Goal: Task Accomplishment & Management: Complete application form

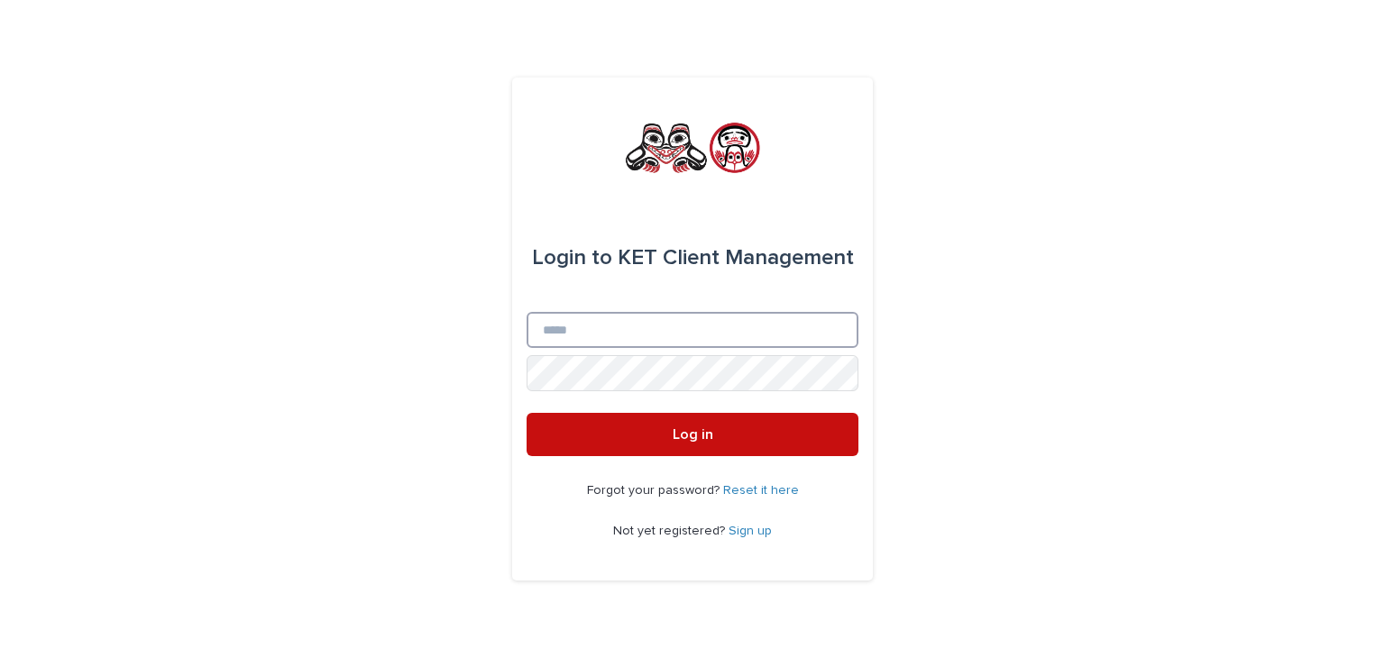
type input "**********"
click at [678, 435] on span "Log in" at bounding box center [693, 434] width 41 height 14
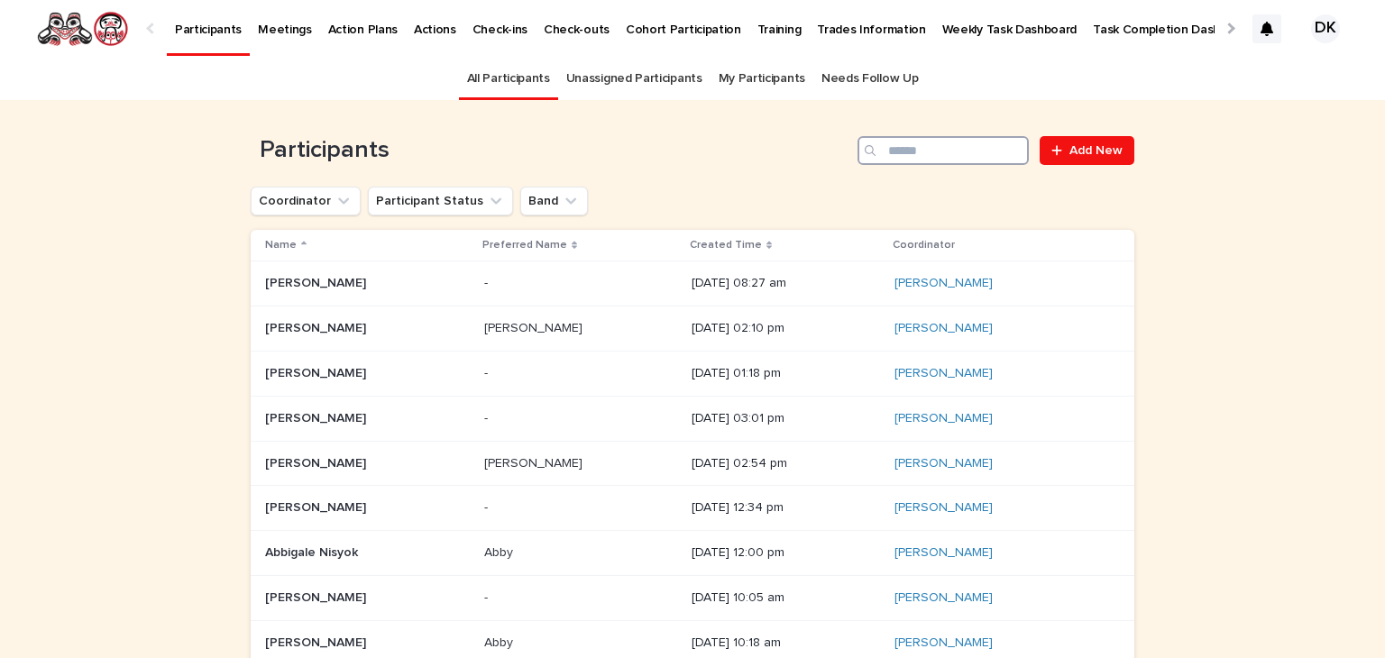
click at [924, 155] on input "Search" at bounding box center [942, 150] width 171 height 29
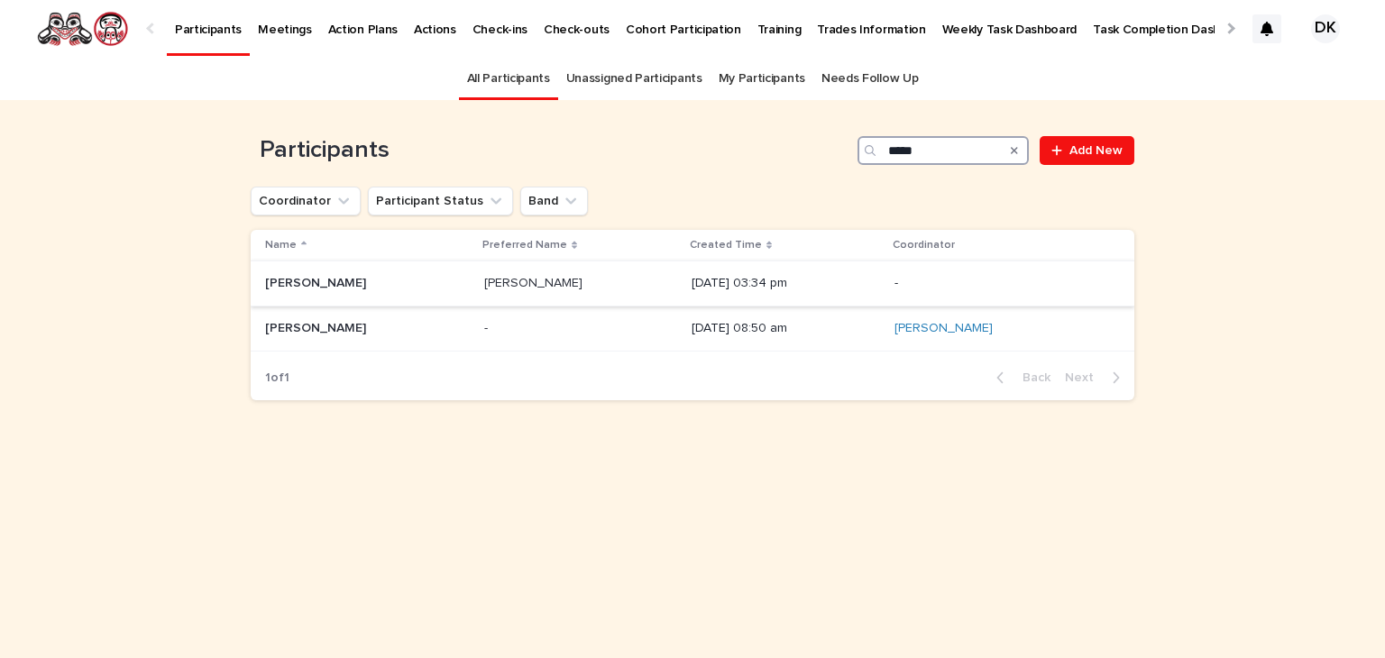
type input "*****"
click at [287, 276] on p "Megan Bazil" at bounding box center [317, 281] width 105 height 19
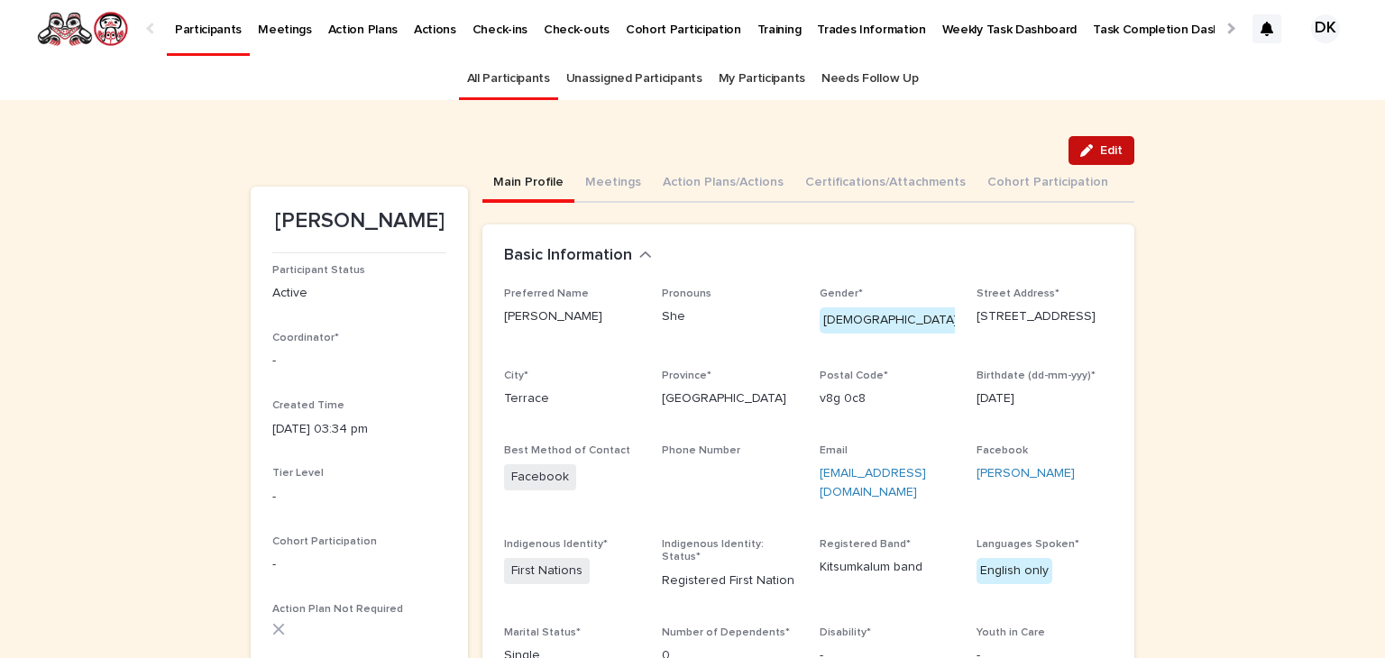
click at [1111, 150] on span "Edit" at bounding box center [1111, 150] width 23 height 13
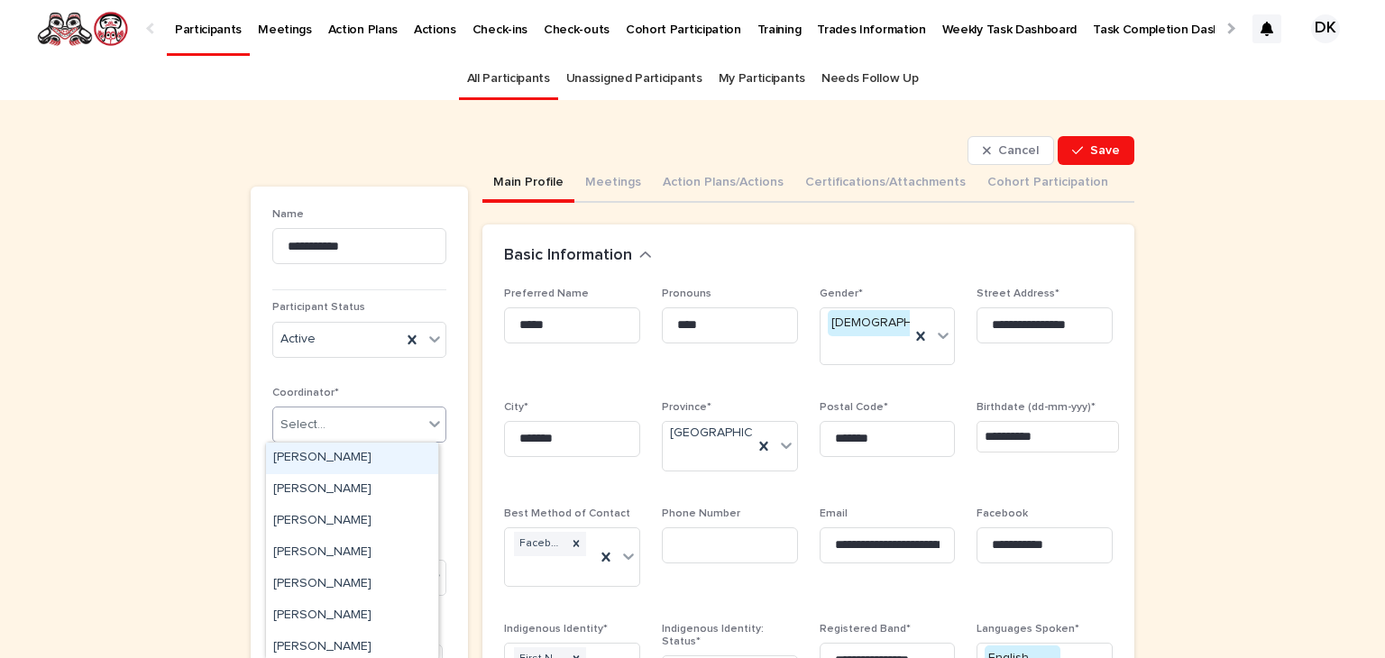
click at [432, 423] on icon at bounding box center [434, 424] width 11 height 6
click at [328, 615] on div "Debbie Kroeker" at bounding box center [352, 616] width 172 height 32
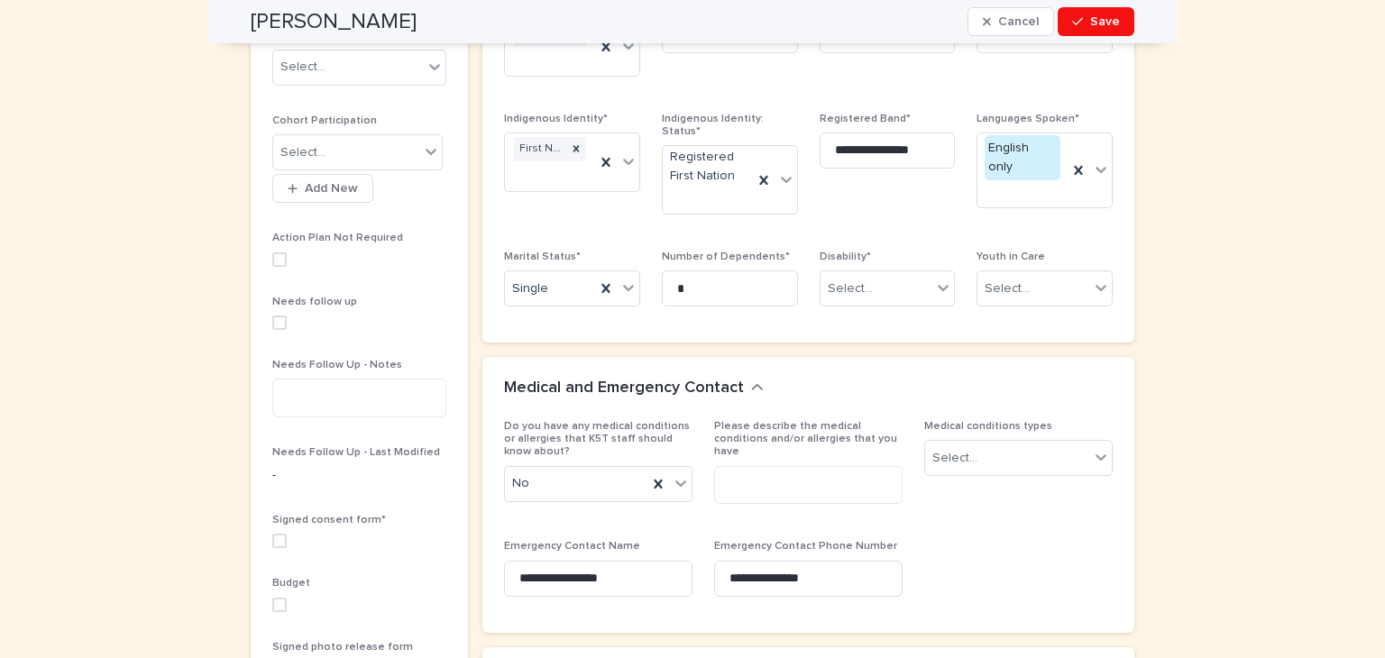
scroll to position [512, 0]
click at [272, 535] on span at bounding box center [279, 539] width 14 height 14
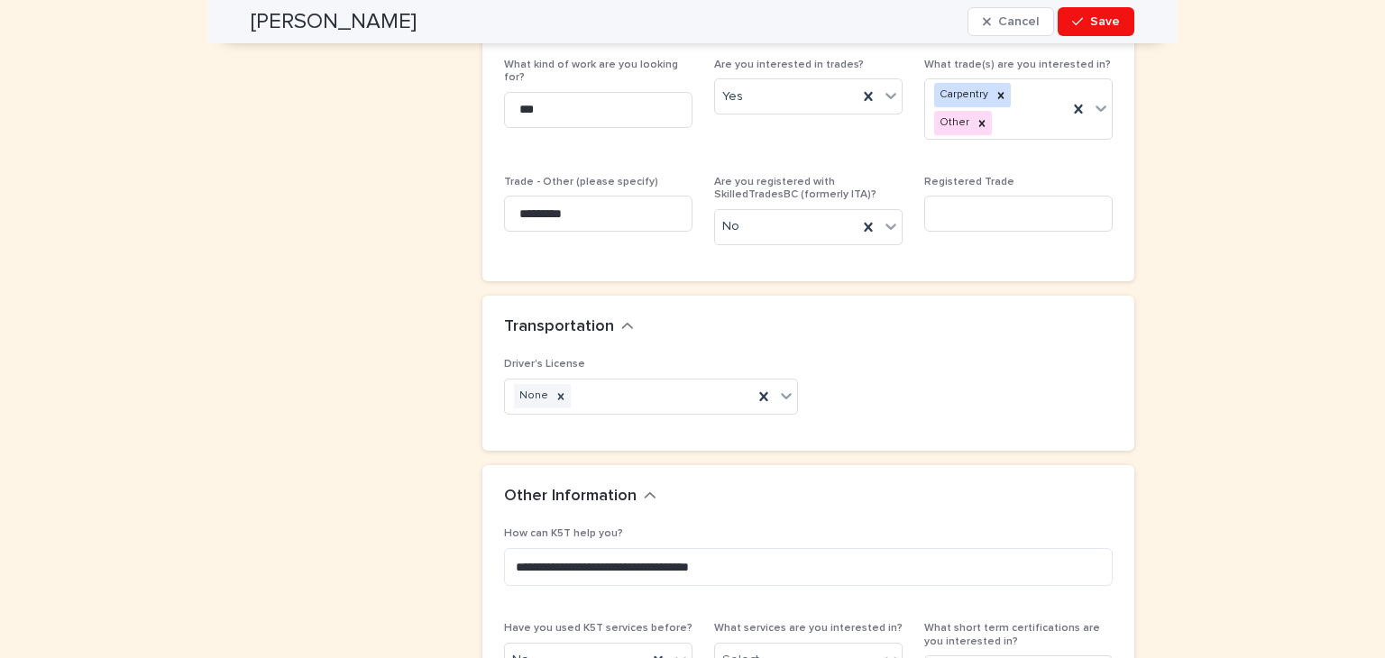
scroll to position [1579, 0]
click at [670, 546] on textarea "**********" at bounding box center [808, 565] width 609 height 39
type textarea "**********"
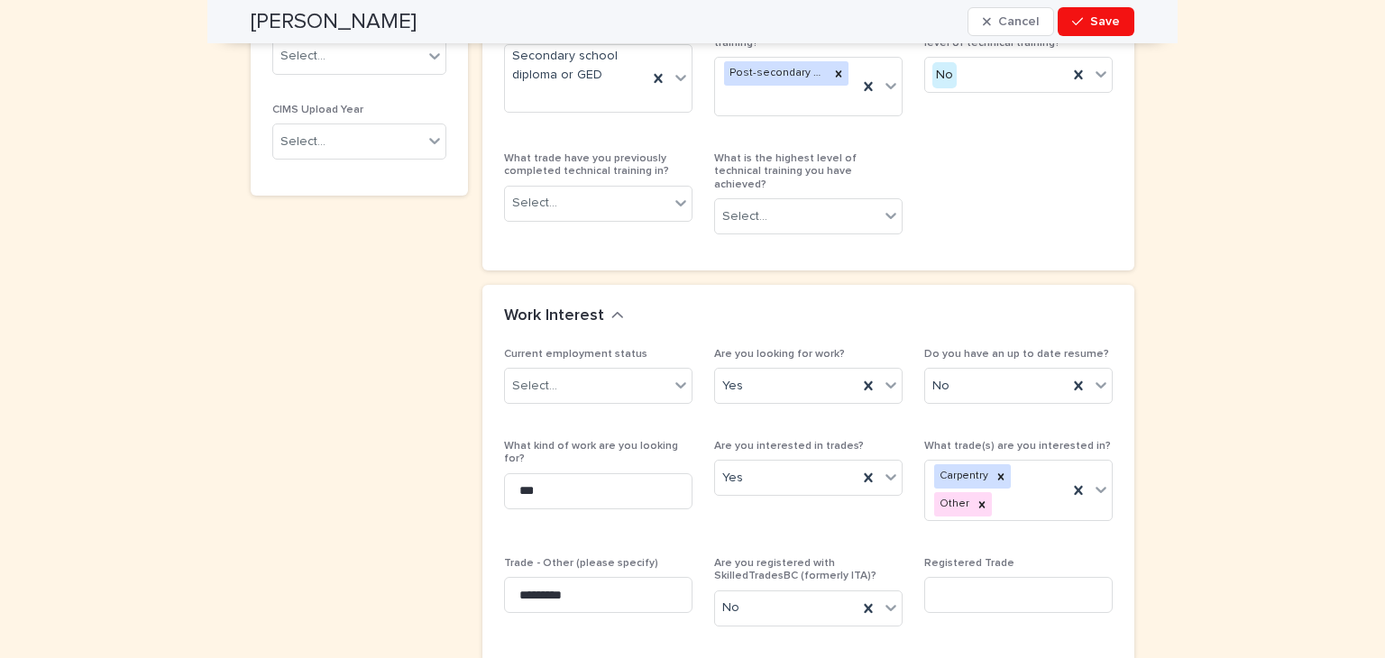
scroll to position [1176, 0]
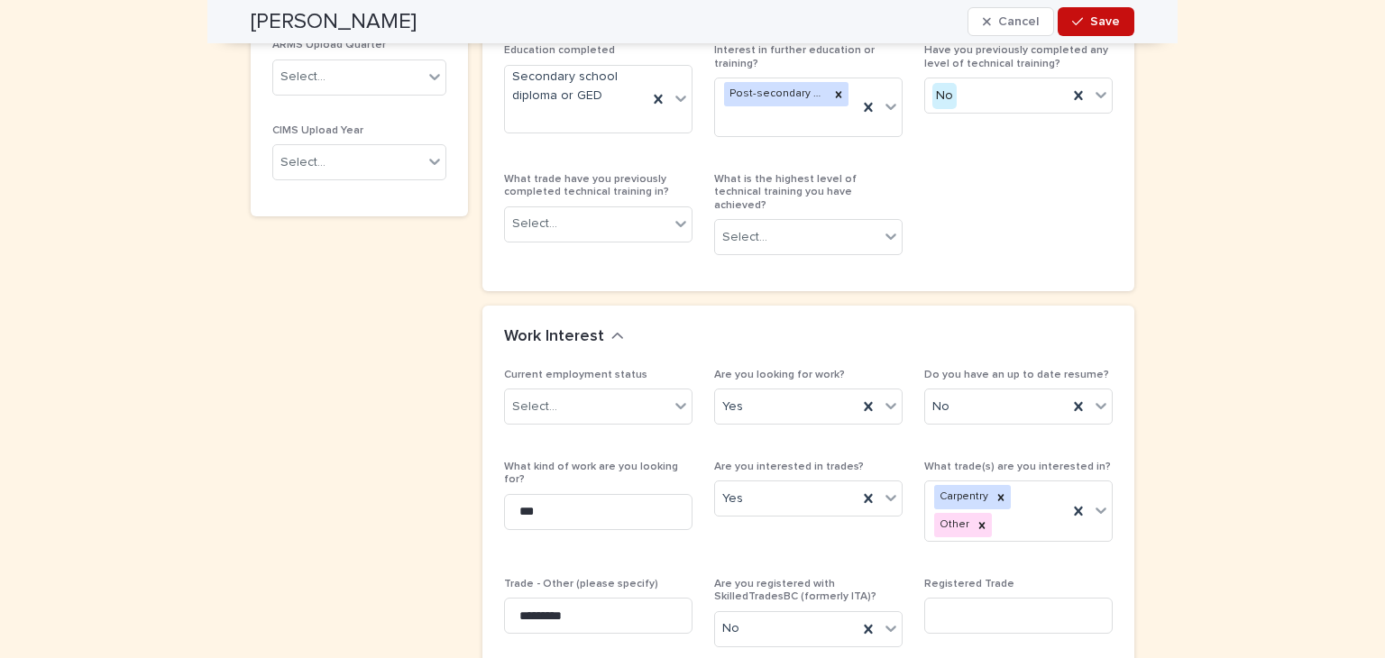
click at [1094, 23] on span "Save" at bounding box center [1105, 21] width 30 height 13
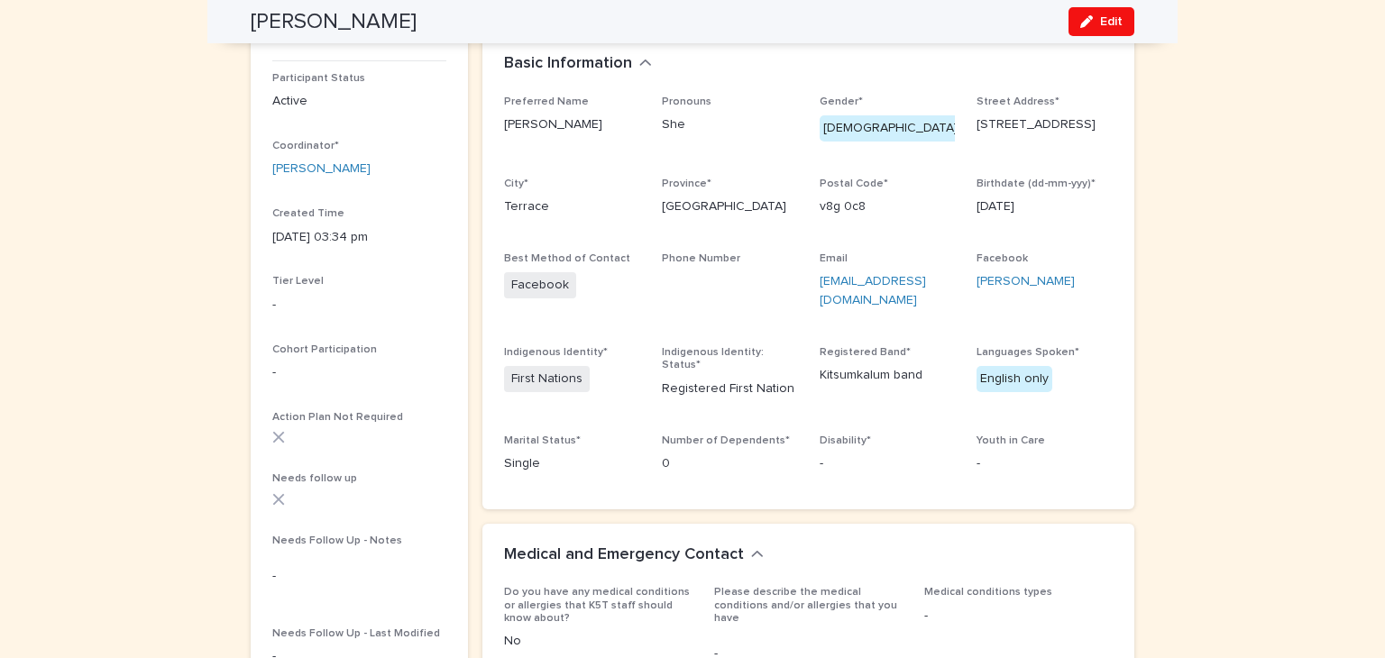
scroll to position [0, 0]
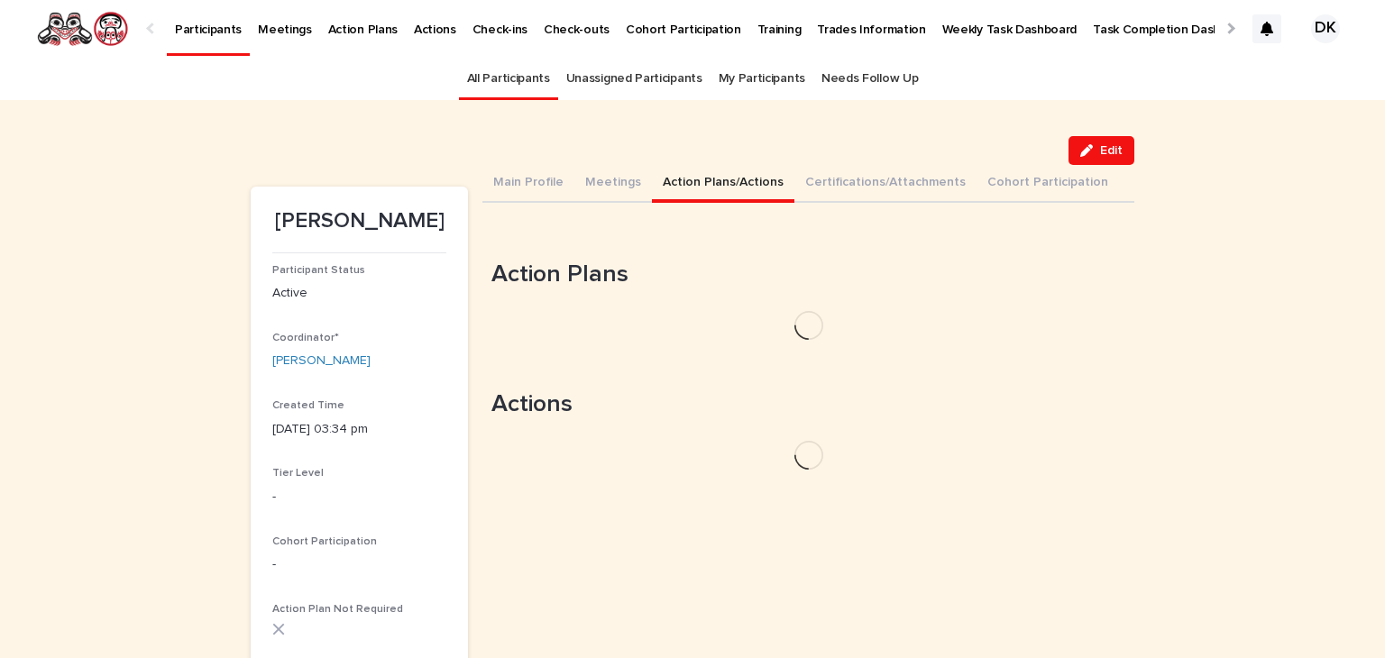
click at [664, 181] on button "Action Plans/Actions" at bounding box center [723, 184] width 142 height 38
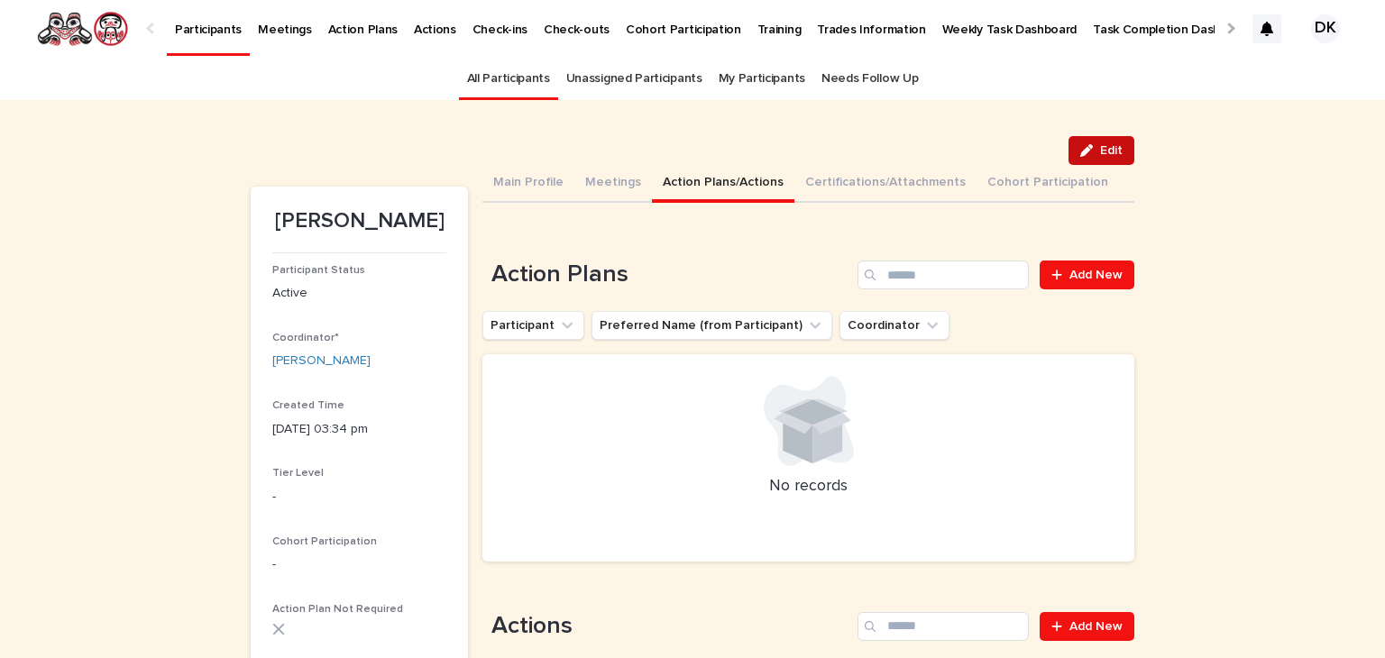
click at [1100, 150] on span "Edit" at bounding box center [1111, 150] width 23 height 13
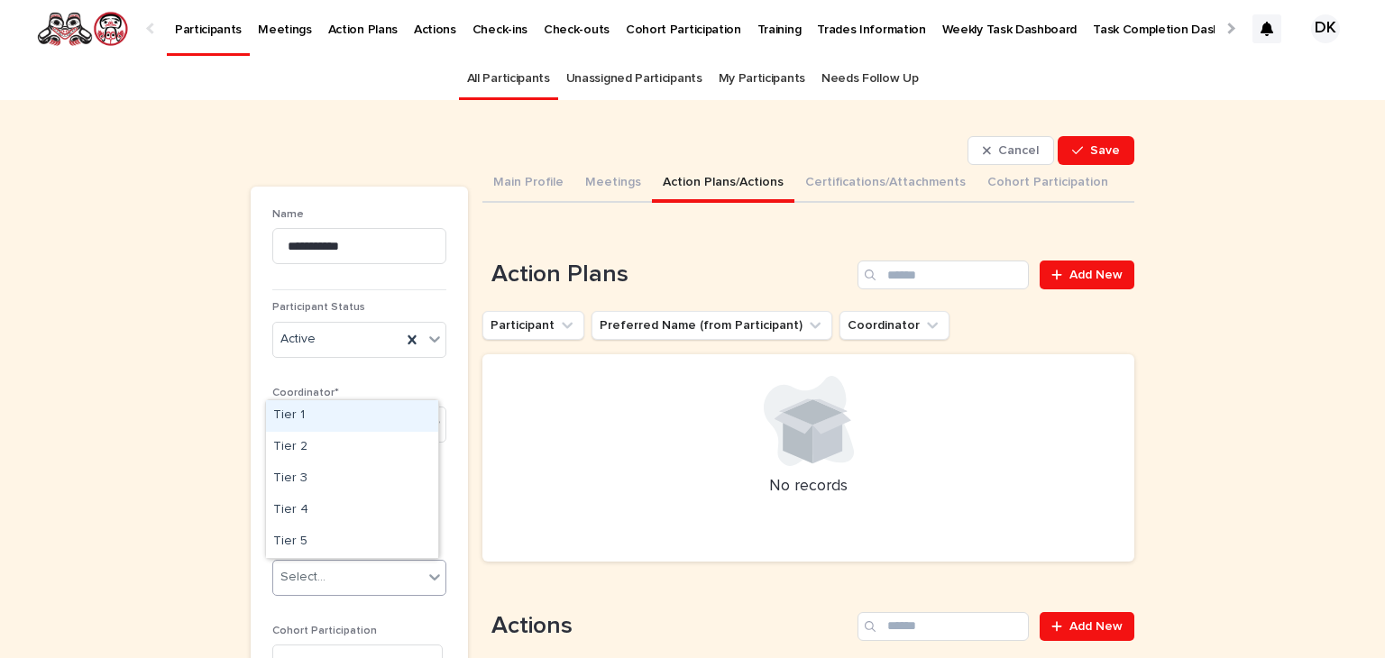
click at [429, 578] on icon at bounding box center [434, 577] width 11 height 6
click at [307, 446] on div "Tier 2" at bounding box center [352, 448] width 172 height 32
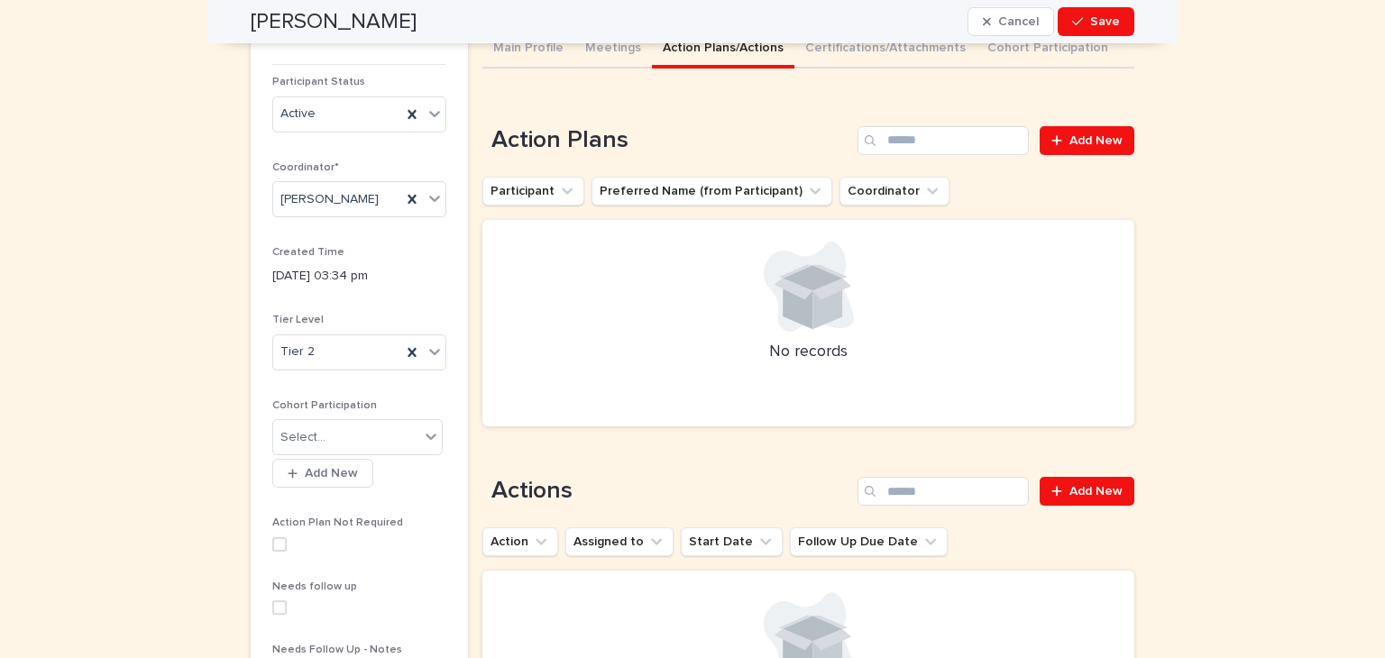
scroll to position [224, 0]
click at [1086, 142] on span "Add New" at bounding box center [1095, 142] width 53 height 13
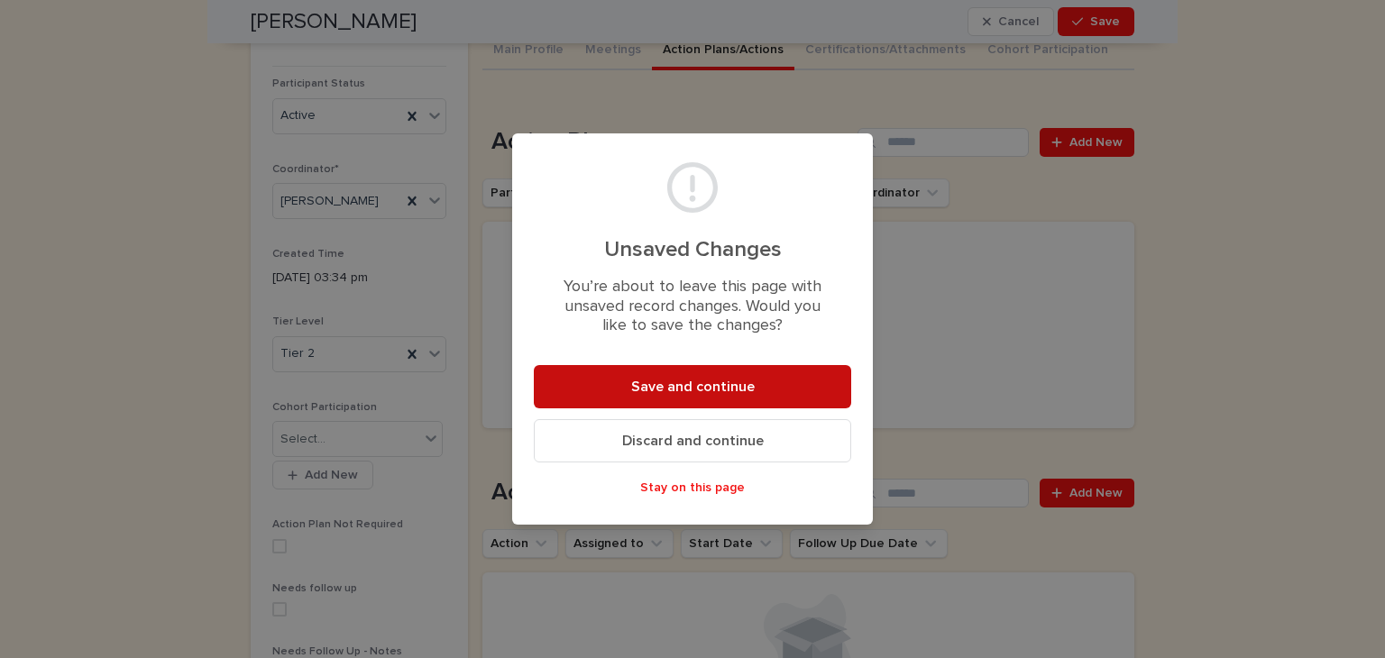
click at [700, 389] on span "Save and continue" at bounding box center [693, 387] width 124 height 14
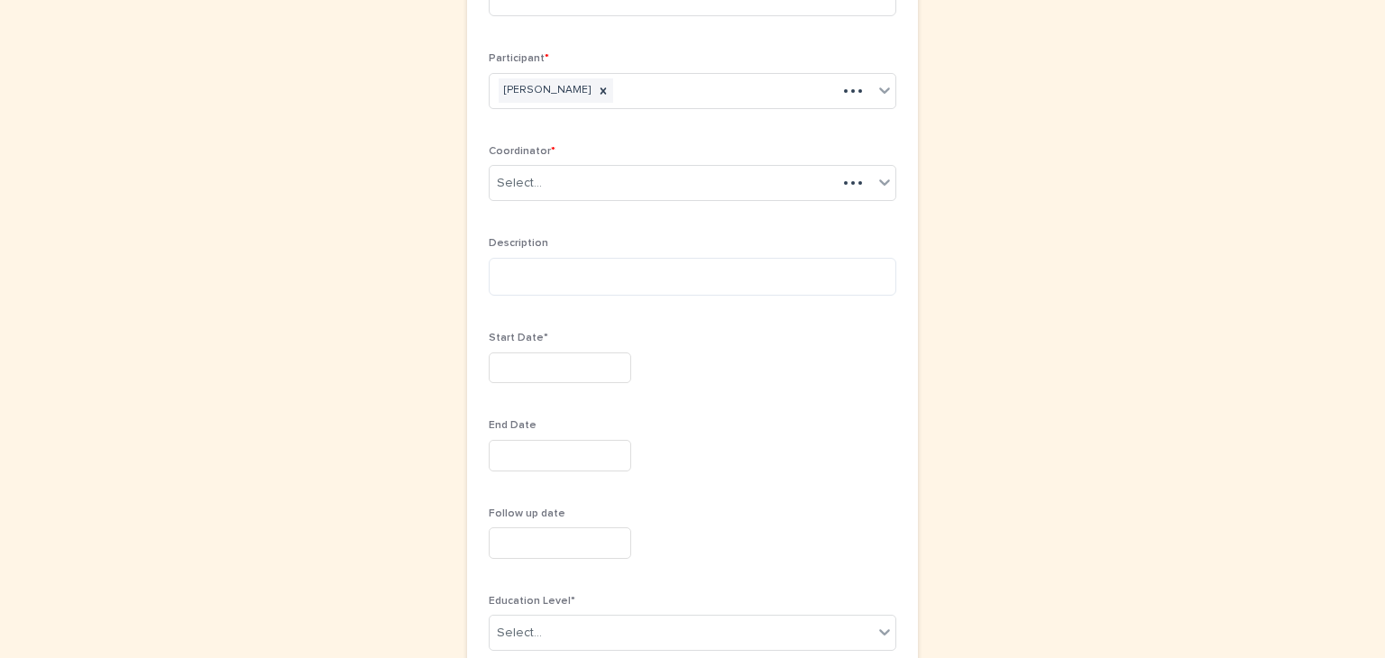
scroll to position [137, 0]
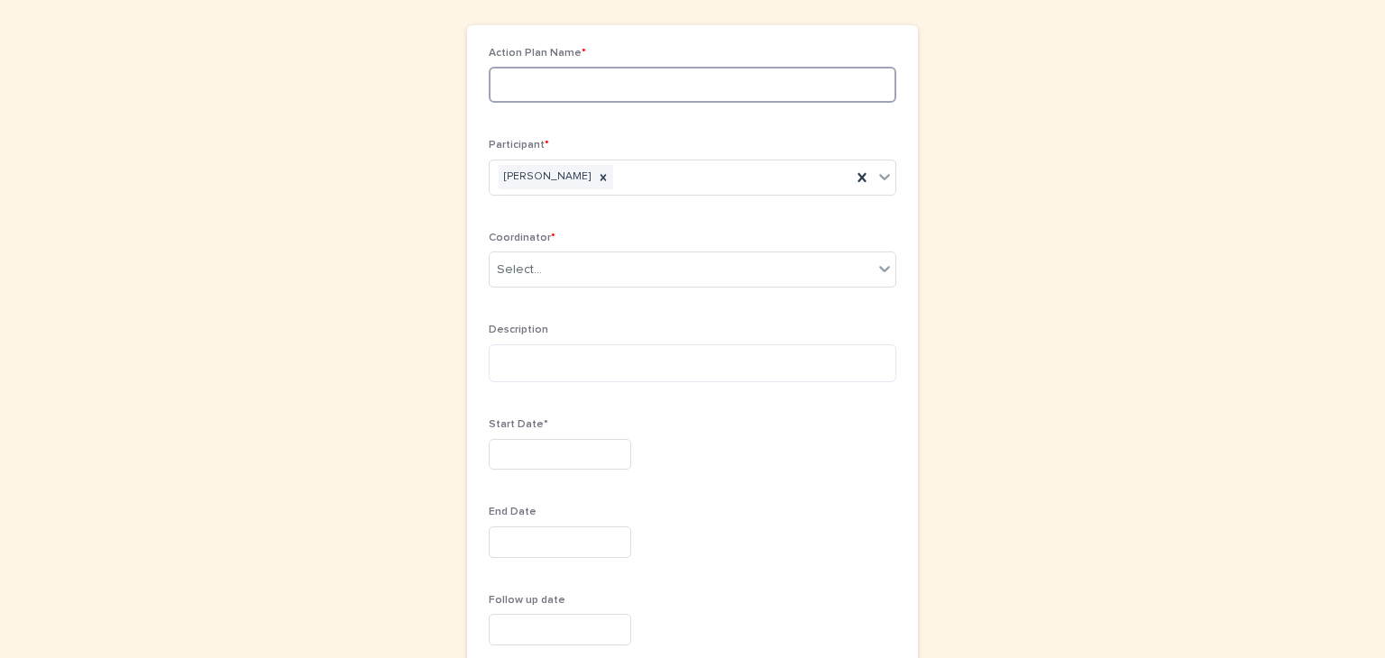
click at [572, 86] on input at bounding box center [692, 85] width 407 height 36
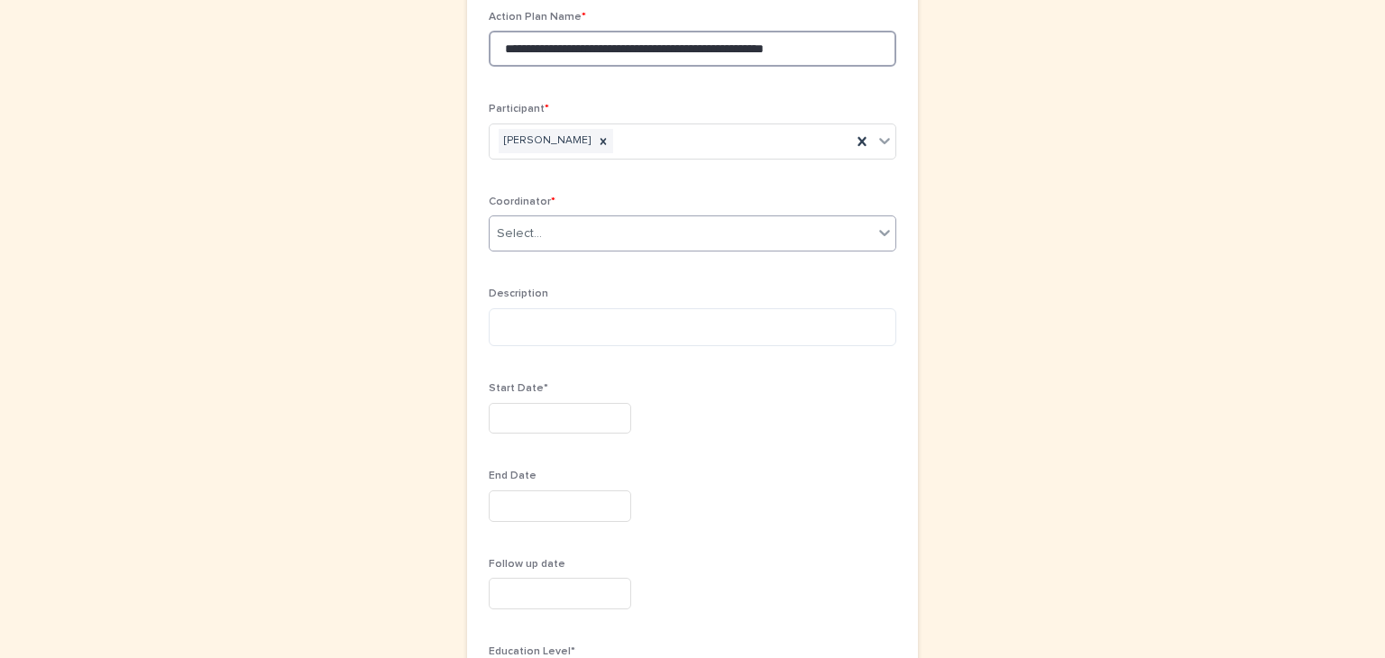
scroll to position [177, 0]
type input "**********"
click at [523, 416] on input "text" at bounding box center [560, 415] width 142 height 32
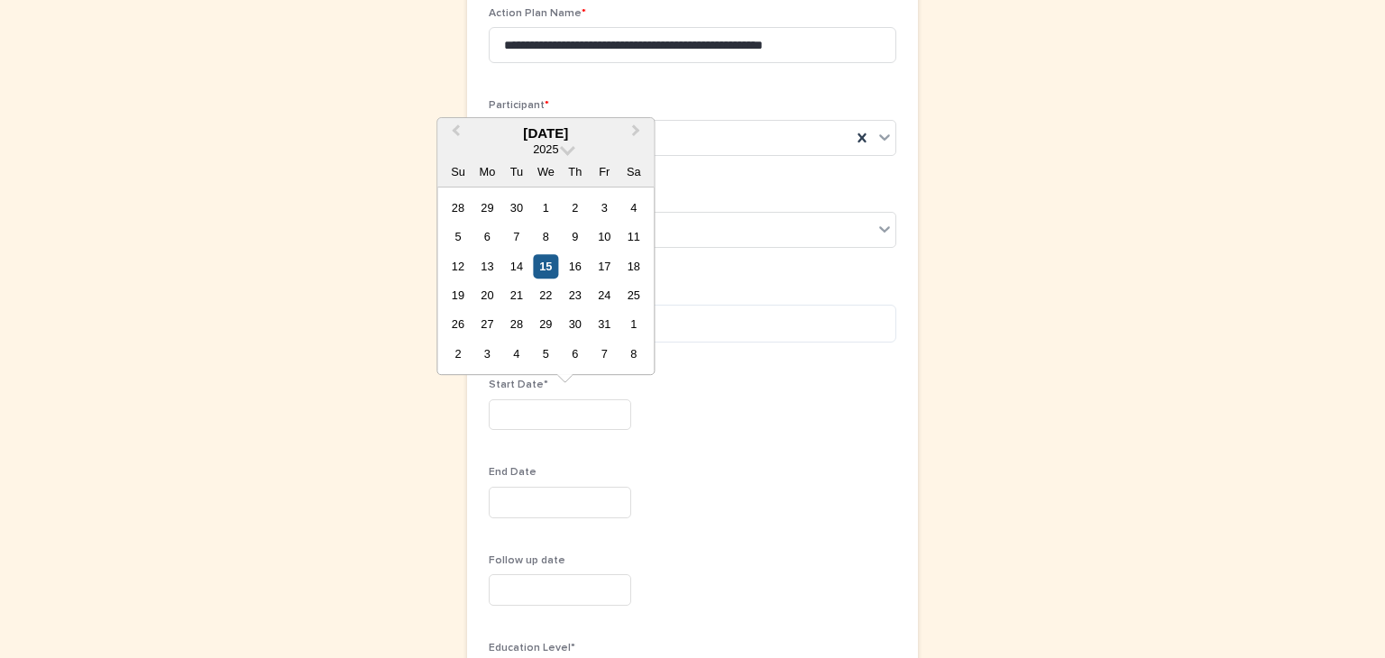
click at [545, 266] on div "15" at bounding box center [546, 266] width 24 height 24
type input "**********"
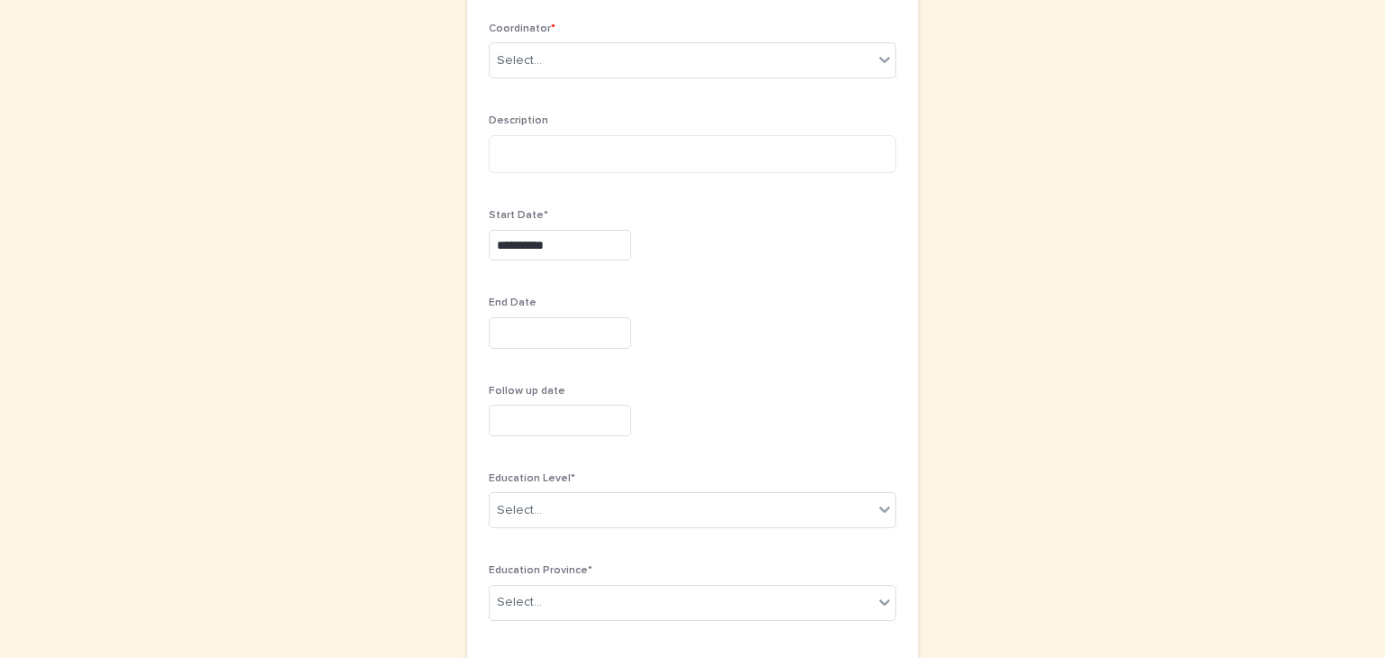
scroll to position [397, 0]
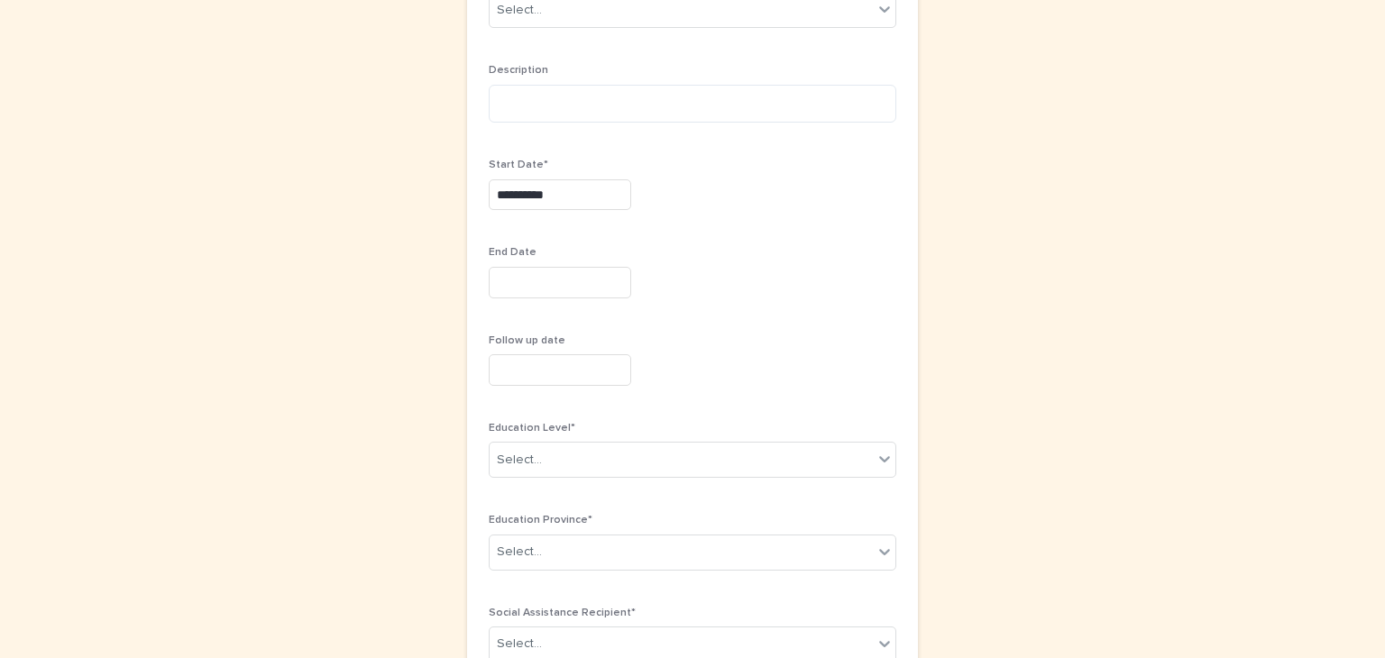
click at [508, 284] on input "text" at bounding box center [560, 283] width 142 height 32
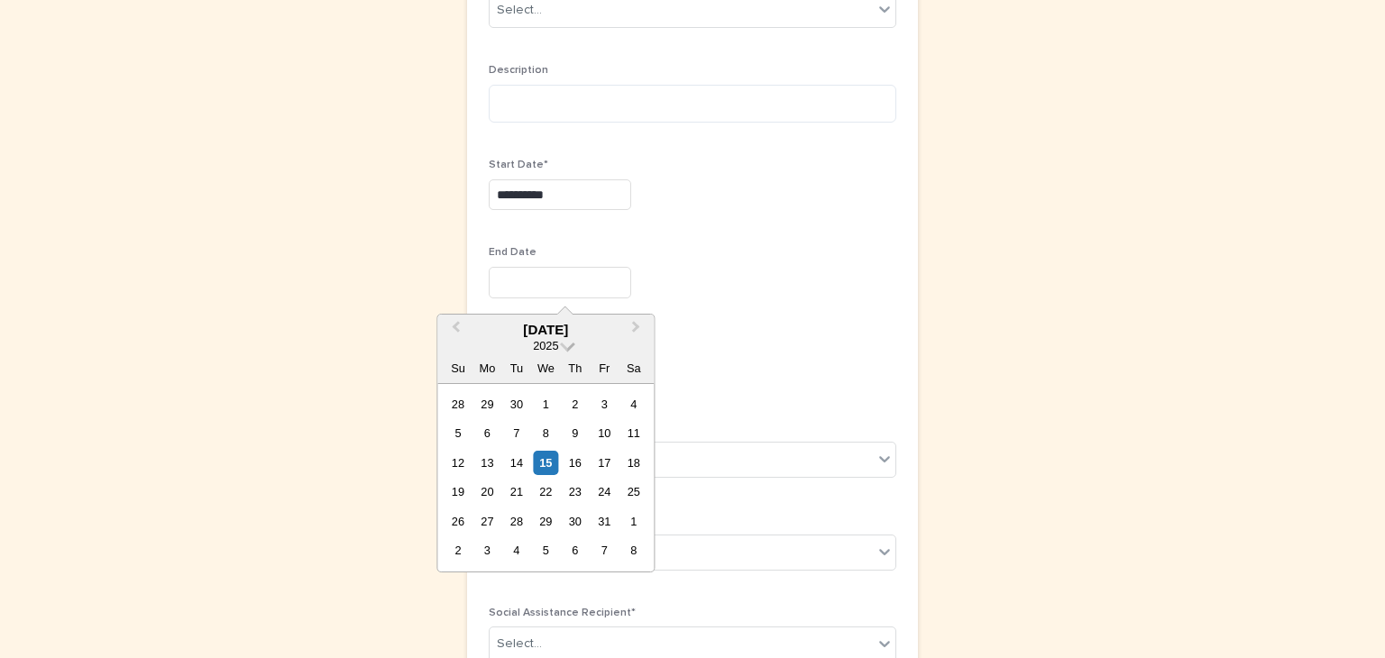
click at [567, 342] on span at bounding box center [567, 344] width 15 height 15
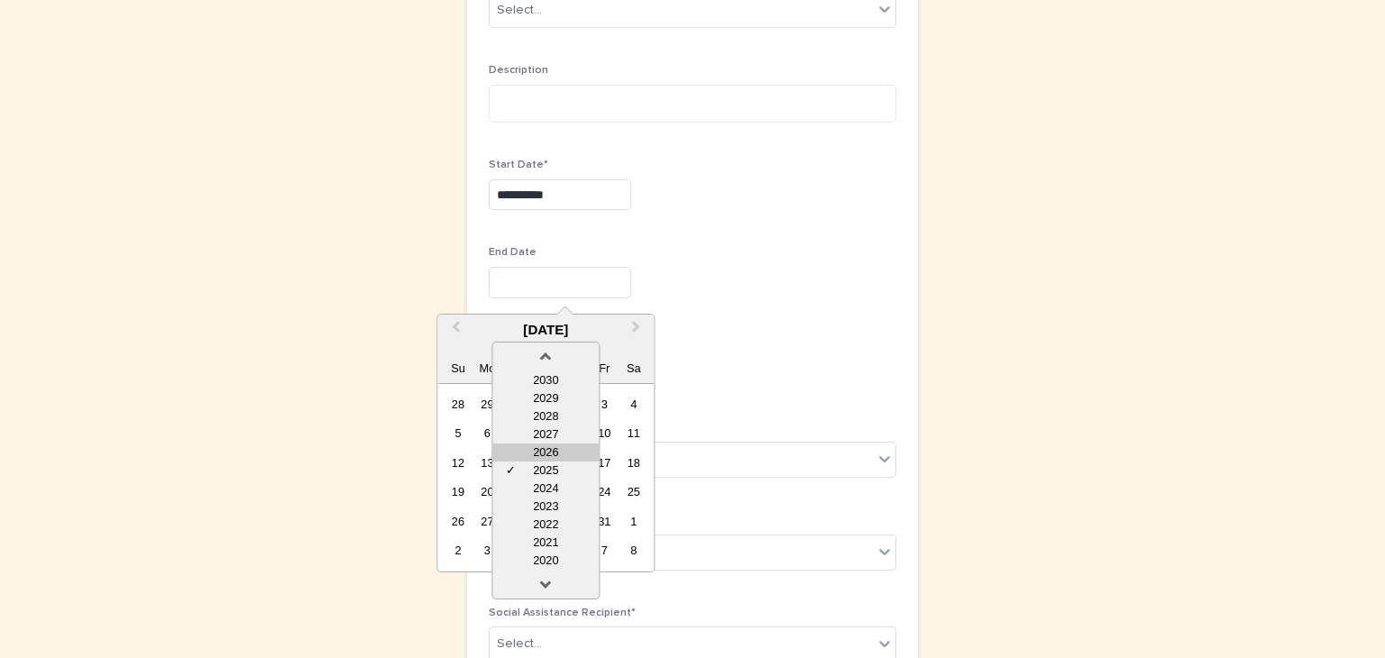
click at [555, 448] on div "2026" at bounding box center [545, 453] width 106 height 18
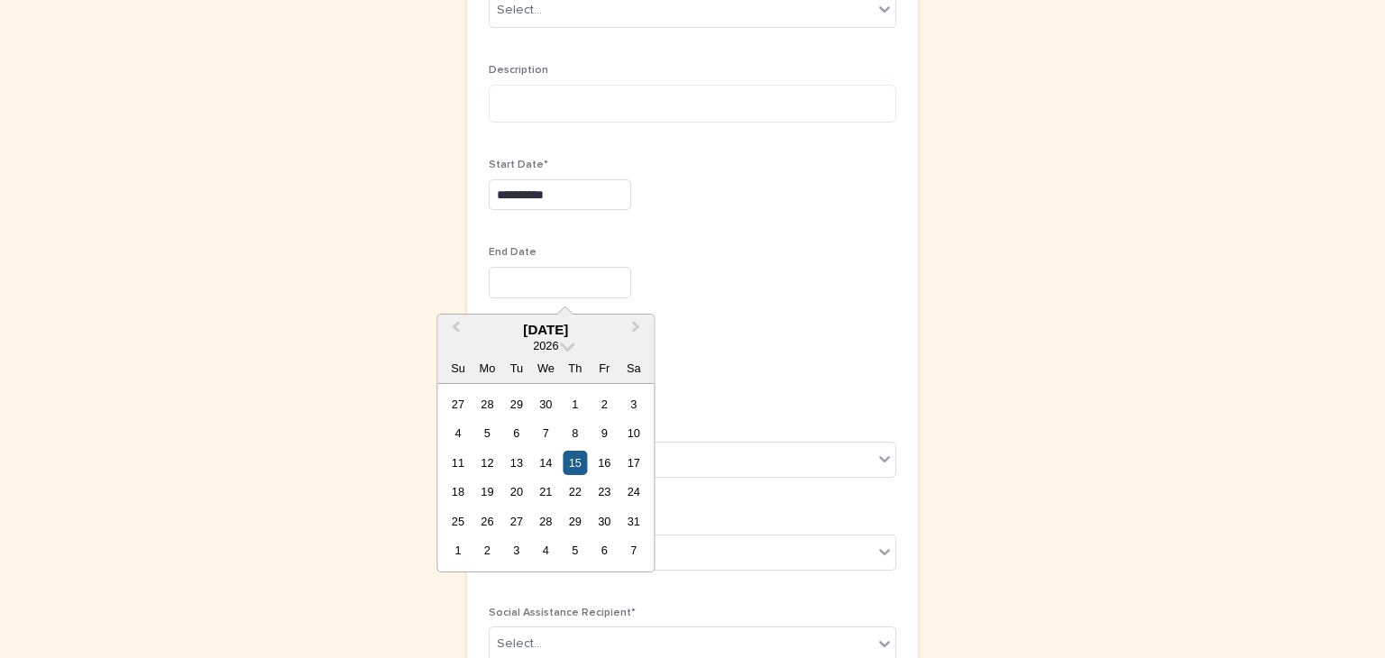
click at [575, 460] on div "15" at bounding box center [575, 463] width 24 height 24
type input "**********"
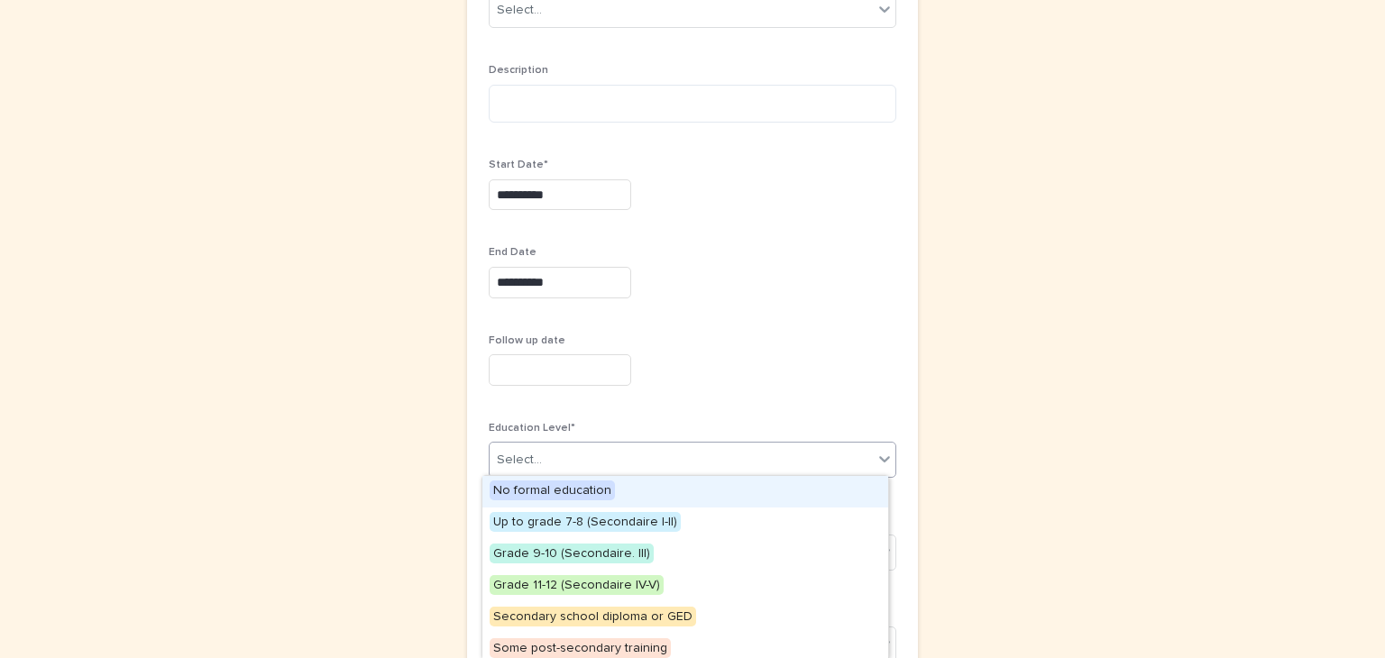
click at [879, 452] on icon at bounding box center [884, 459] width 18 height 18
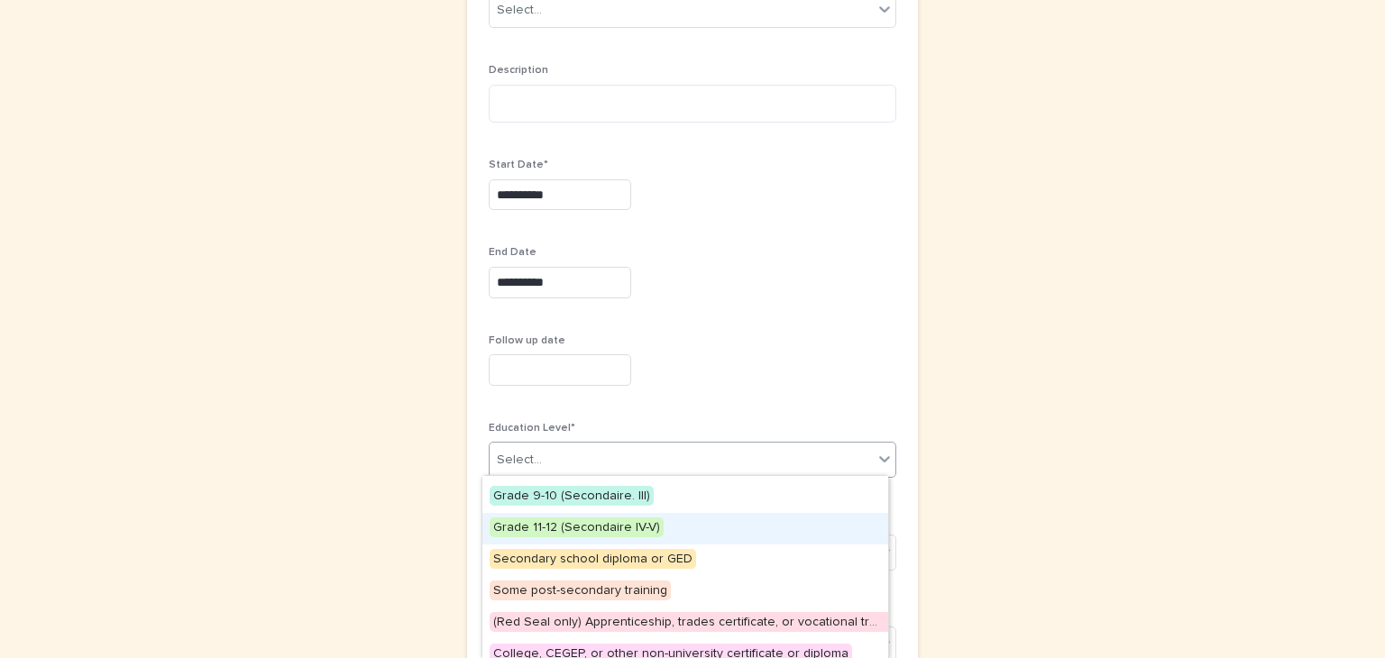
scroll to position [58, 0]
click at [600, 559] on span "Secondary school diploma or GED" at bounding box center [593, 559] width 206 height 20
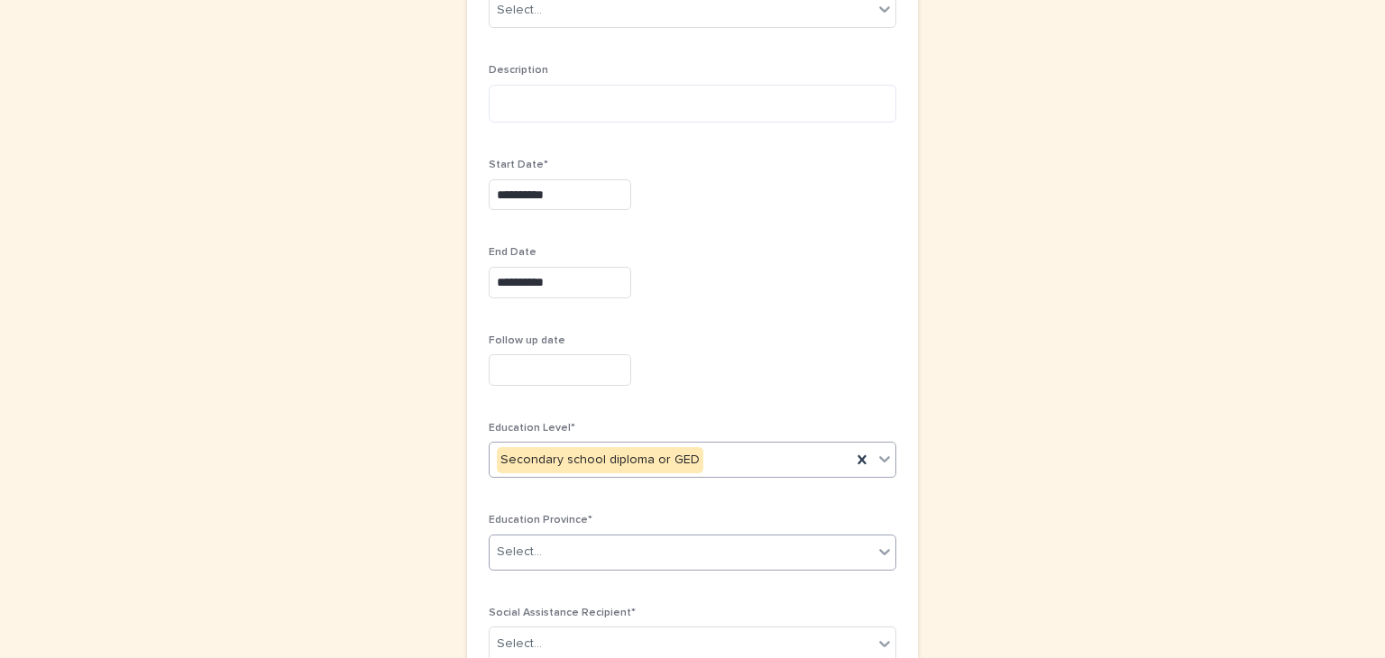
scroll to position [426, 0]
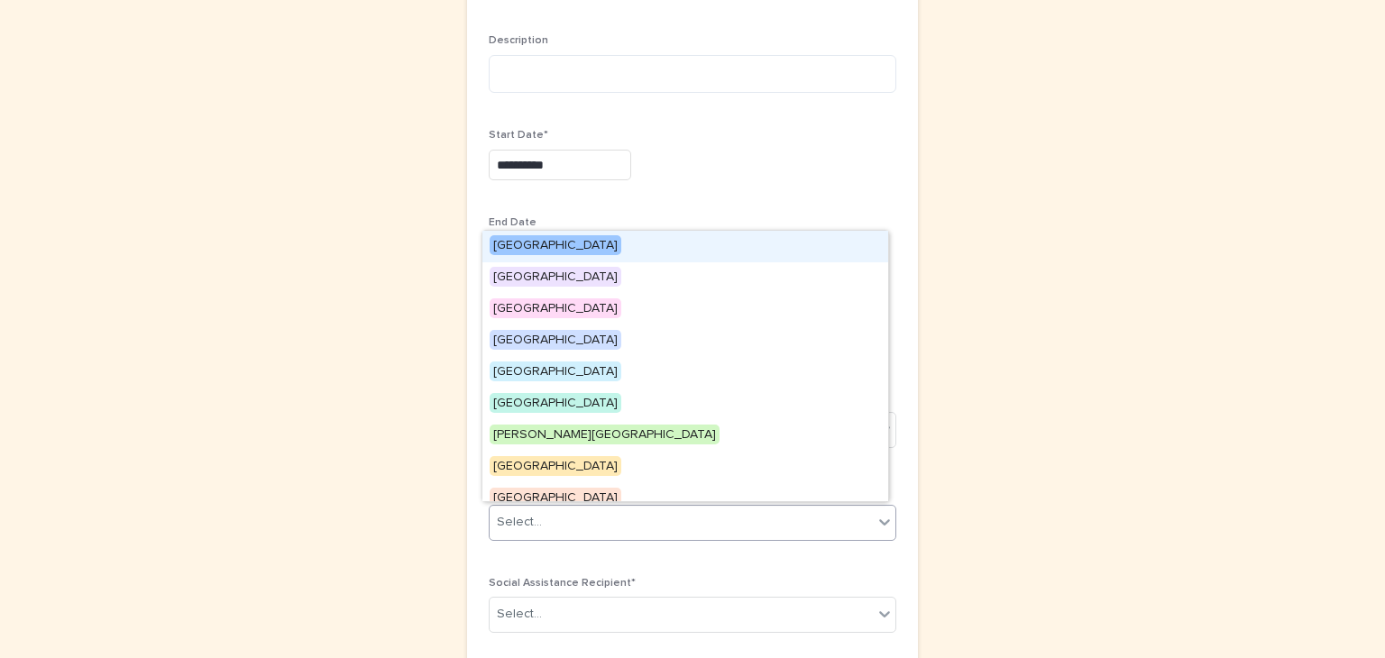
click at [880, 520] on icon at bounding box center [884, 522] width 11 height 6
click at [573, 243] on span "British Columbia" at bounding box center [556, 245] width 132 height 20
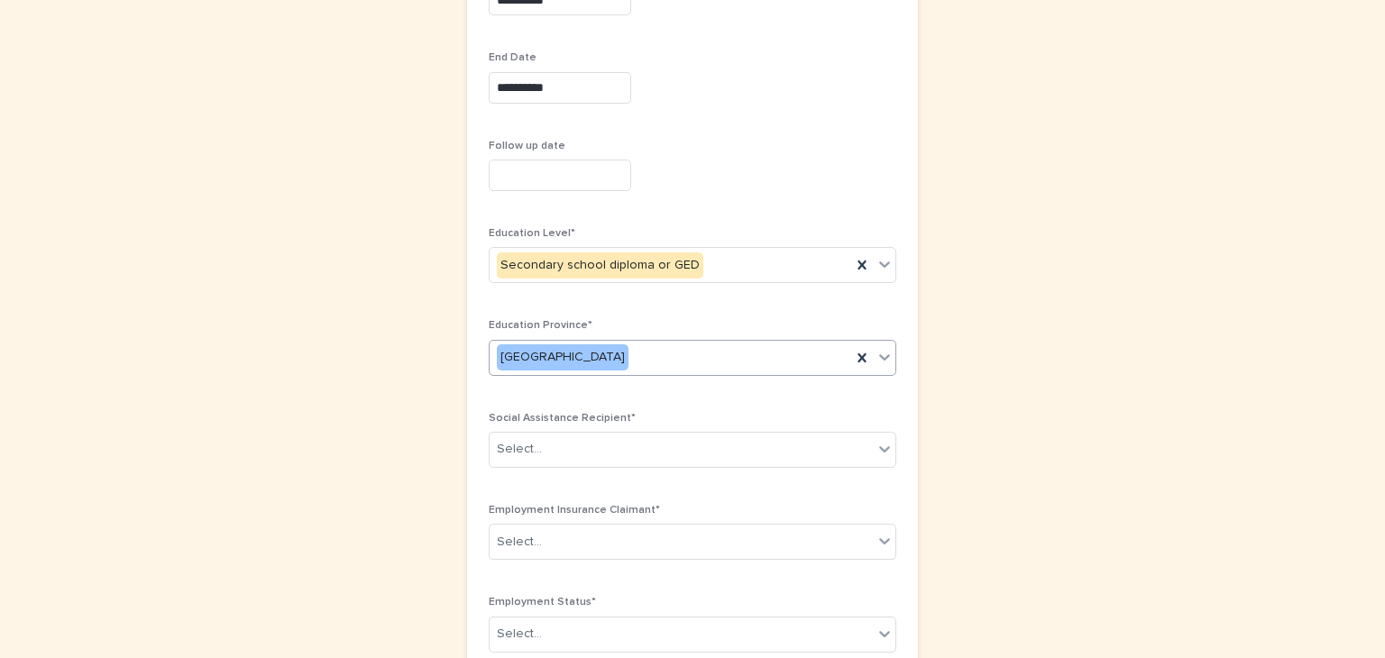
scroll to position [592, 0]
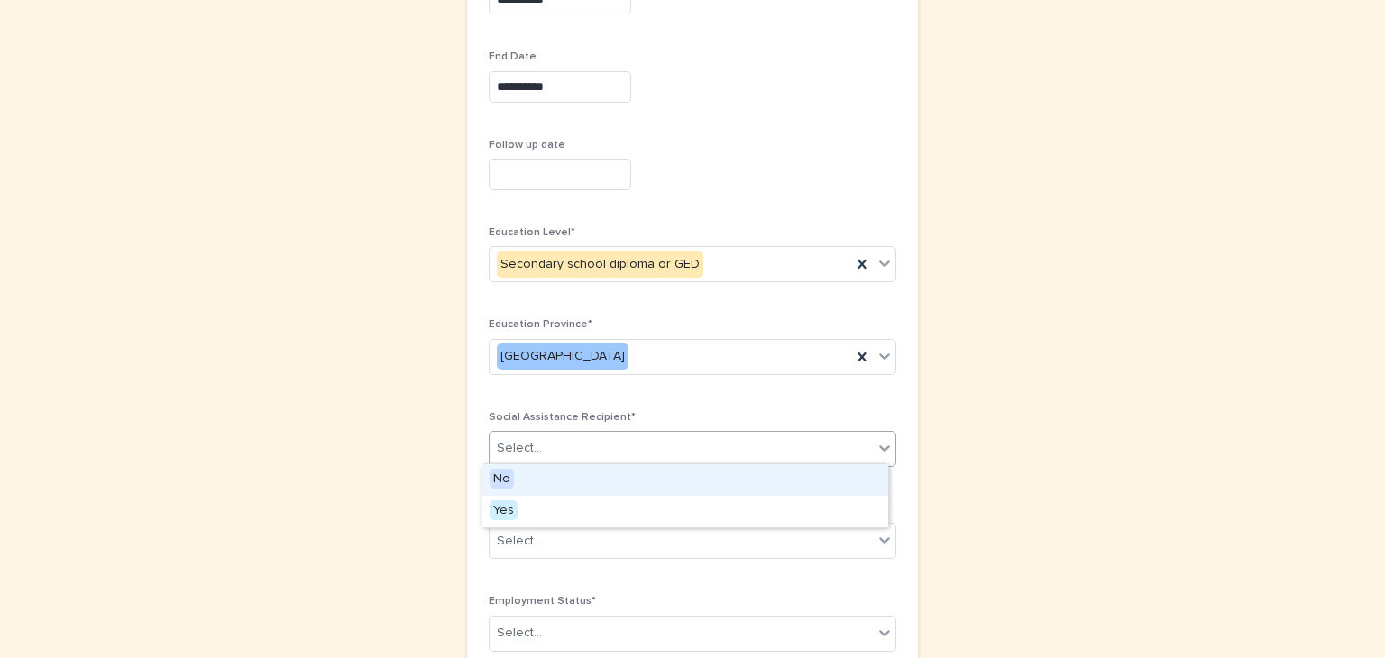
click at [879, 444] on icon at bounding box center [884, 448] width 18 height 18
click at [559, 474] on div "No" at bounding box center [685, 480] width 406 height 32
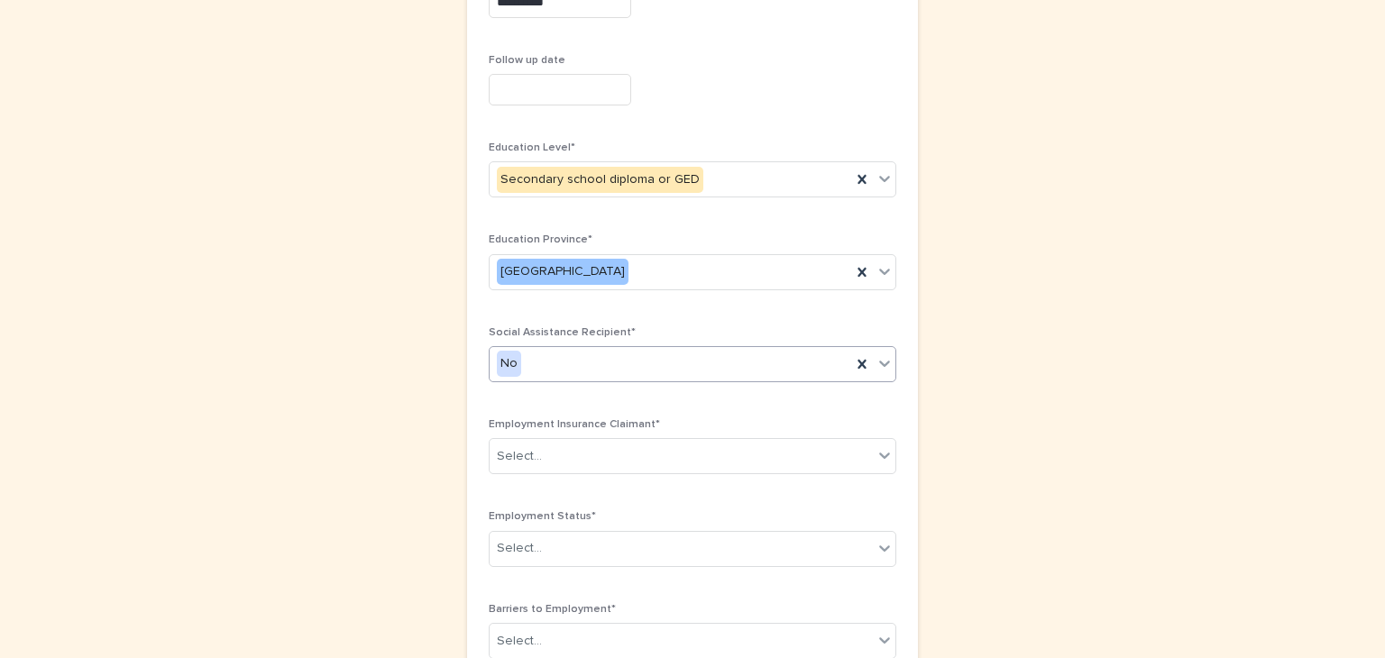
scroll to position [678, 0]
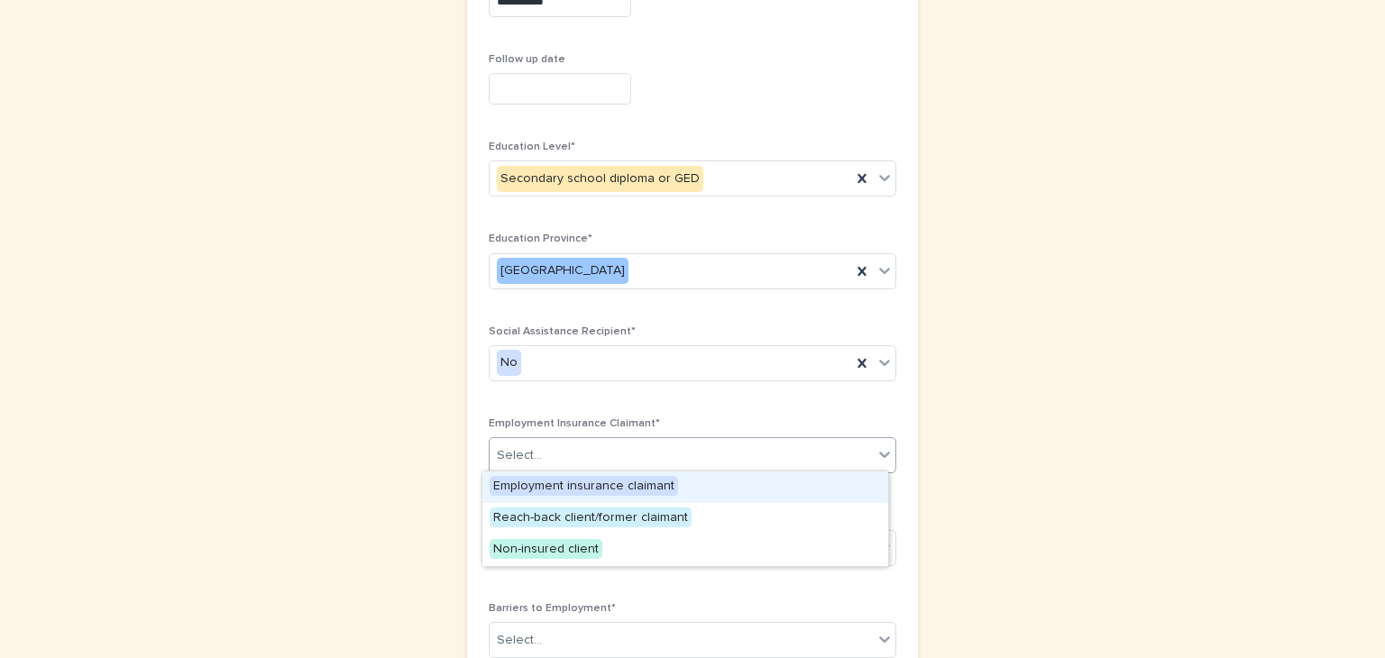
click at [879, 453] on icon at bounding box center [884, 455] width 11 height 6
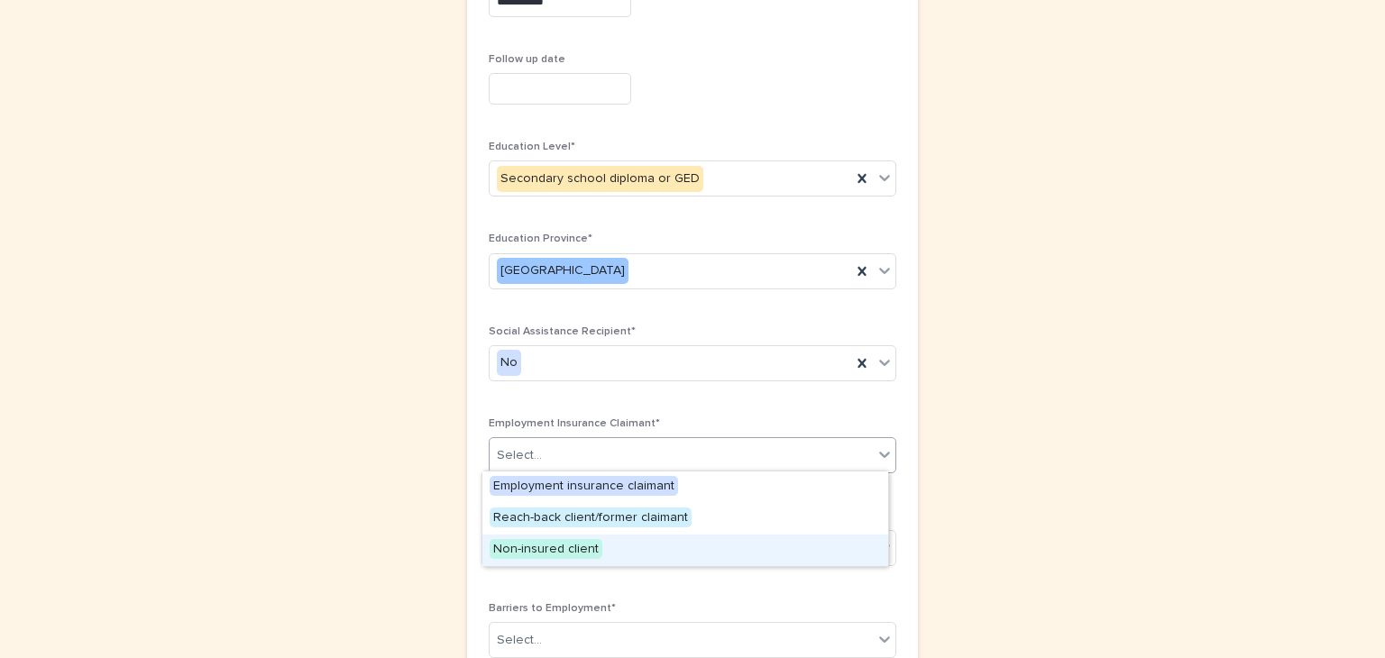
click at [563, 545] on span "Non-insured client" at bounding box center [546, 549] width 113 height 20
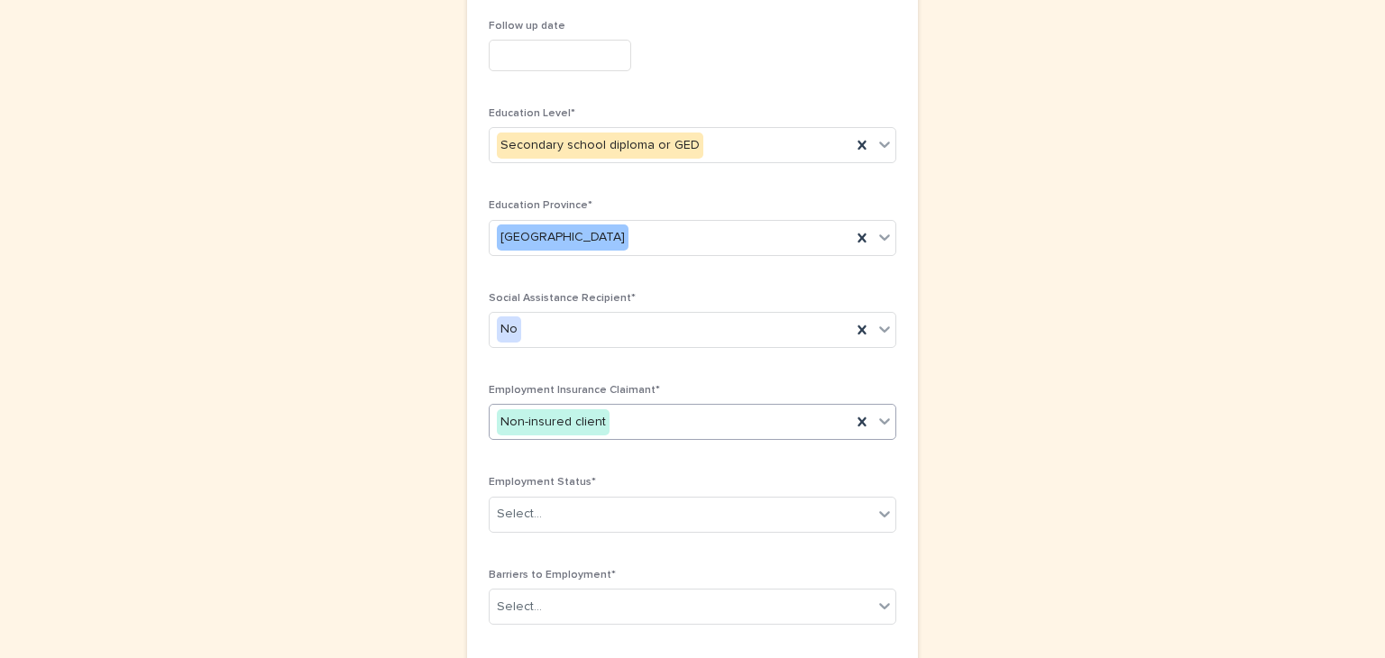
scroll to position [713, 0]
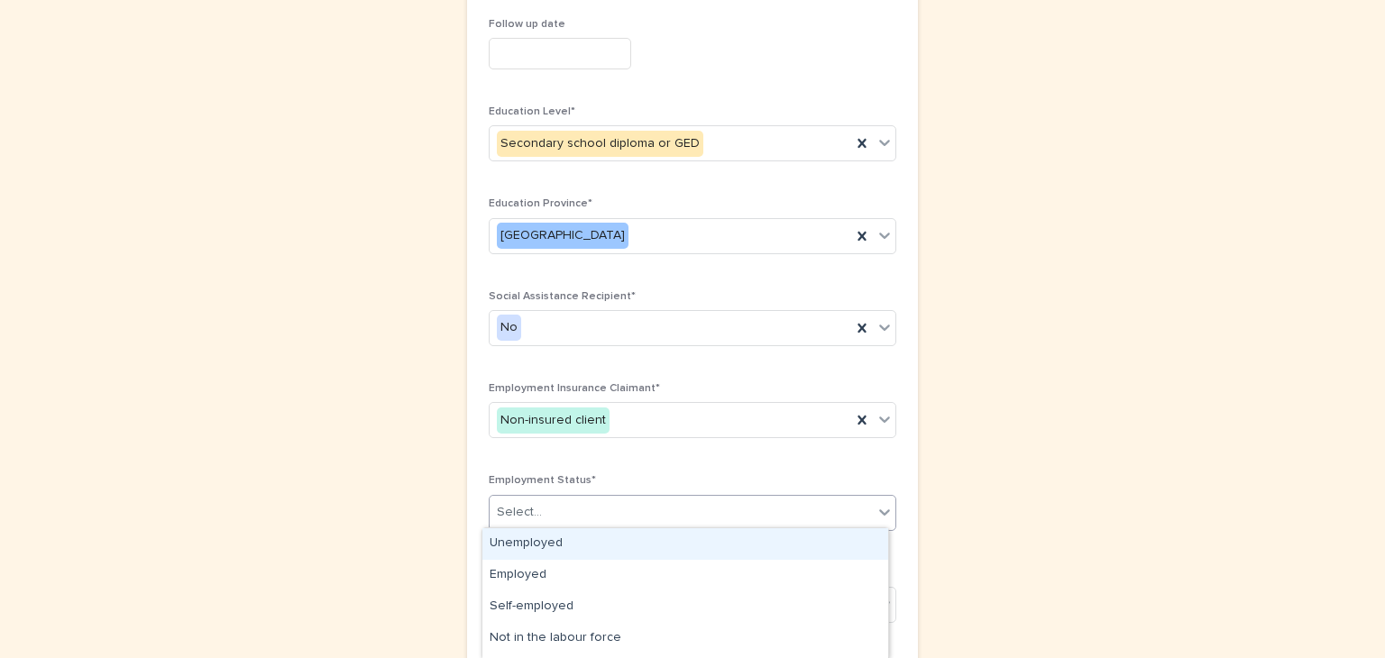
click at [881, 509] on icon at bounding box center [884, 512] width 18 height 18
click at [535, 541] on div "Unemployed" at bounding box center [685, 544] width 406 height 32
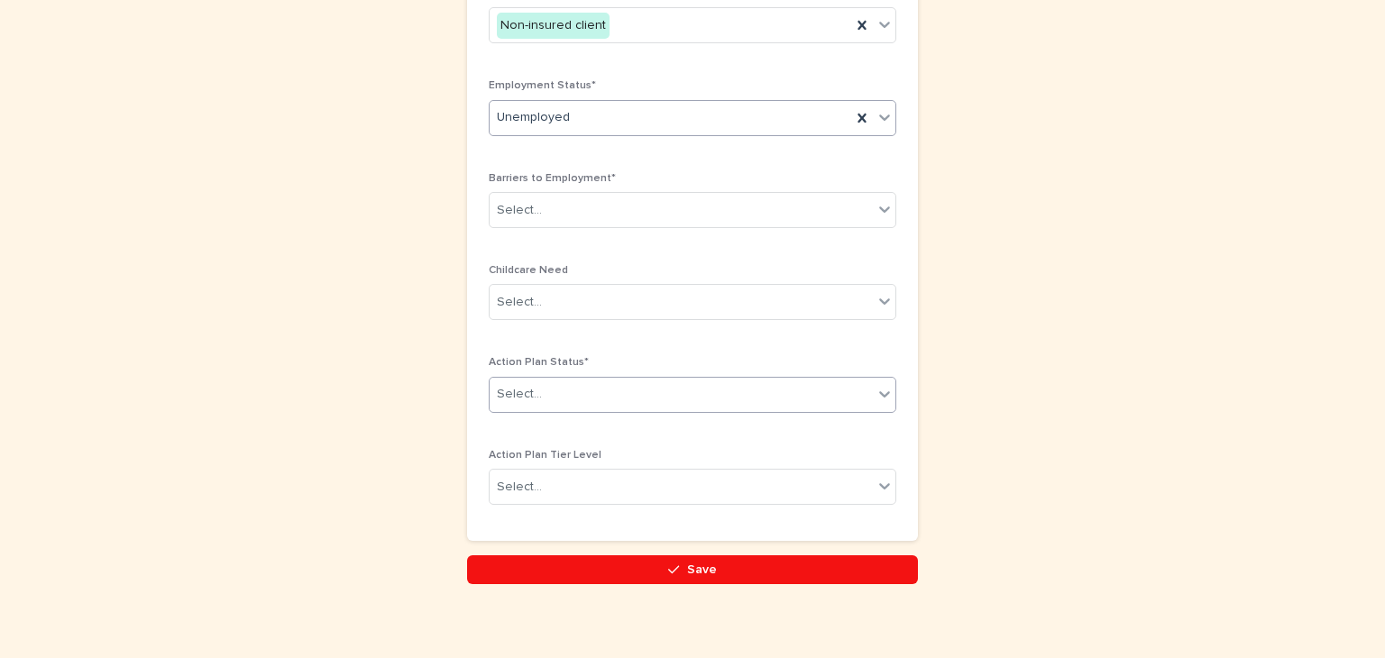
scroll to position [1120, 0]
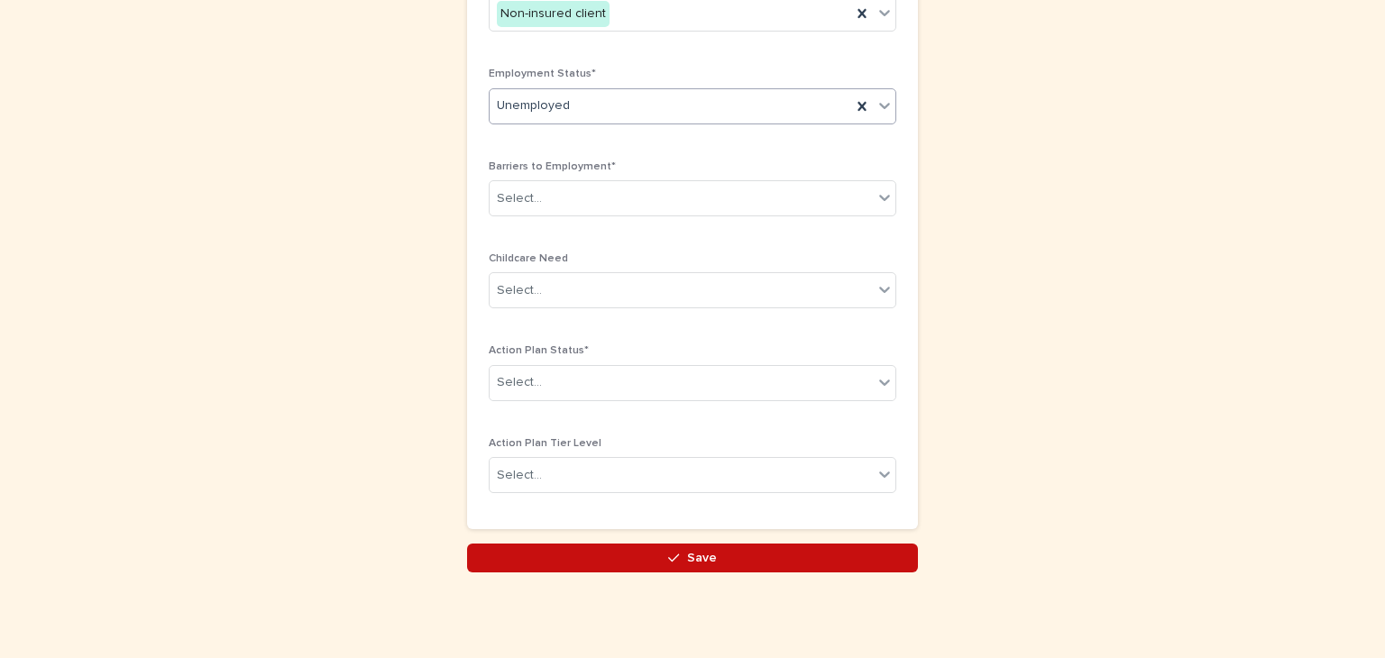
click at [692, 552] on span "Save" at bounding box center [702, 558] width 30 height 13
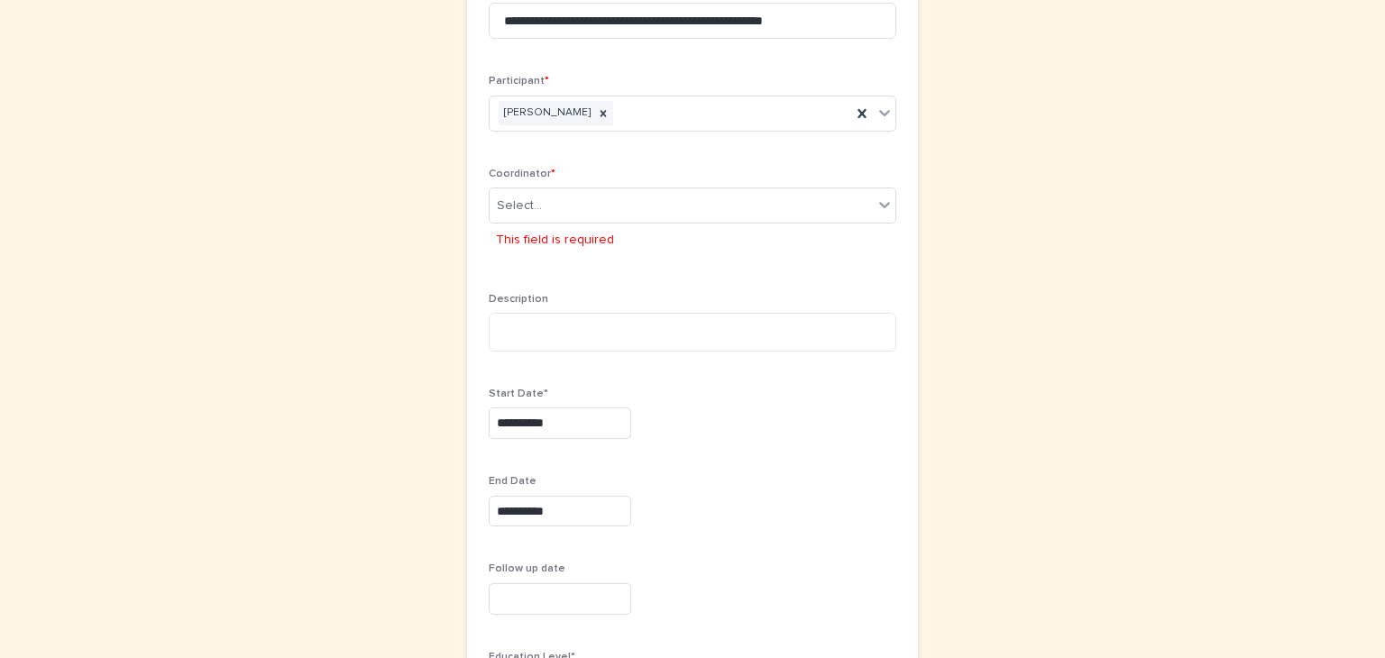
scroll to position [200, 0]
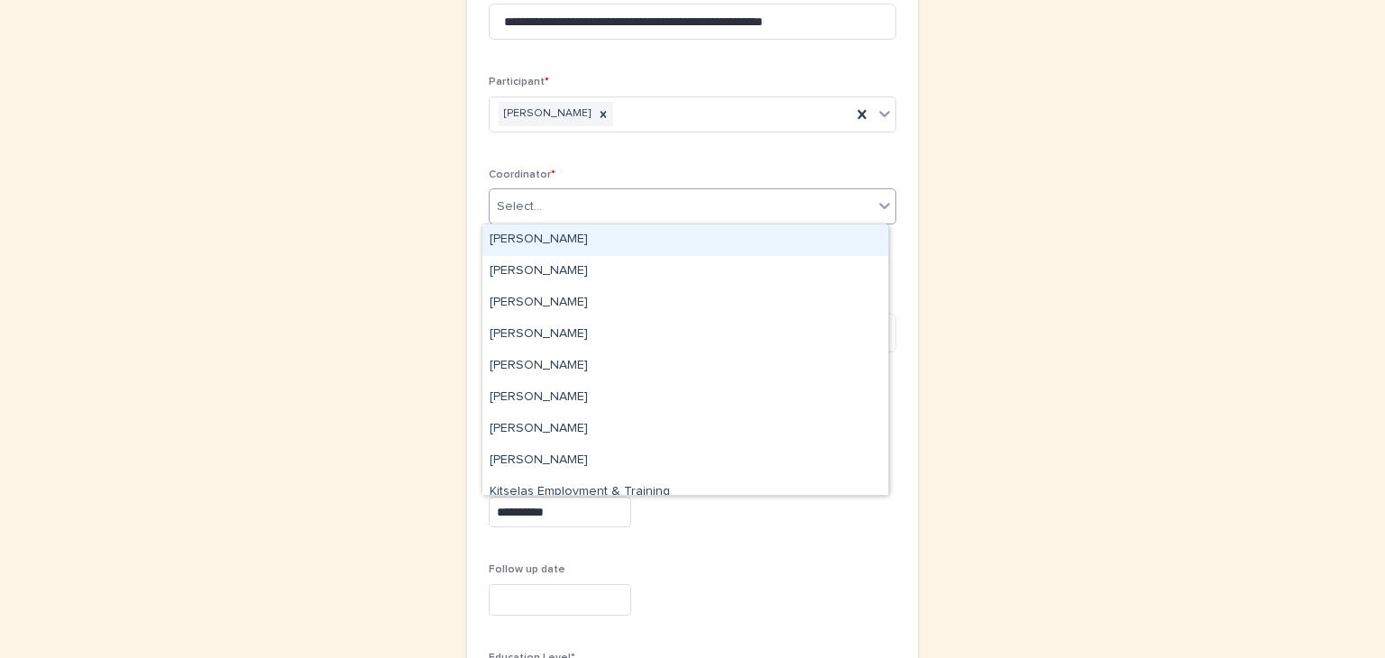
click at [883, 203] on icon at bounding box center [884, 206] width 18 height 18
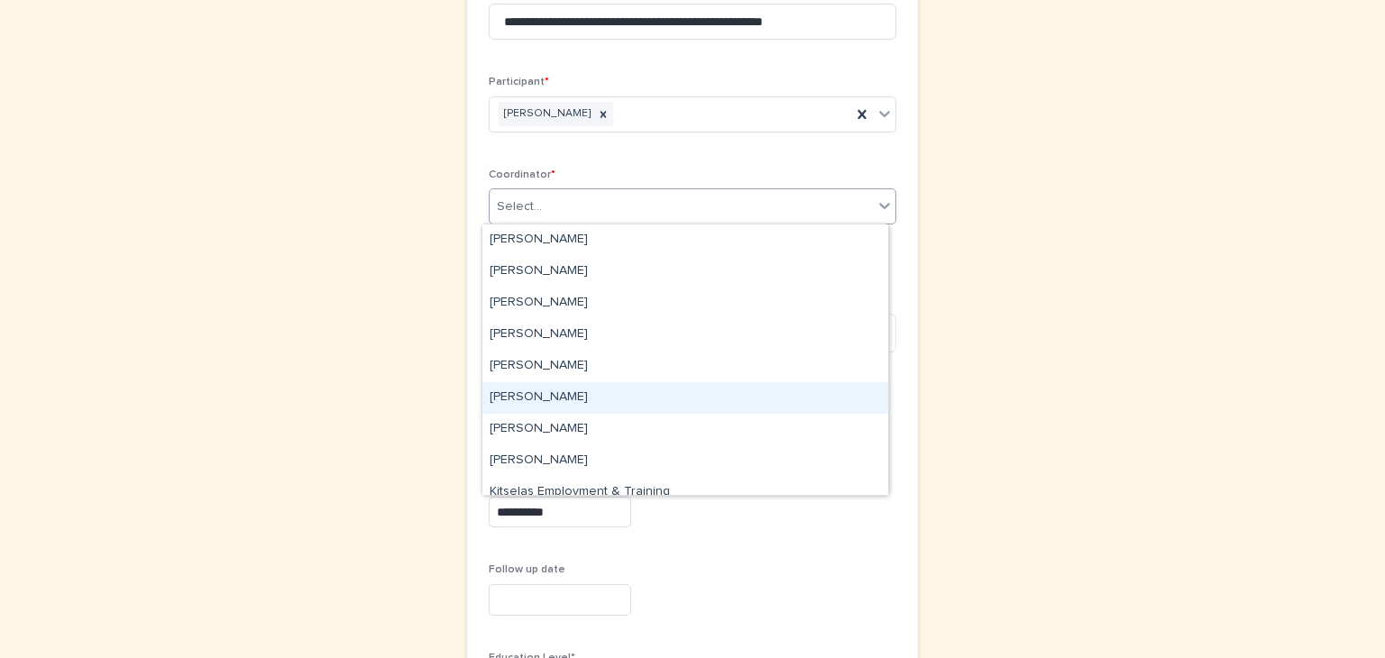
click at [530, 391] on div "Debbie Kroeker" at bounding box center [685, 398] width 406 height 32
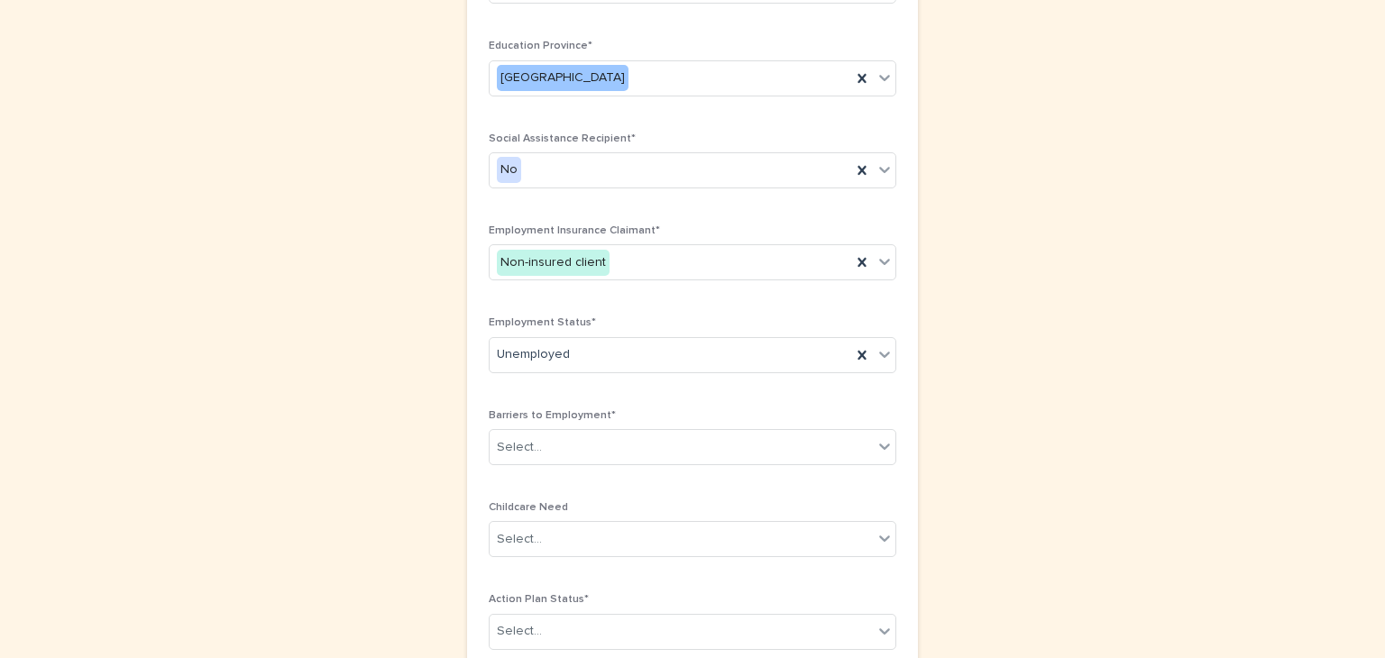
scroll to position [1120, 0]
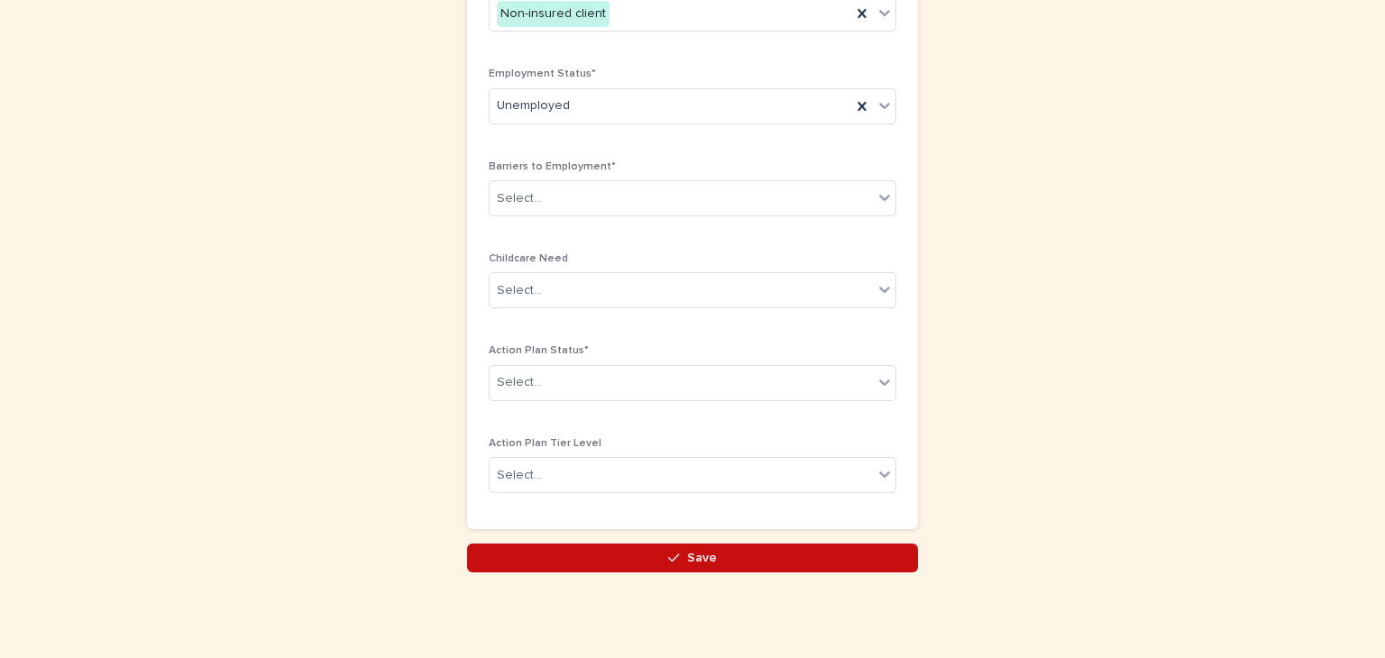
click at [743, 556] on button "Save" at bounding box center [692, 558] width 451 height 29
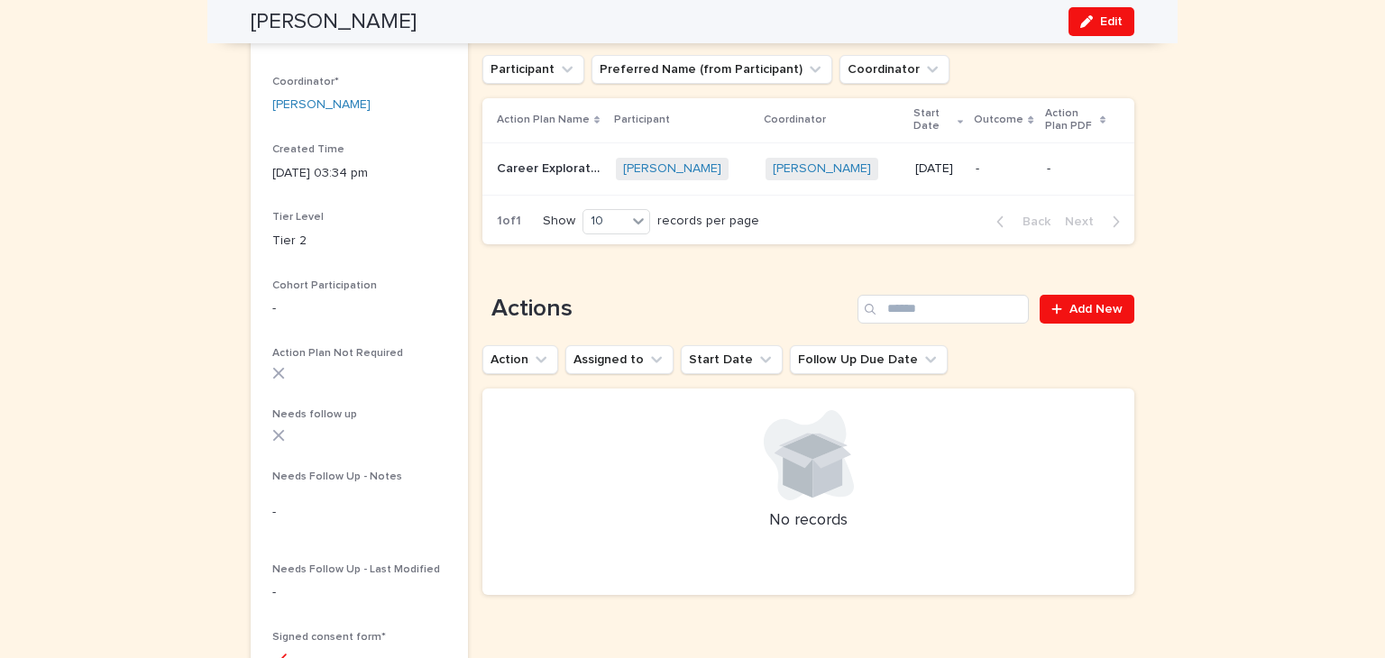
scroll to position [256, 0]
click at [1090, 311] on span "Add New" at bounding box center [1095, 309] width 53 height 13
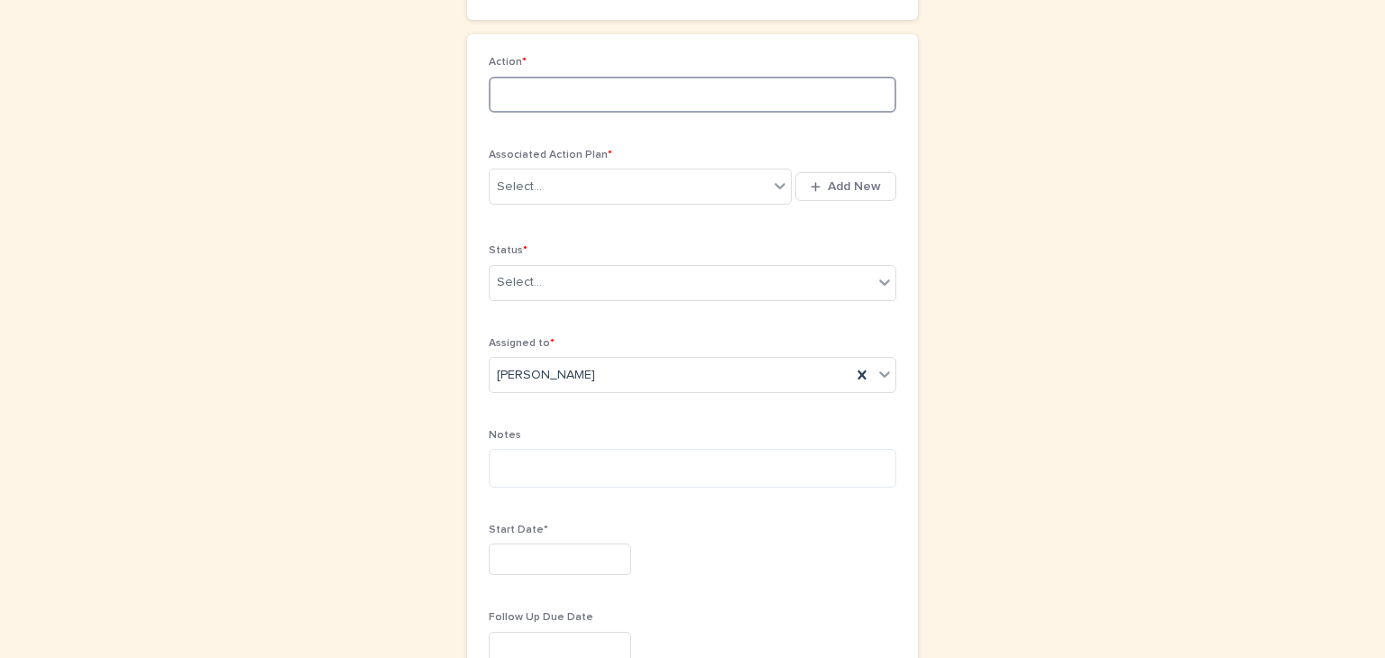
click at [524, 100] on input at bounding box center [692, 95] width 407 height 36
type input "**********"
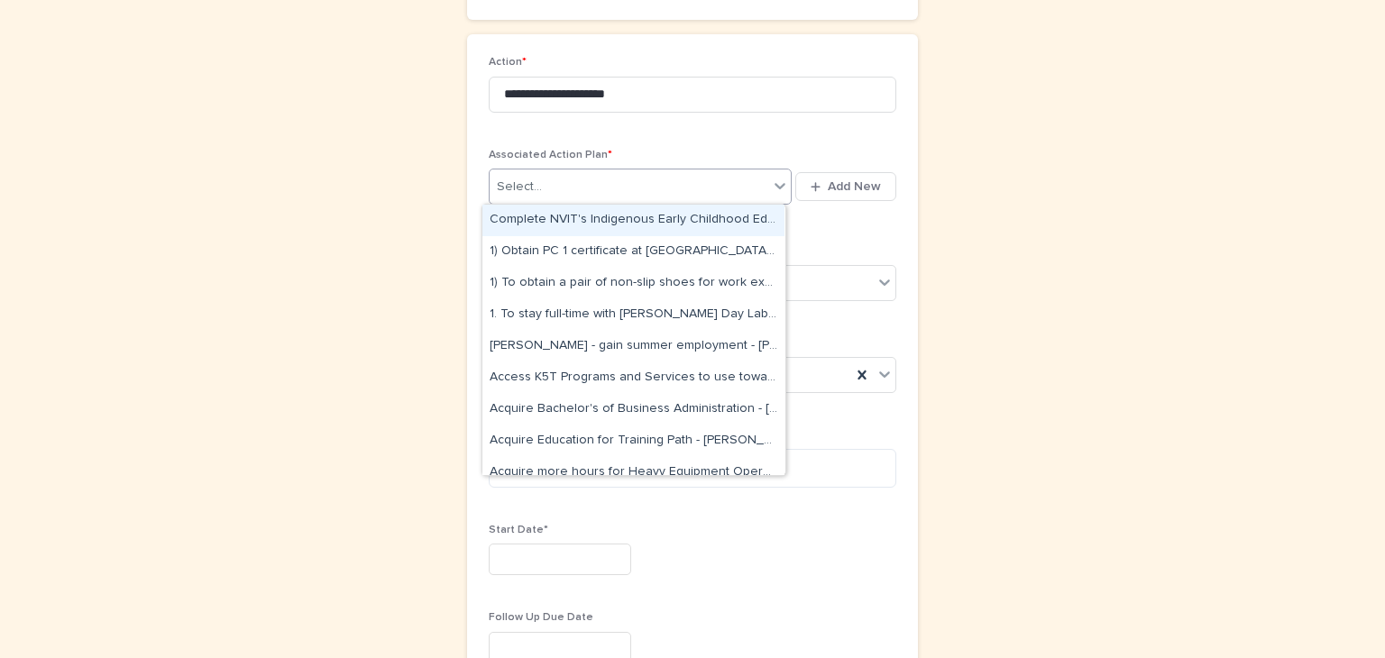
click at [776, 186] on icon at bounding box center [779, 186] width 11 height 6
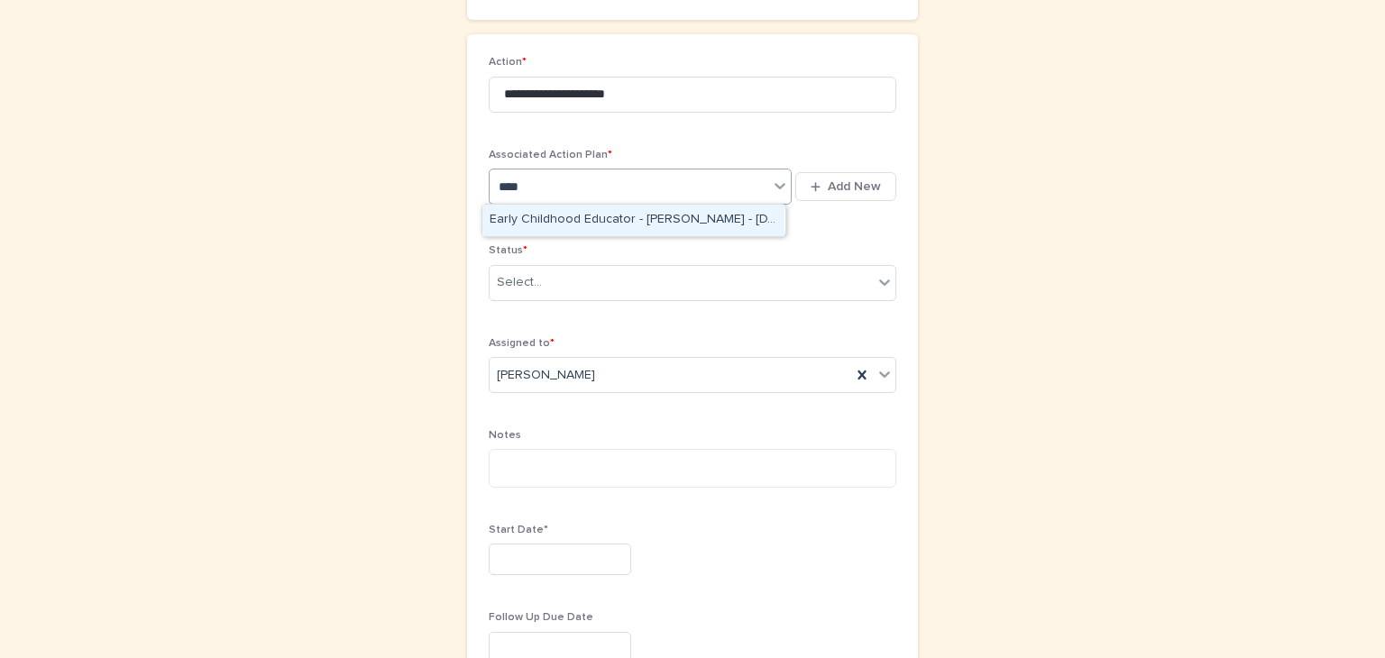
type input "*****"
click at [679, 215] on div "Career Exploration and Development in Heavy Duty Mechanic - Megan Bazil - Oct 1…" at bounding box center [633, 221] width 302 height 32
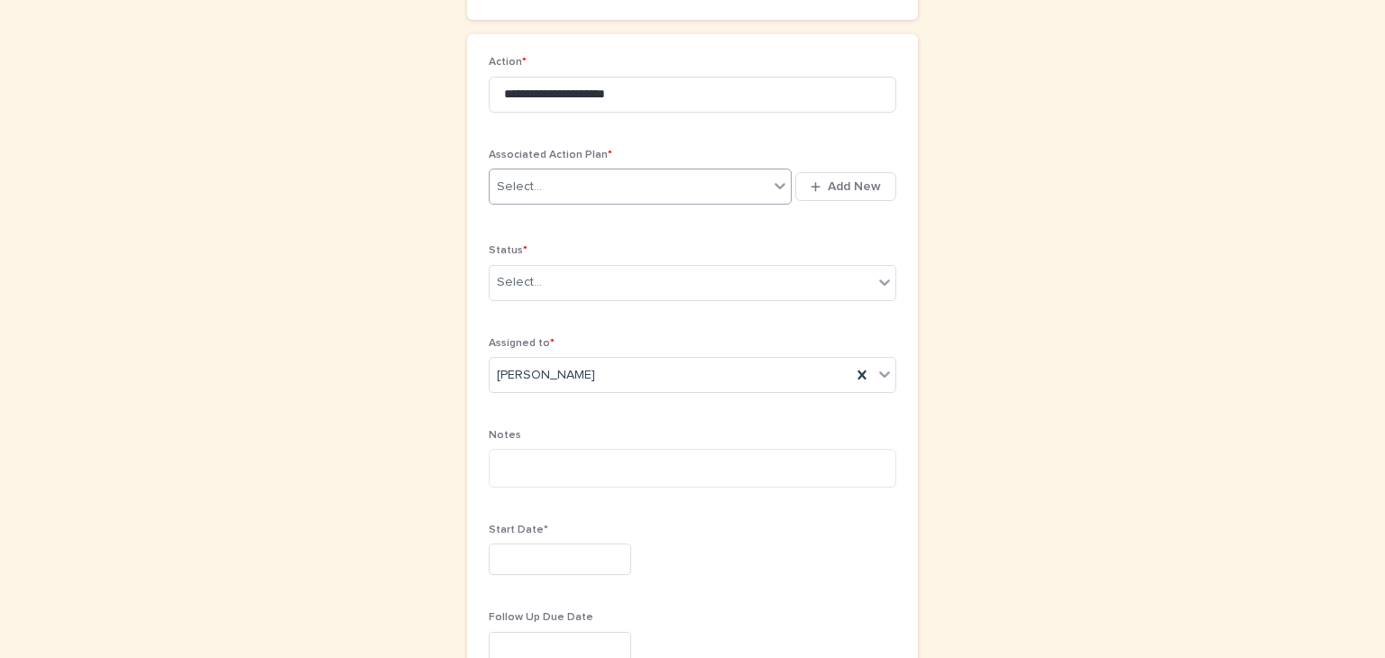
scroll to position [282, 0]
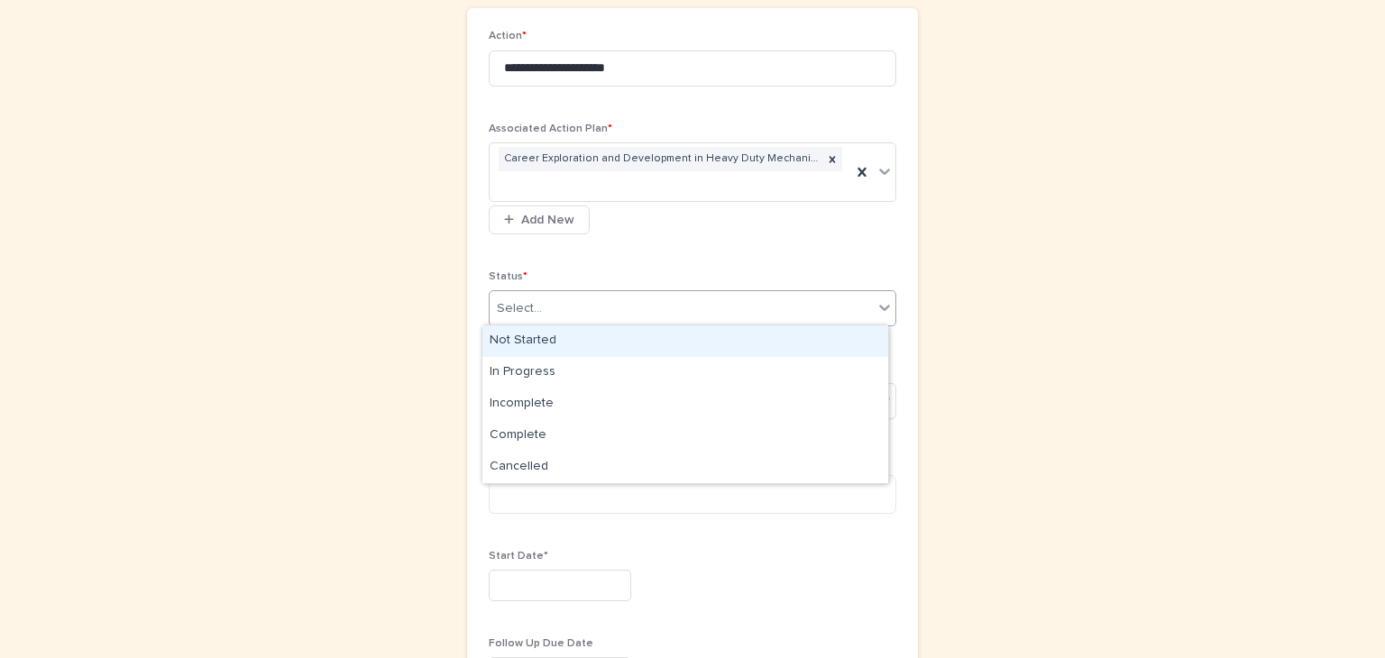
click at [879, 306] on icon at bounding box center [884, 308] width 11 height 6
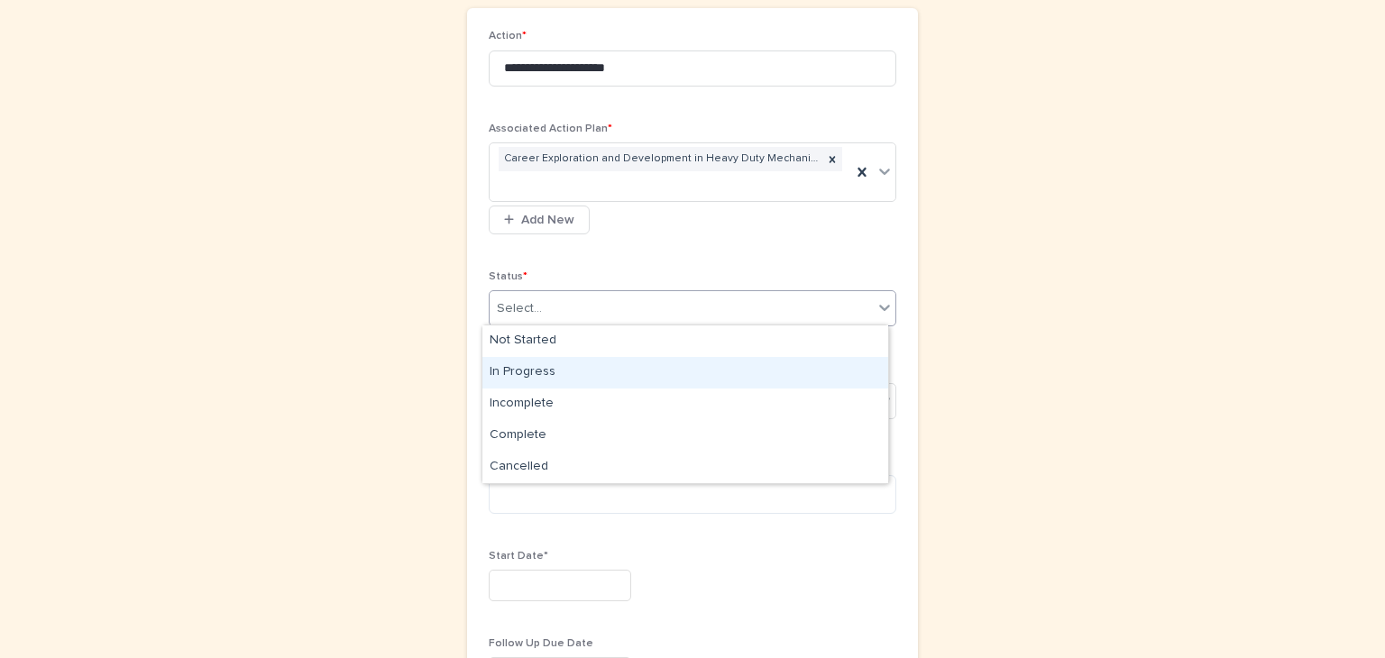
click at [496, 363] on div "In Progress" at bounding box center [685, 373] width 406 height 32
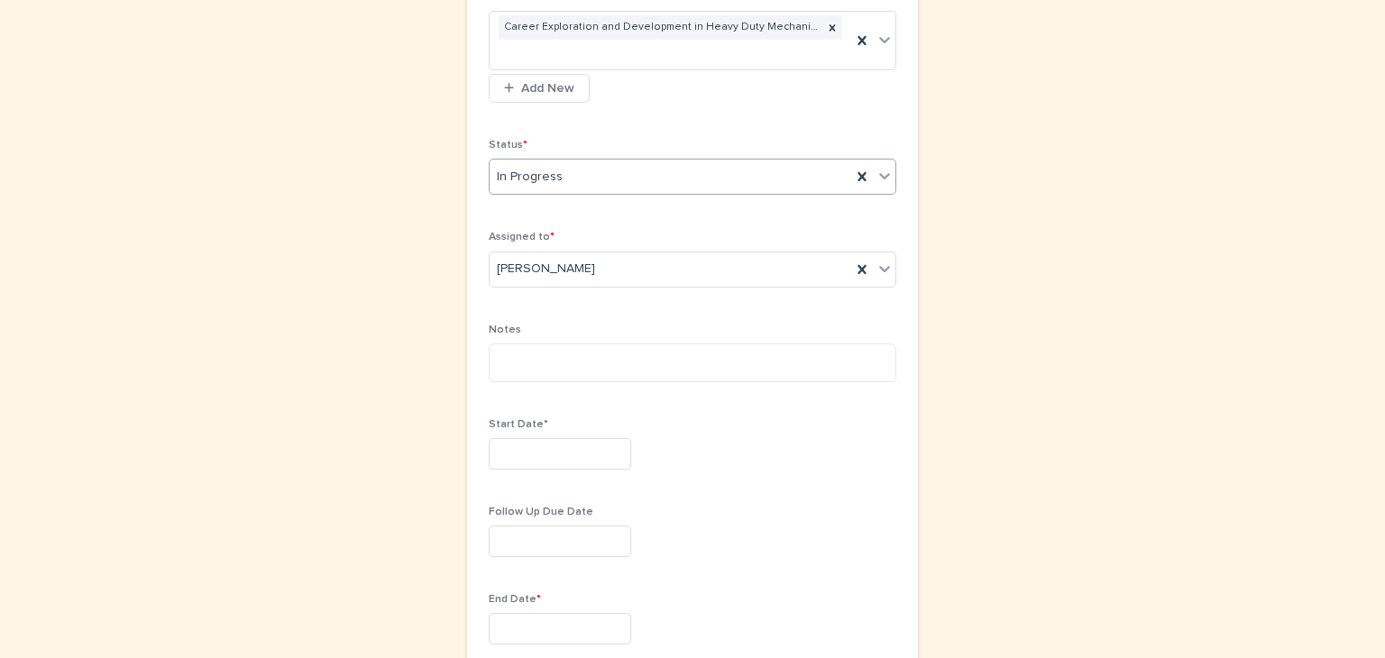
scroll to position [417, 0]
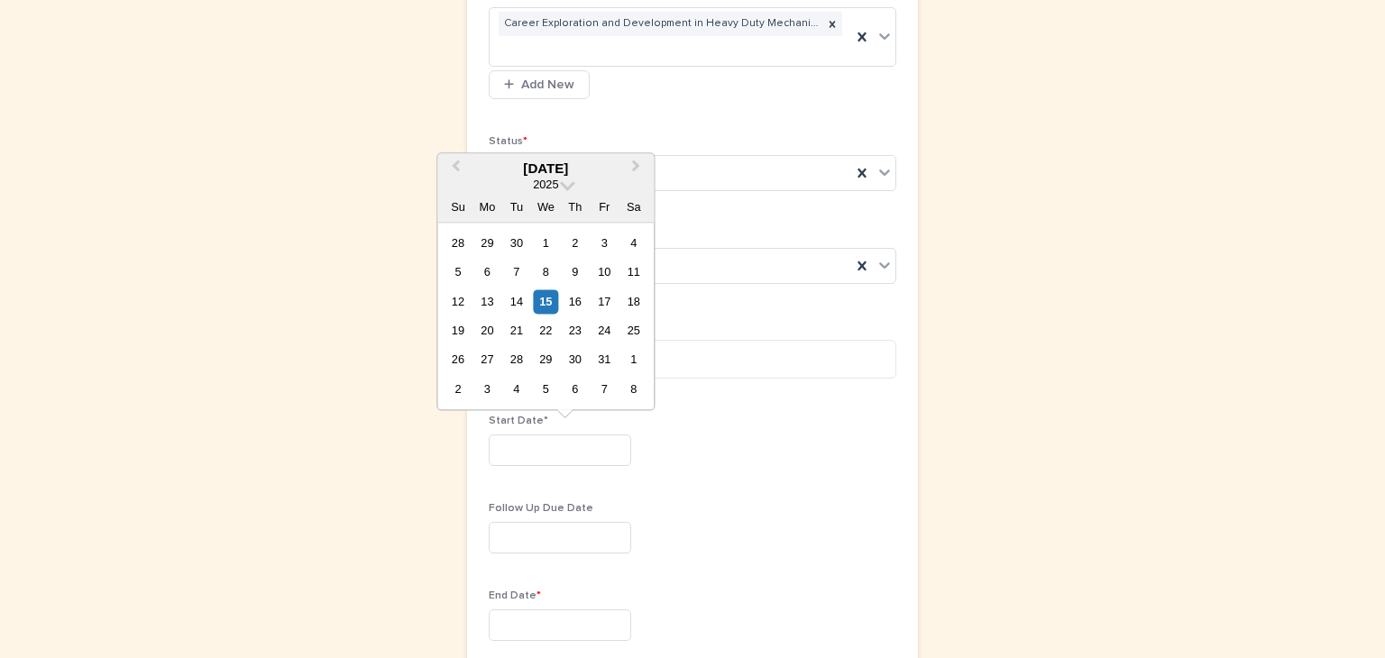
click at [508, 453] on input "text" at bounding box center [560, 451] width 142 height 32
click at [548, 300] on div "15" at bounding box center [546, 301] width 24 height 24
type input "**********"
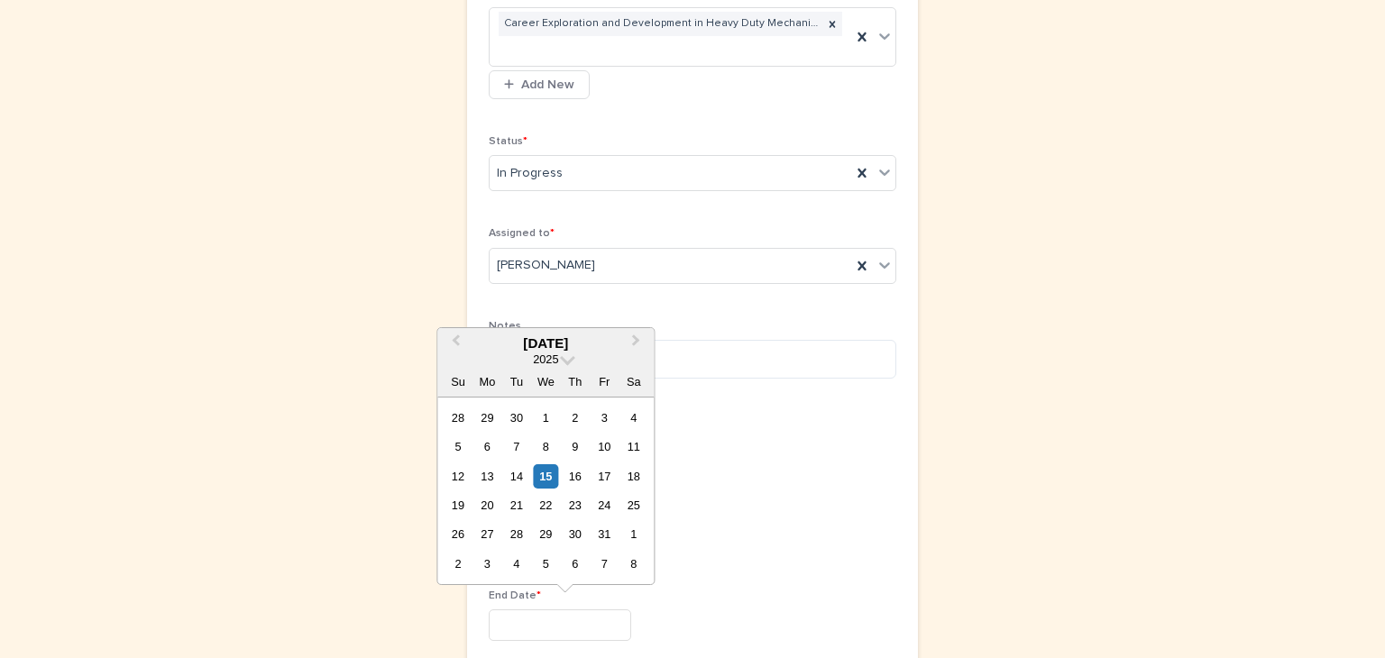
click at [499, 614] on input "text" at bounding box center [560, 625] width 142 height 32
click at [566, 363] on span at bounding box center [567, 357] width 15 height 15
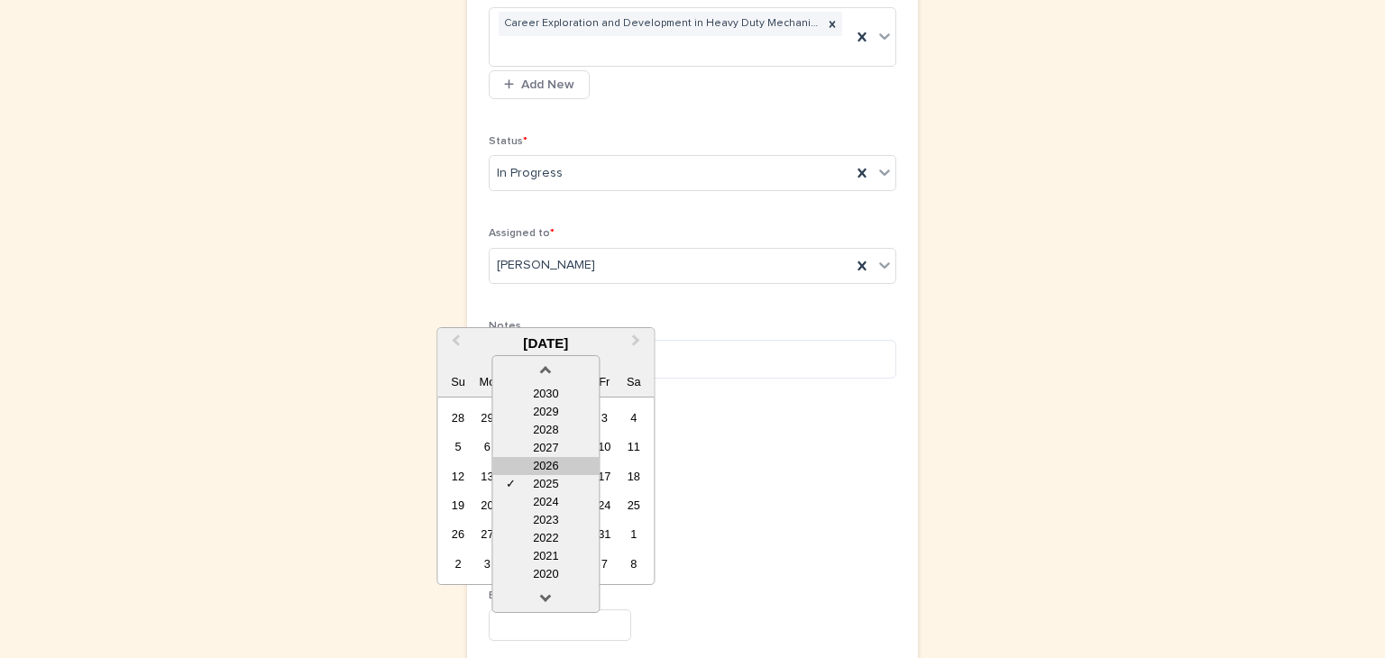
click at [553, 462] on div "2026" at bounding box center [545, 466] width 106 height 18
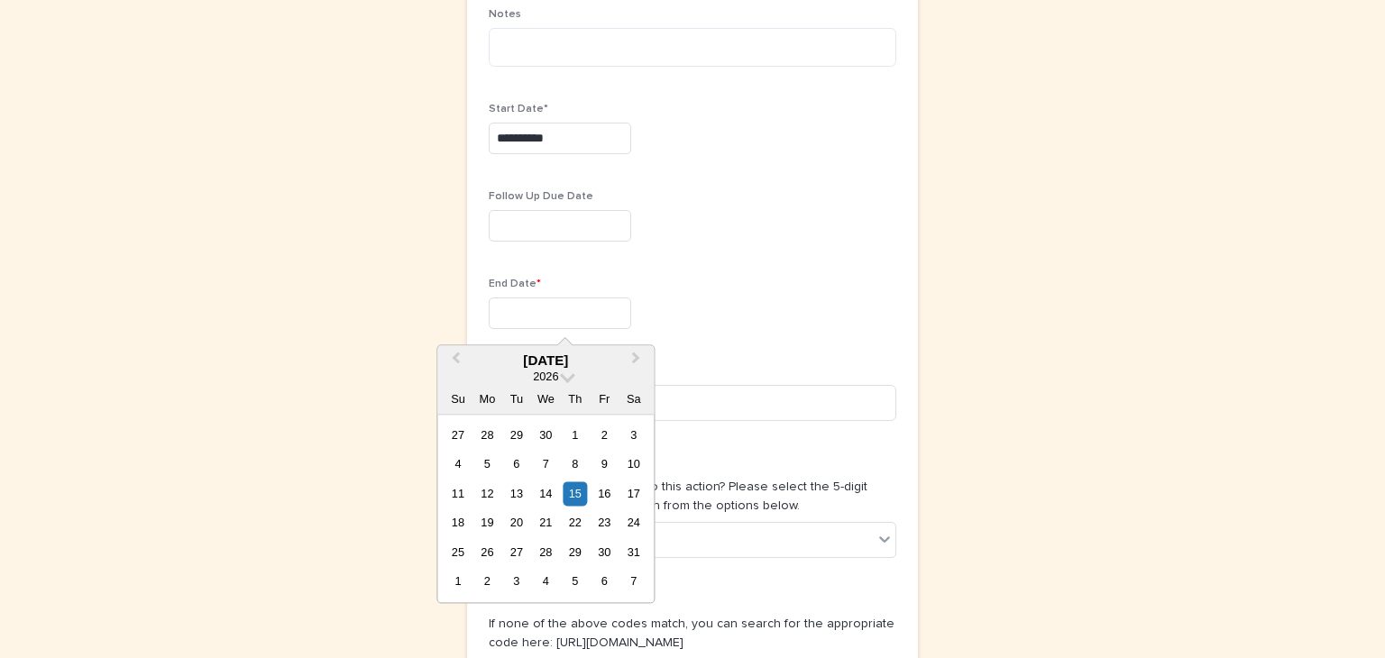
scroll to position [731, 0]
click at [577, 489] on div "15" at bounding box center [575, 492] width 24 height 24
type input "**********"
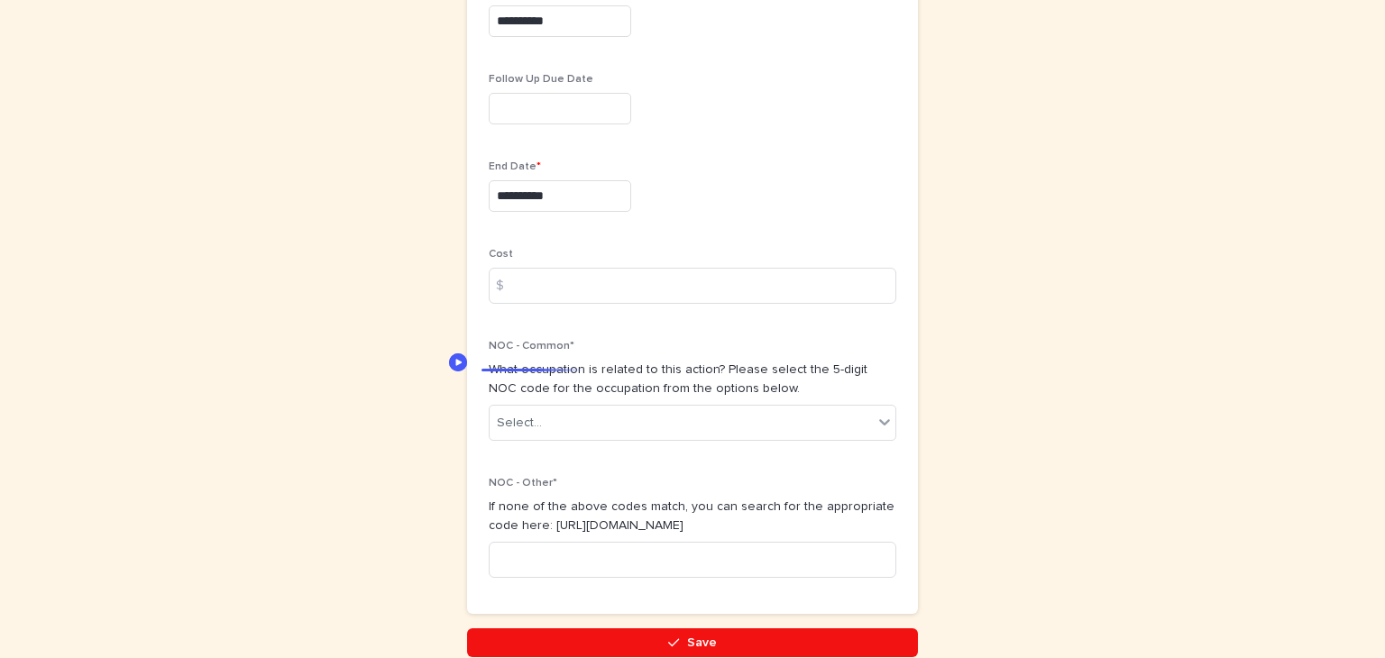
scroll to position [855, 0]
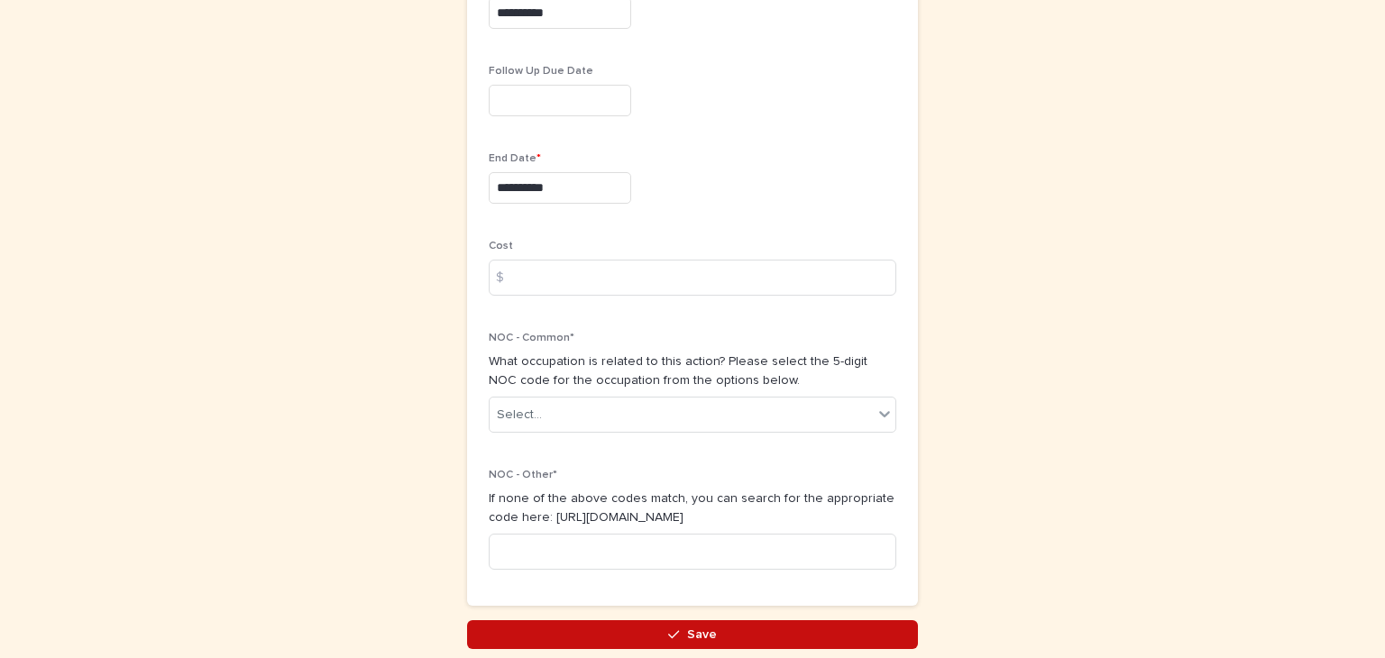
click at [703, 632] on span "Save" at bounding box center [702, 634] width 30 height 13
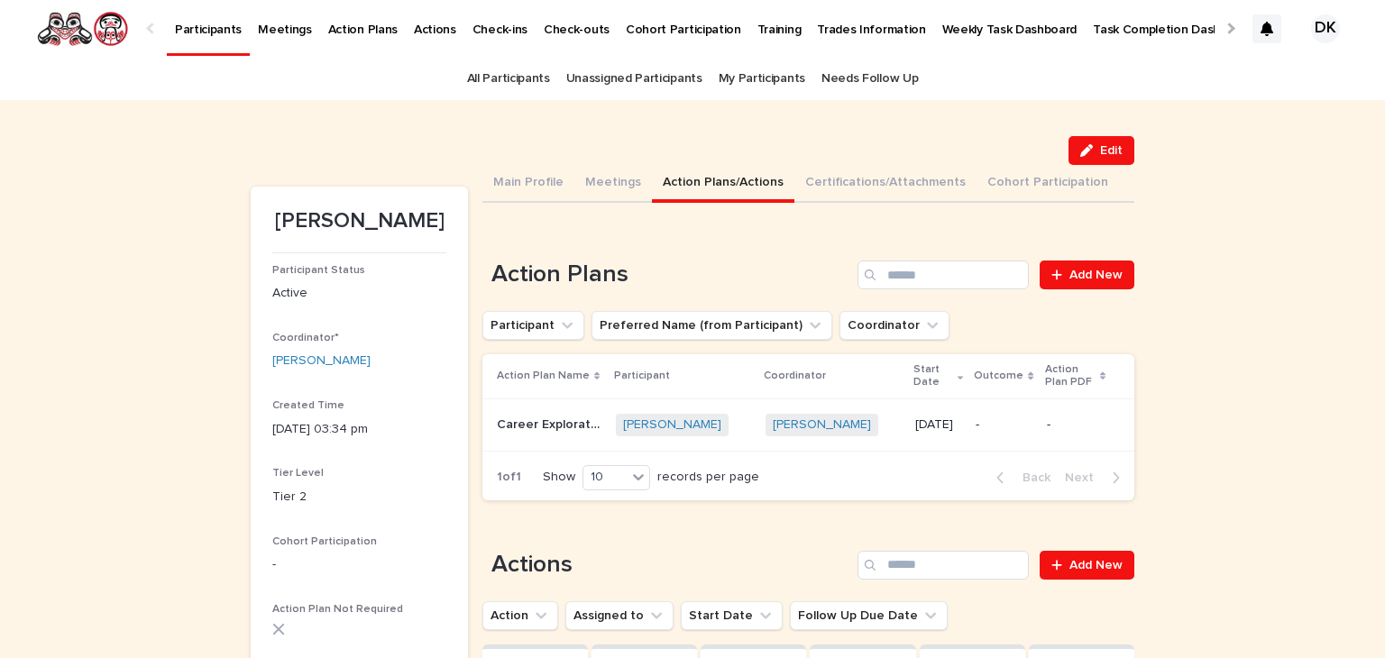
click at [503, 419] on p "Career Exploration and Development in Heavy Duty Mechanic" at bounding box center [551, 423] width 108 height 19
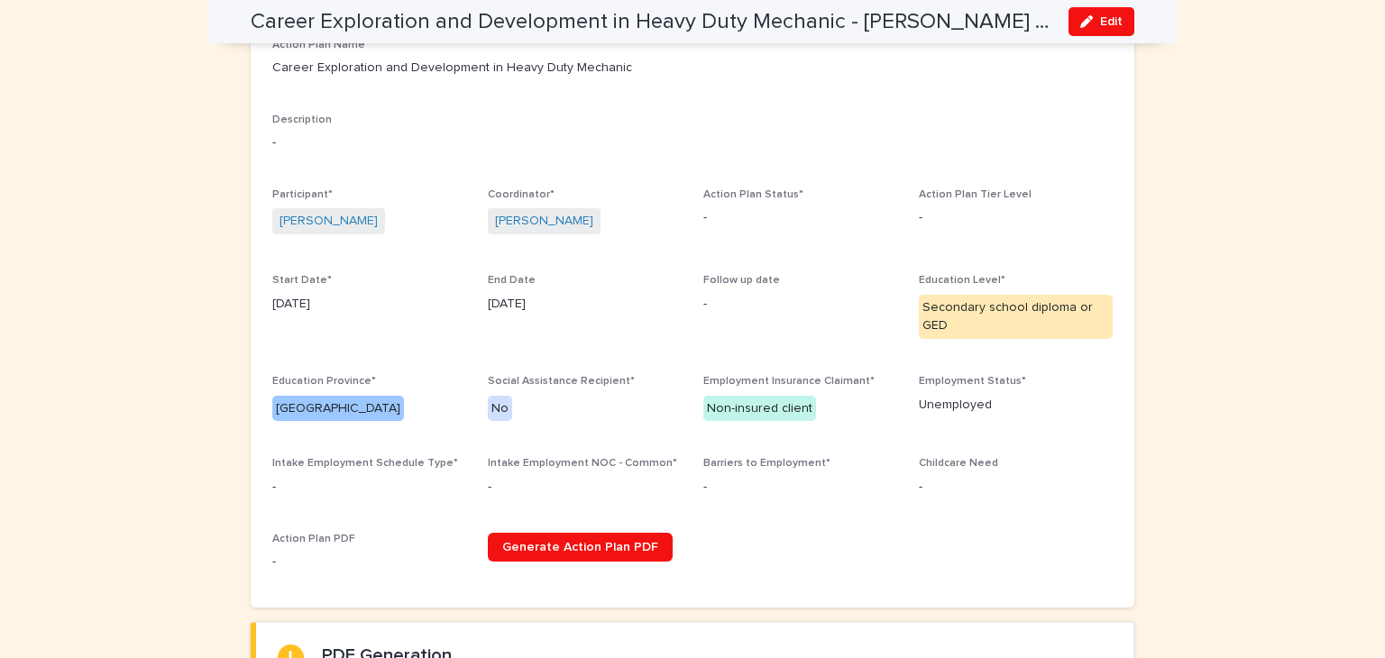
scroll to position [213, 0]
click at [1114, 18] on span "Edit" at bounding box center [1111, 21] width 23 height 13
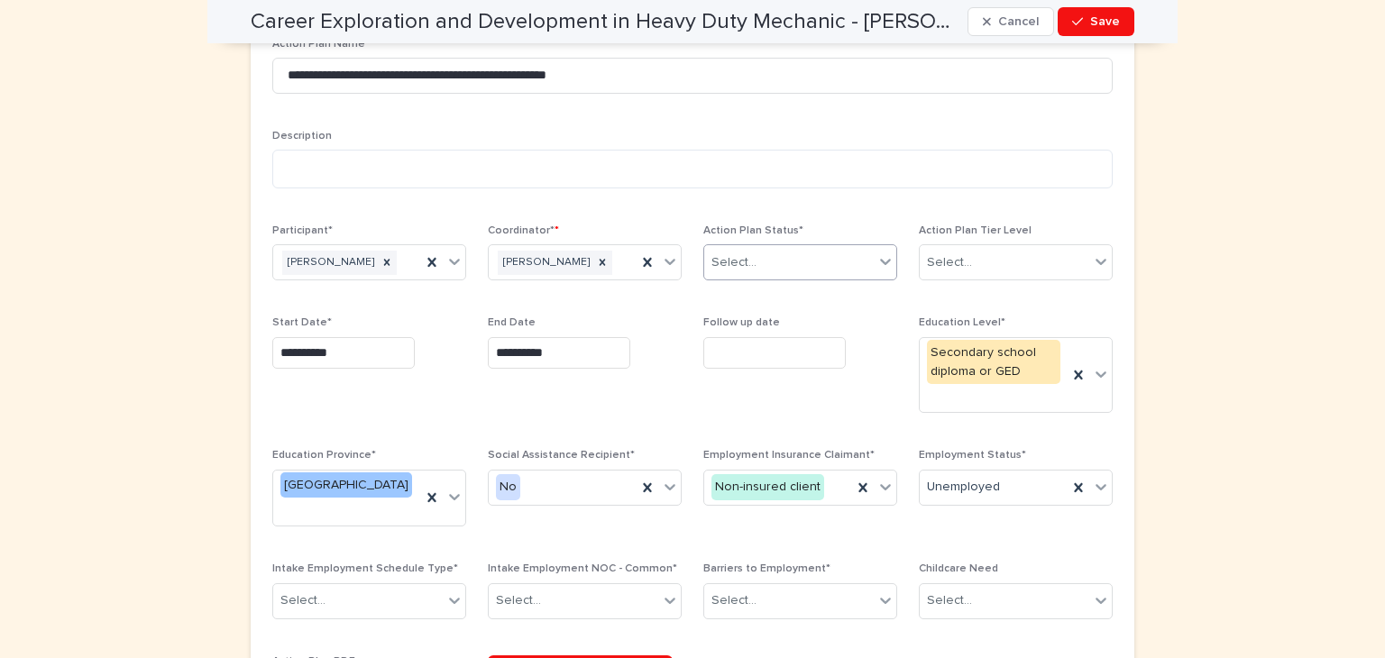
click at [878, 261] on icon at bounding box center [885, 261] width 18 height 18
click at [750, 325] on div "In Progress" at bounding box center [793, 329] width 192 height 32
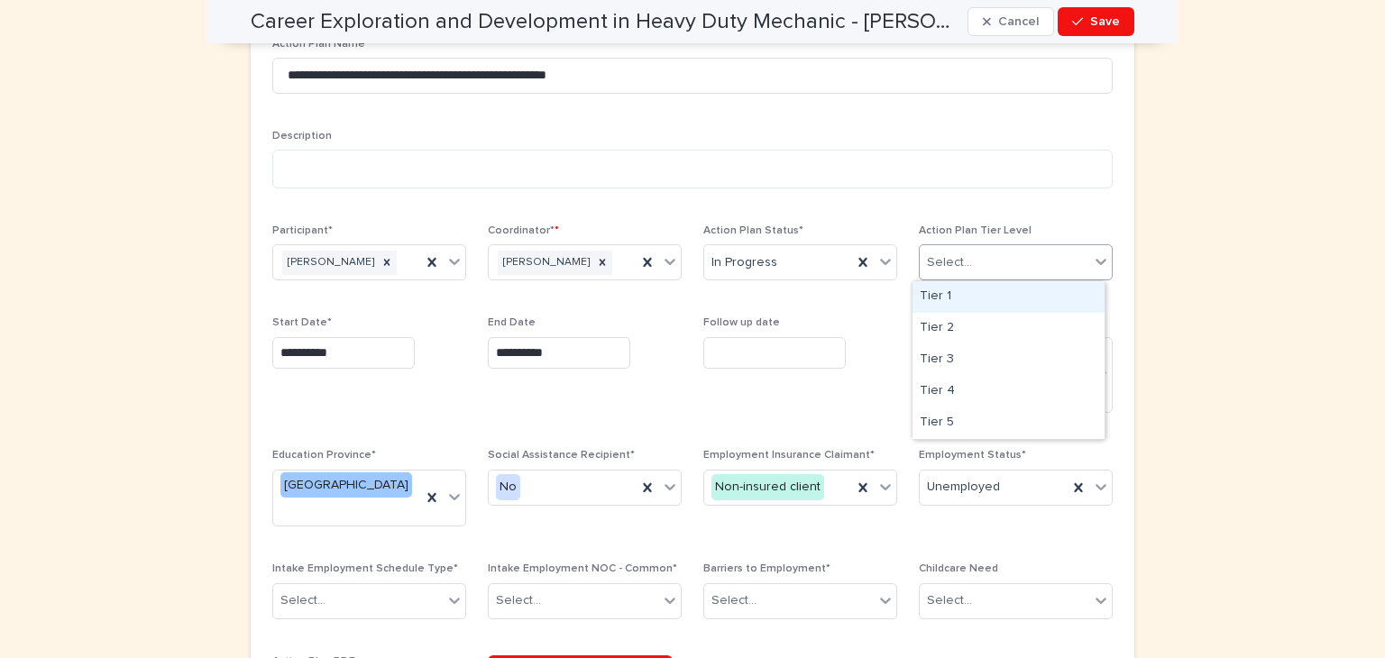
click at [1099, 261] on icon at bounding box center [1101, 261] width 18 height 18
click at [972, 316] on div "Tier 2" at bounding box center [1008, 329] width 192 height 32
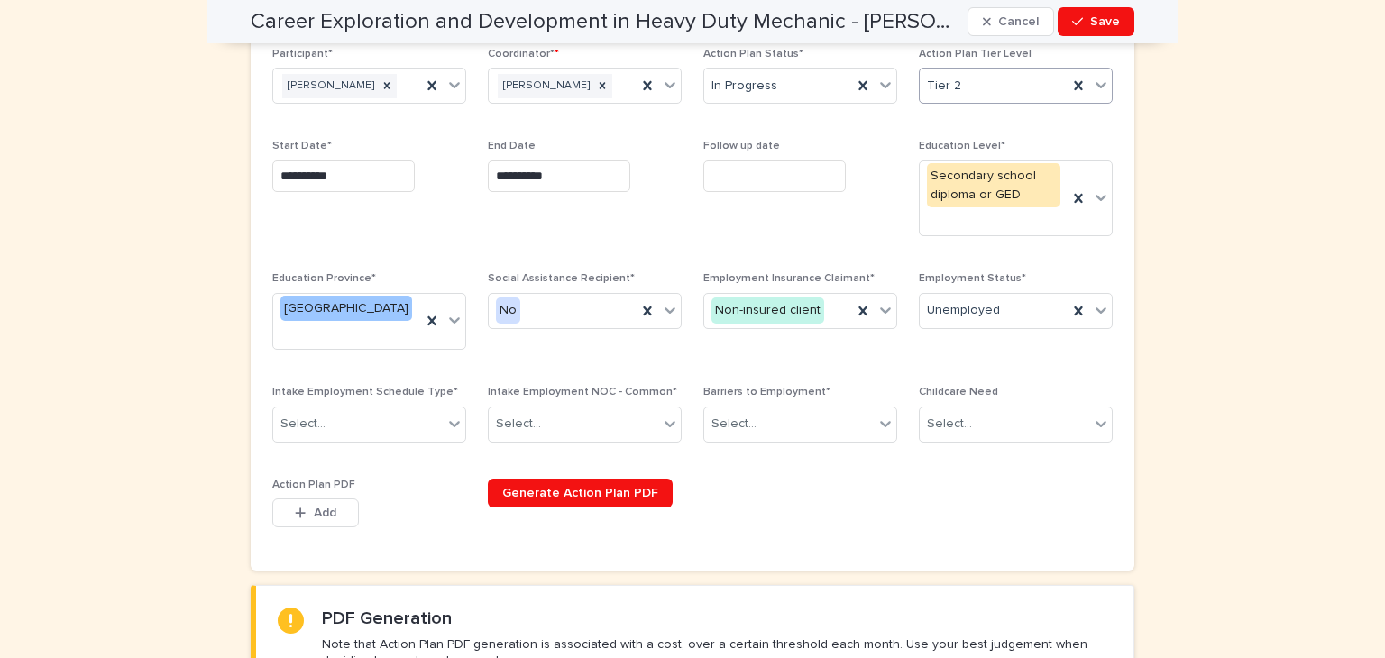
scroll to position [393, 0]
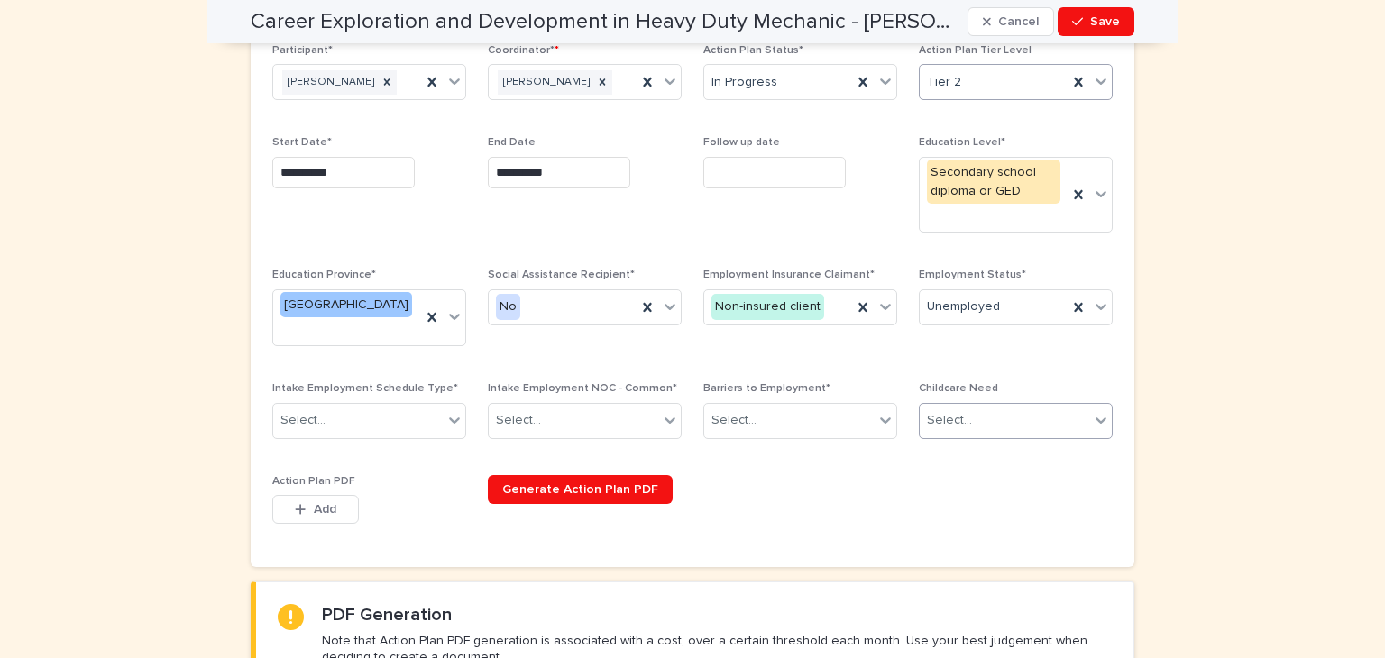
click at [1094, 411] on icon at bounding box center [1101, 420] width 18 height 18
click at [928, 426] on span "No" at bounding box center [932, 431] width 24 height 20
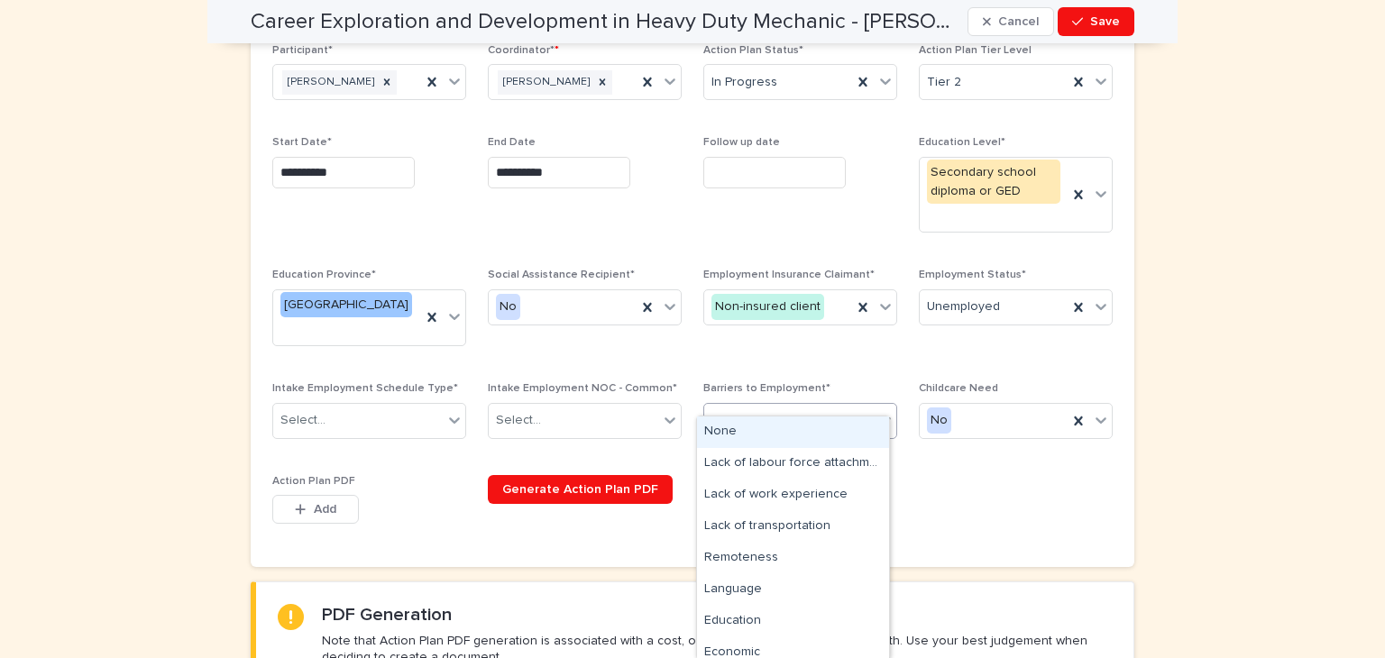
click at [876, 411] on icon at bounding box center [885, 420] width 18 height 18
click at [806, 461] on div "Lack of labour force attachment" at bounding box center [793, 464] width 192 height 32
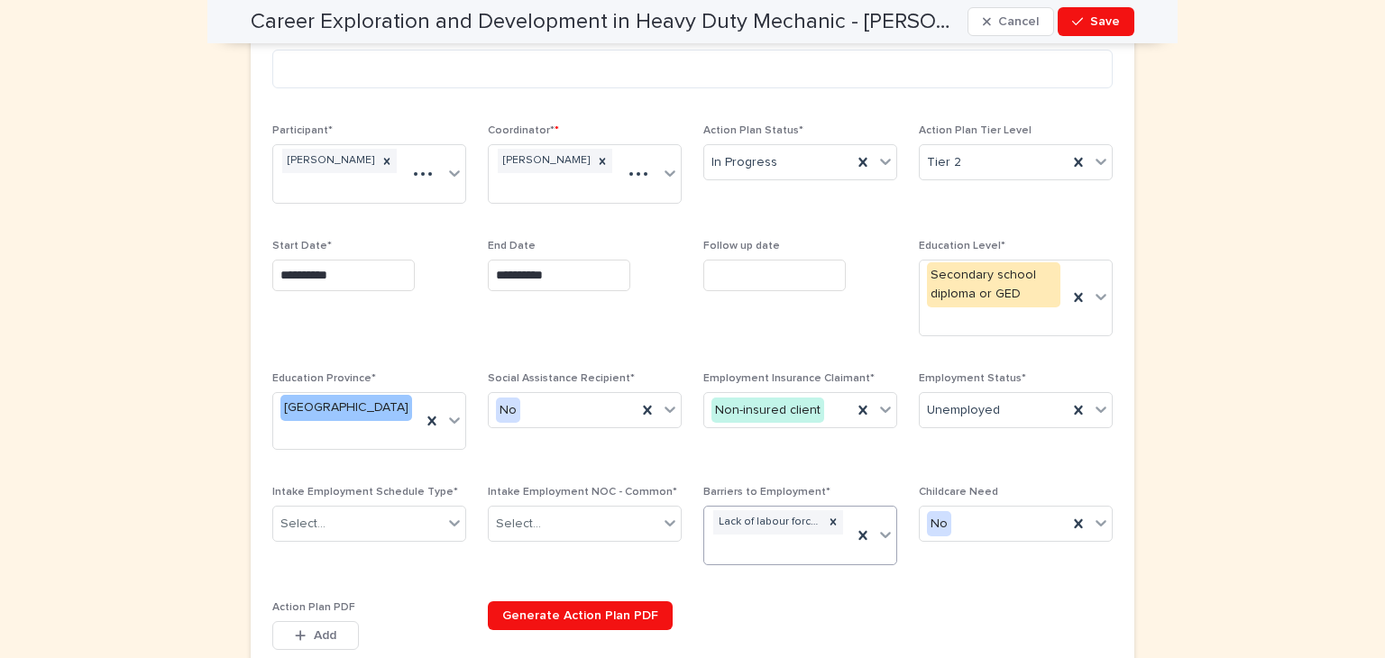
scroll to position [450, 0]
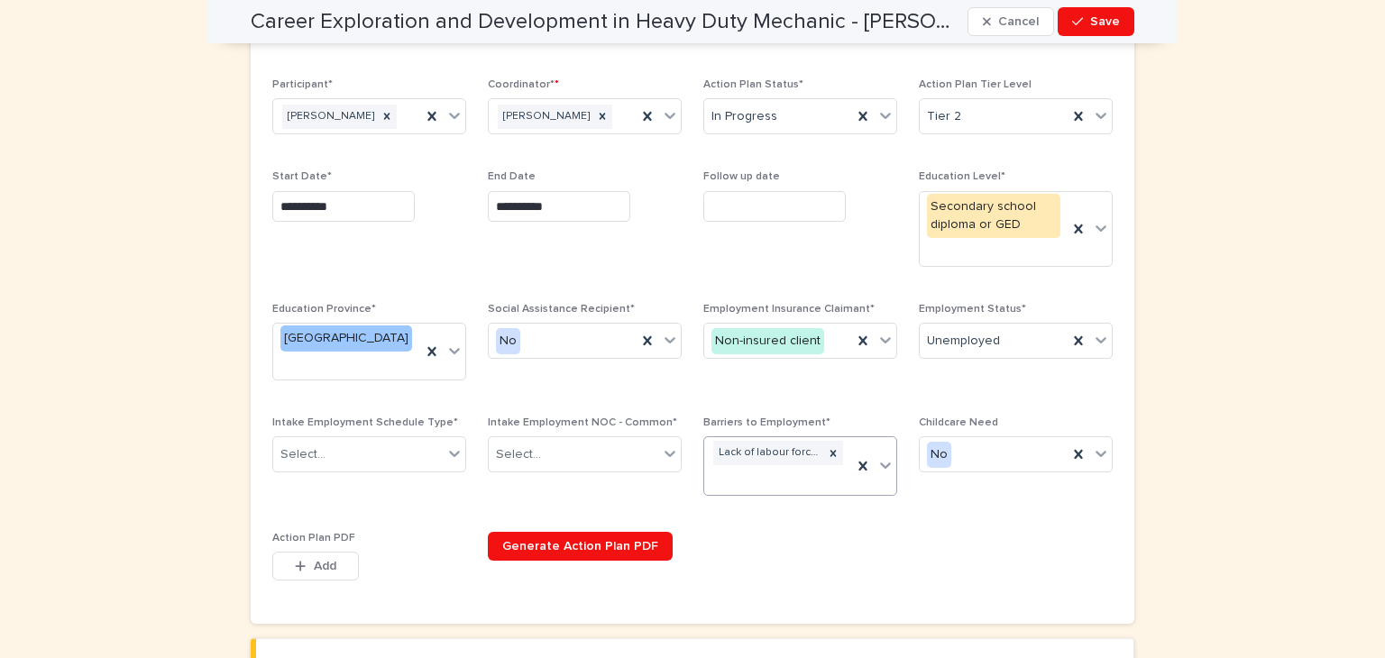
click at [880, 456] on icon at bounding box center [885, 465] width 18 height 18
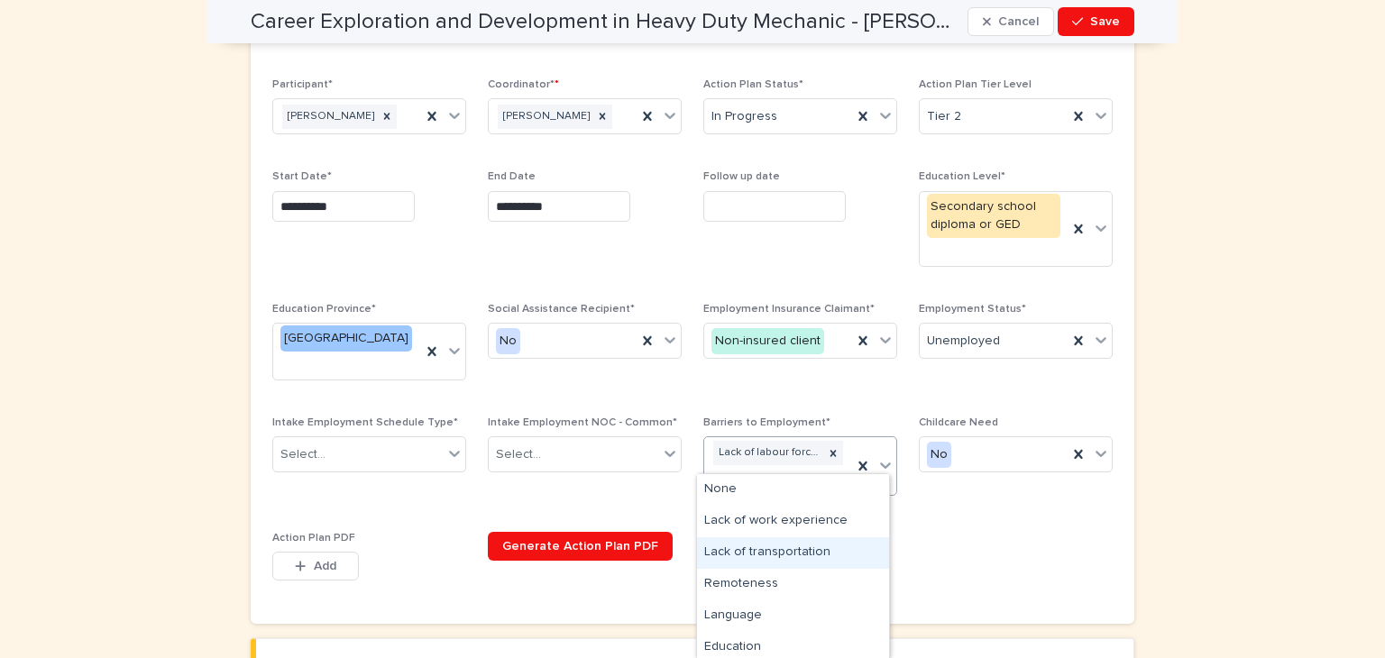
click at [800, 554] on div "Lack of transportation" at bounding box center [793, 553] width 192 height 32
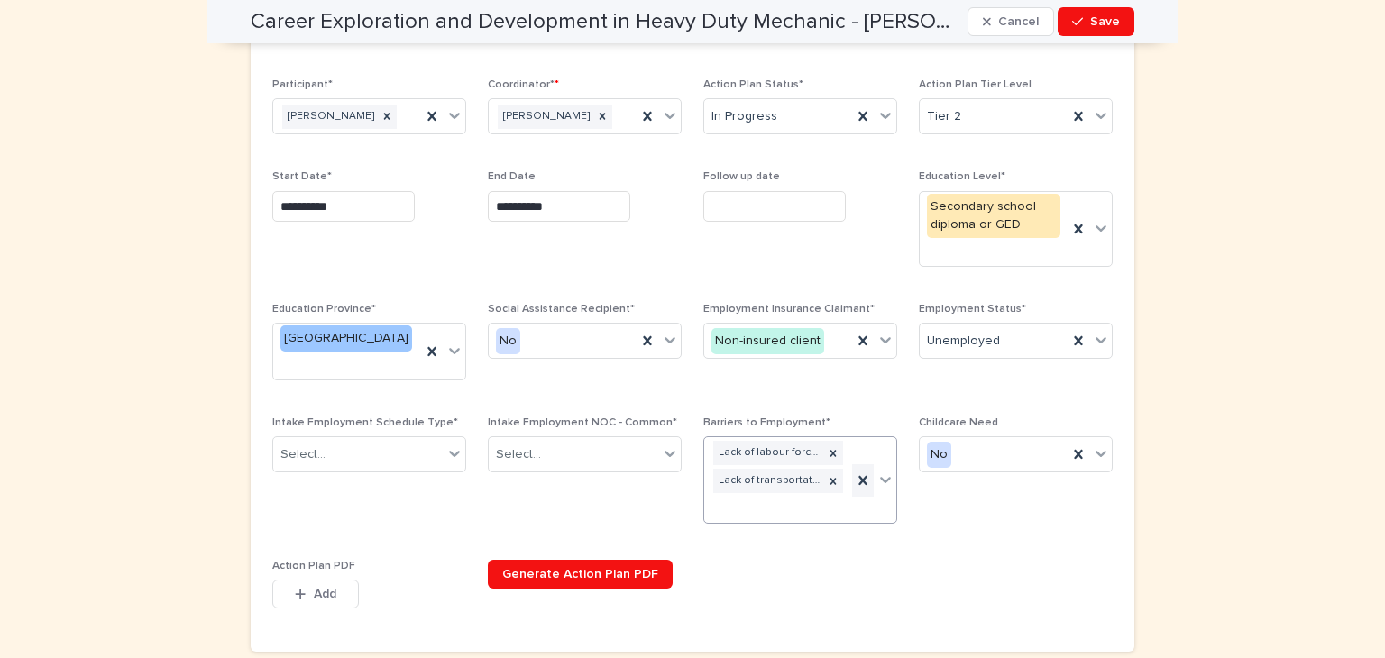
scroll to position [464, 0]
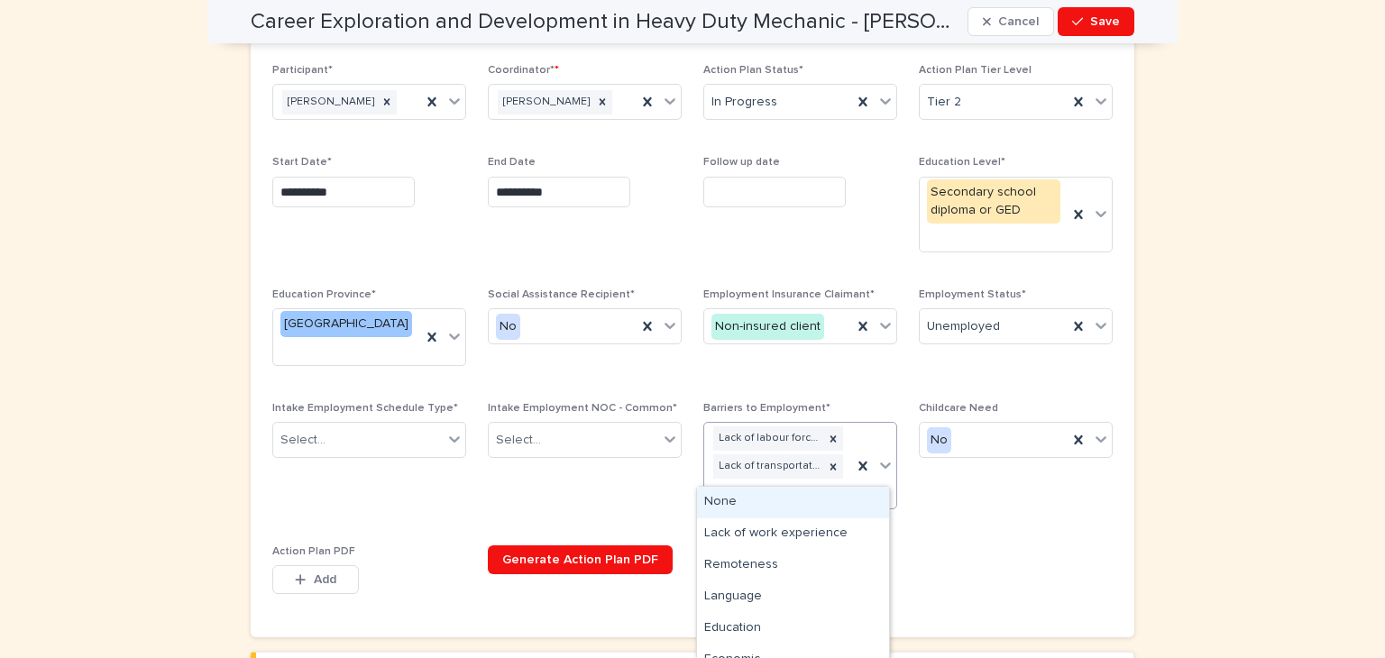
click at [880, 462] on icon at bounding box center [885, 465] width 11 height 6
click at [797, 532] on div "Lack of work experience" at bounding box center [793, 534] width 192 height 32
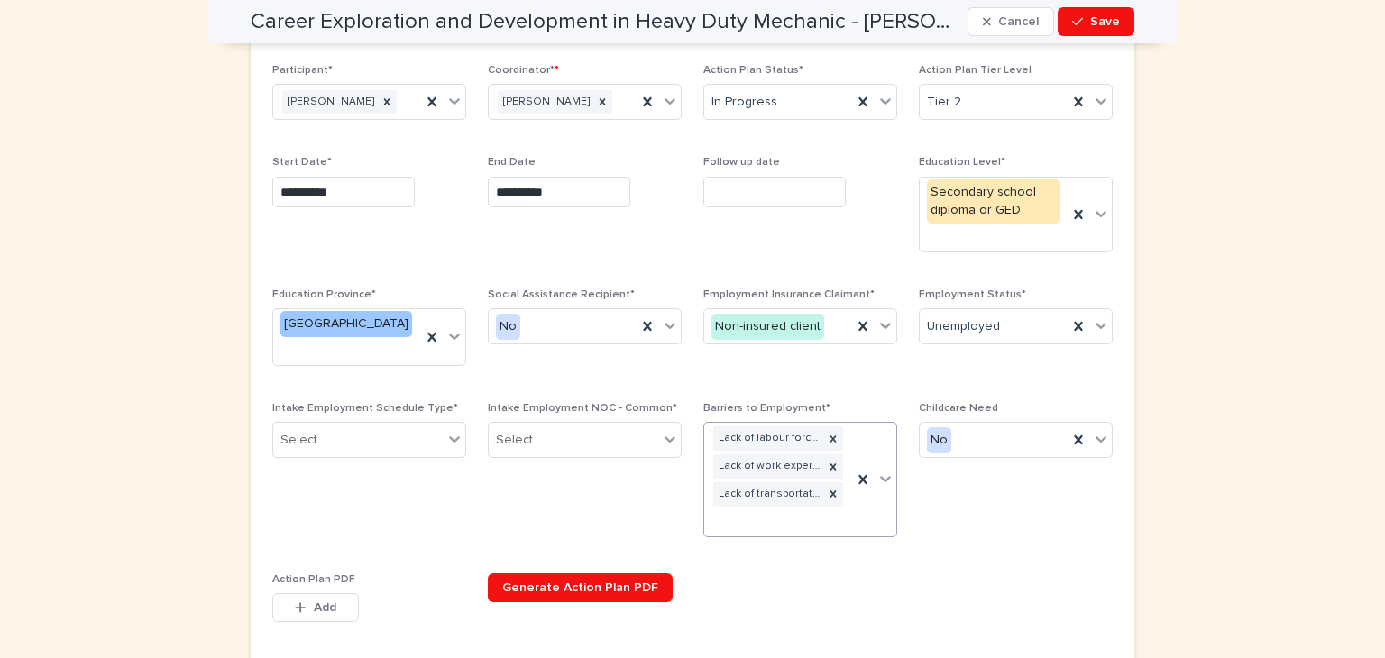
scroll to position [478, 0]
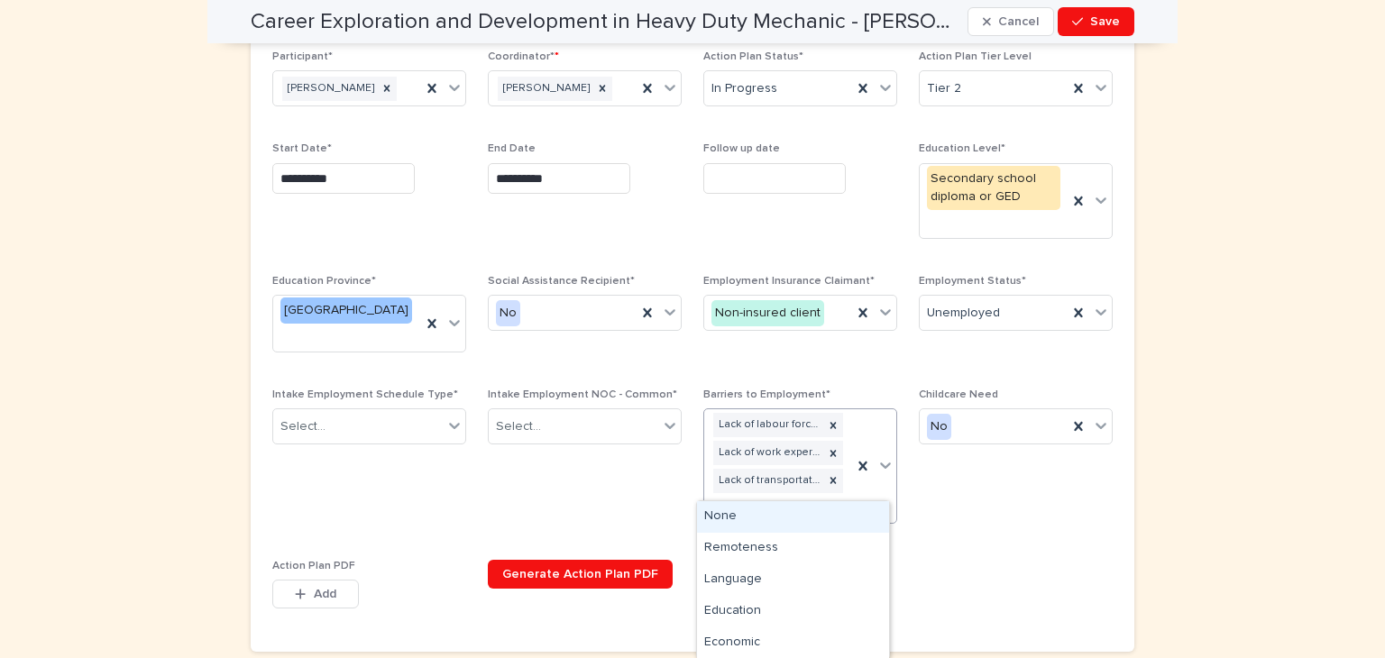
click at [877, 456] on icon at bounding box center [885, 465] width 18 height 18
click at [758, 610] on div "Education" at bounding box center [793, 612] width 192 height 32
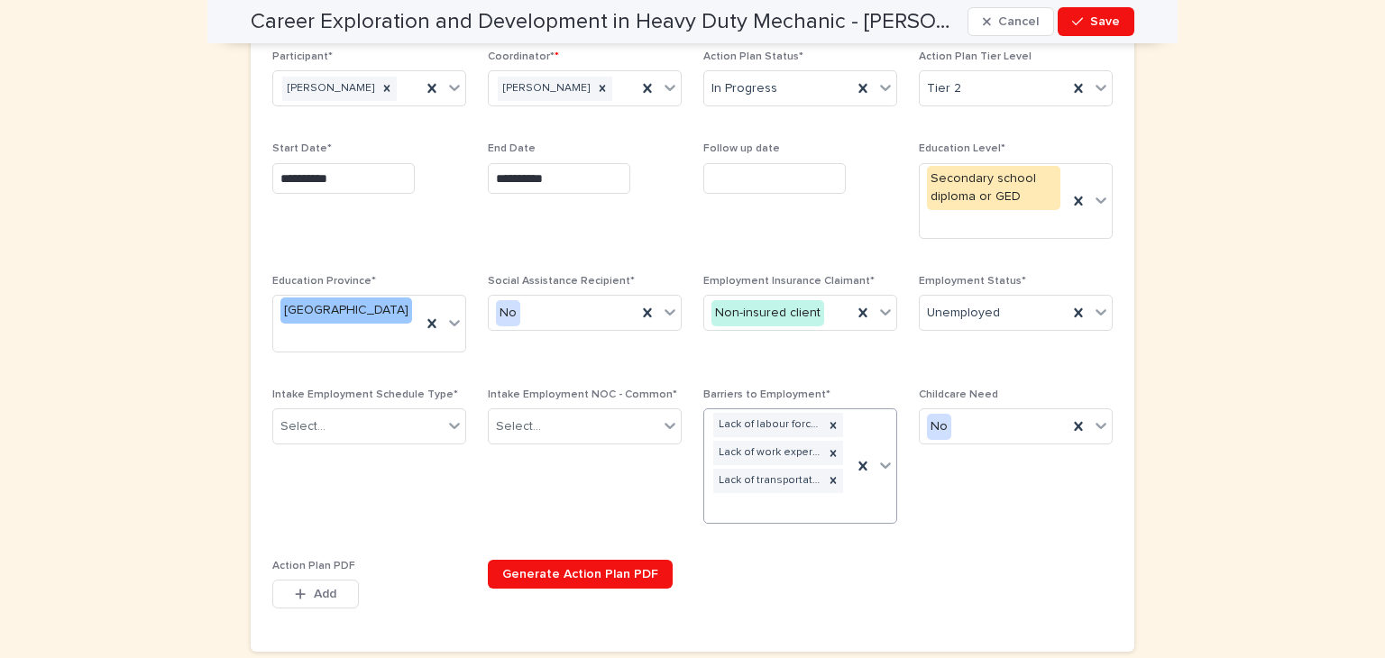
scroll to position [479, 0]
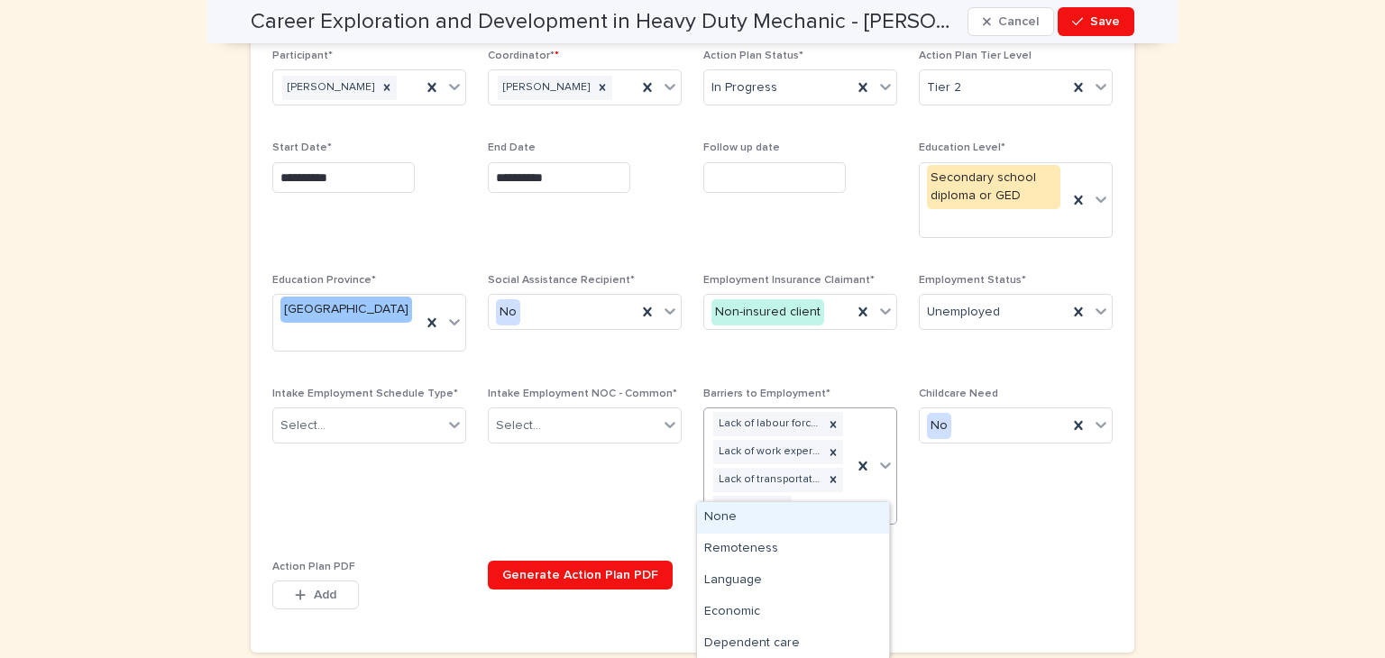
click at [879, 456] on icon at bounding box center [885, 465] width 18 height 18
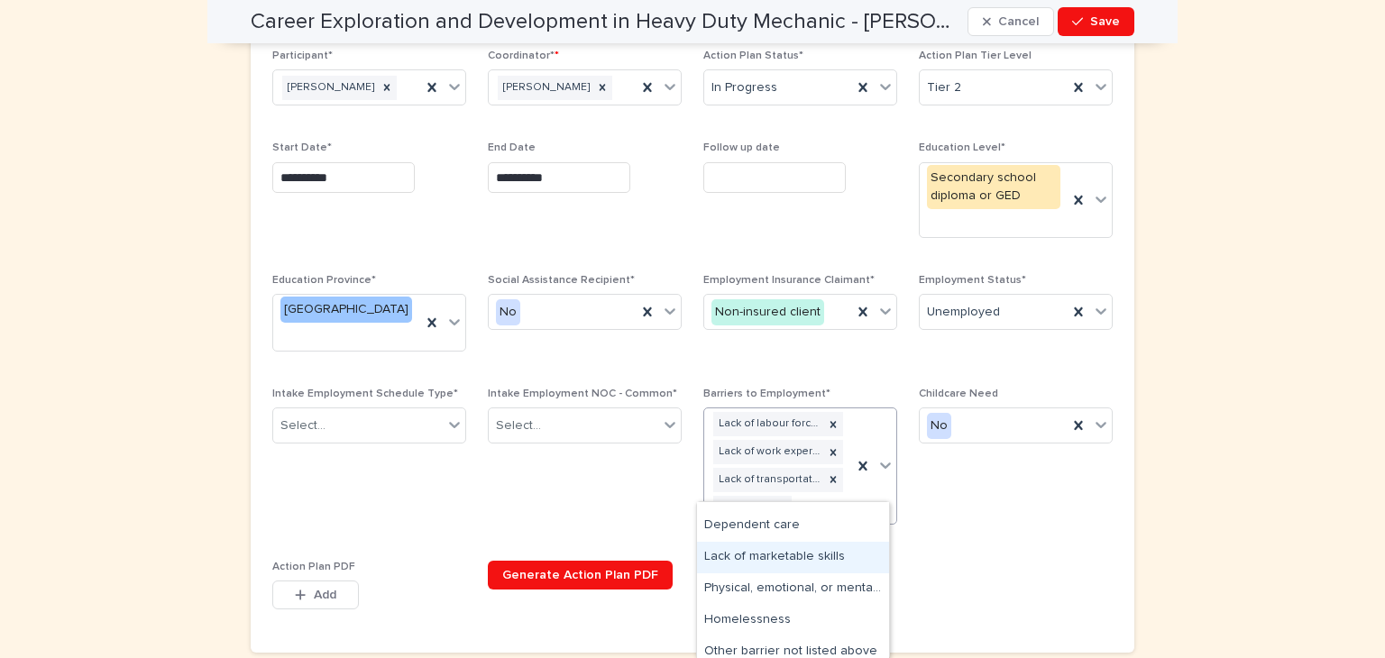
scroll to position [119, 0]
click at [796, 585] on div "Physical, emotional, or mental health" at bounding box center [793, 588] width 192 height 32
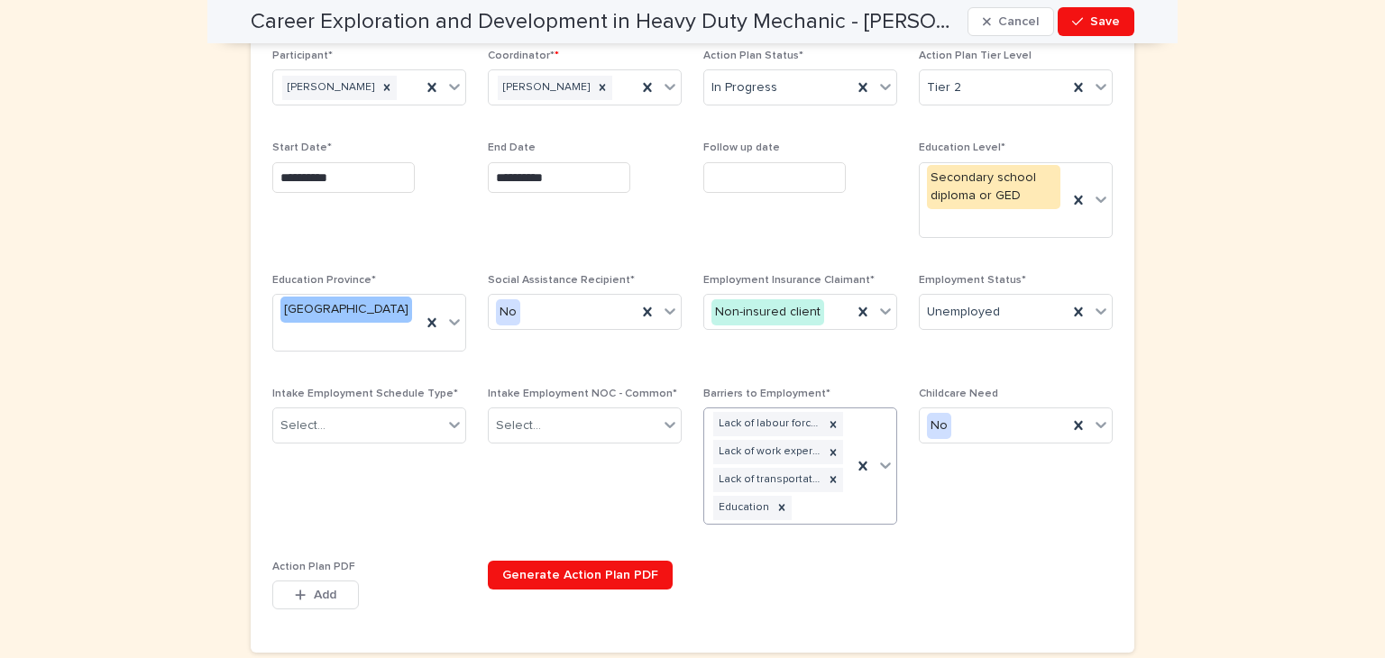
scroll to position [505, 0]
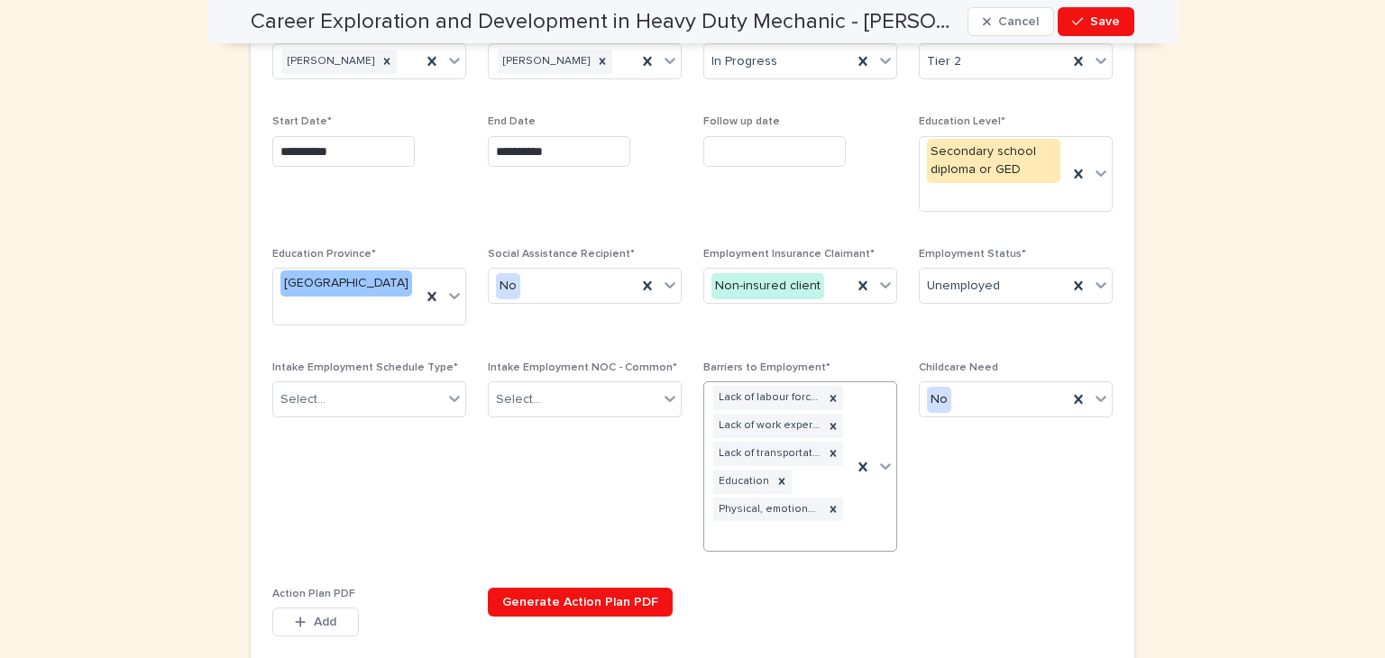
click at [880, 457] on icon at bounding box center [885, 466] width 18 height 18
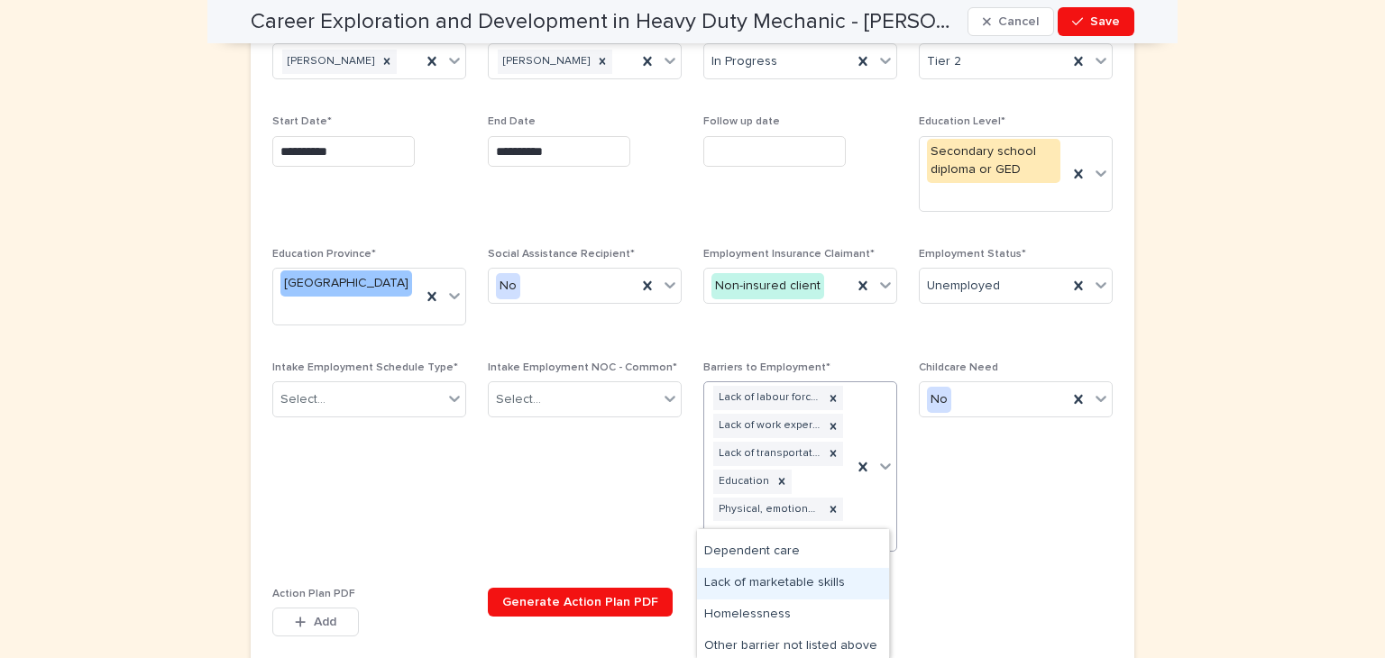
click at [788, 575] on div "Lack of marketable skills" at bounding box center [793, 584] width 192 height 32
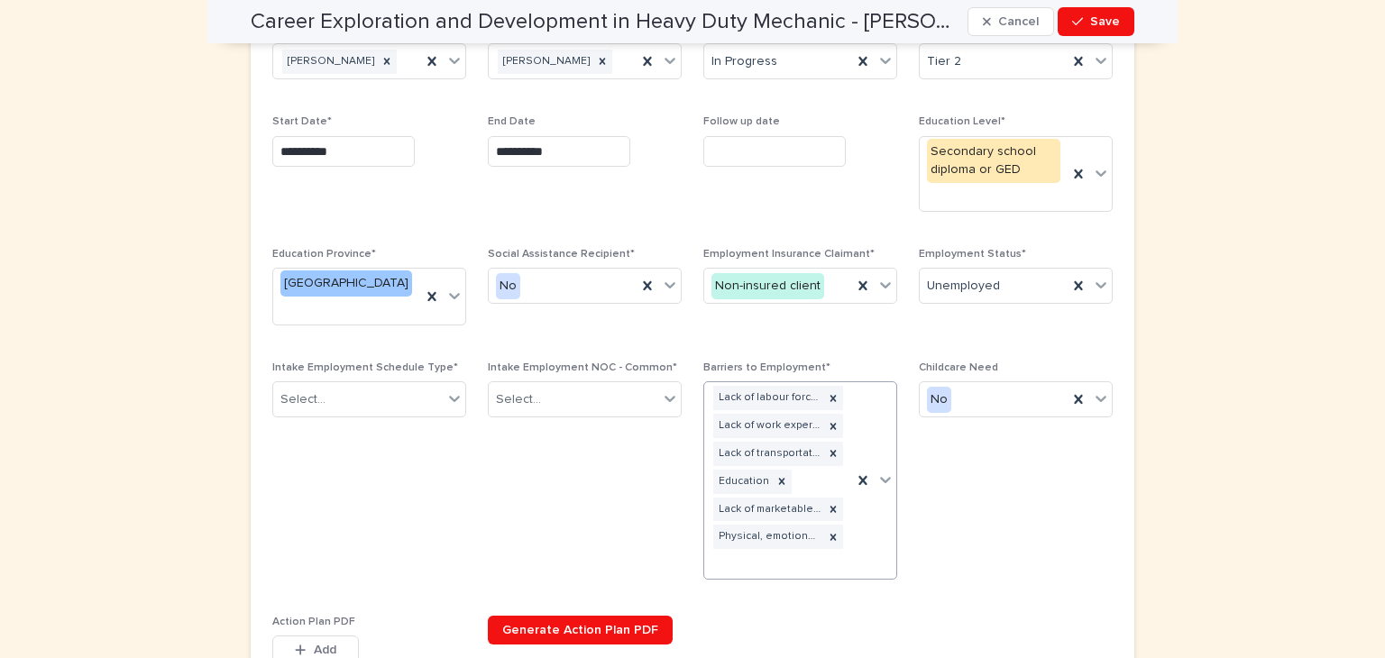
scroll to position [519, 0]
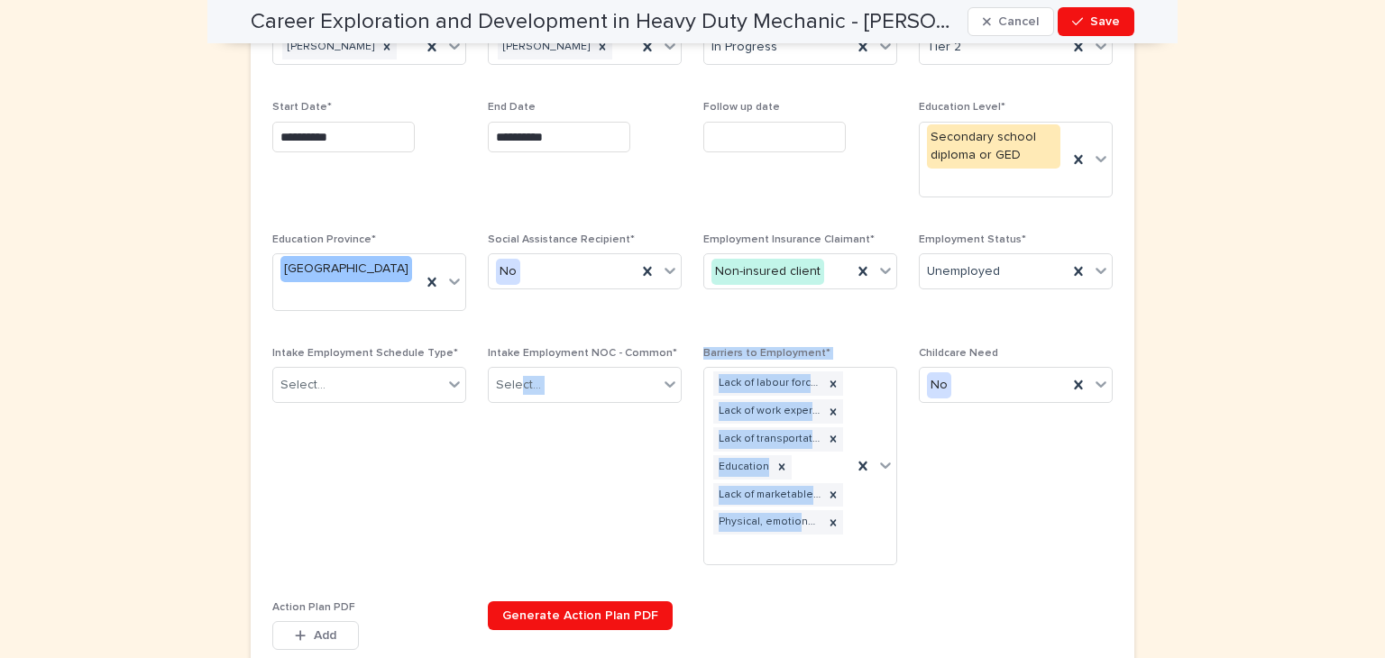
drag, startPoint x: 788, startPoint y: 575, endPoint x: 508, endPoint y: 494, distance: 291.0
click at [508, 494] on div "**********" at bounding box center [692, 247] width 840 height 850
click at [508, 494] on span "Intake Employment NOC - Common* Select..." at bounding box center [585, 463] width 194 height 233
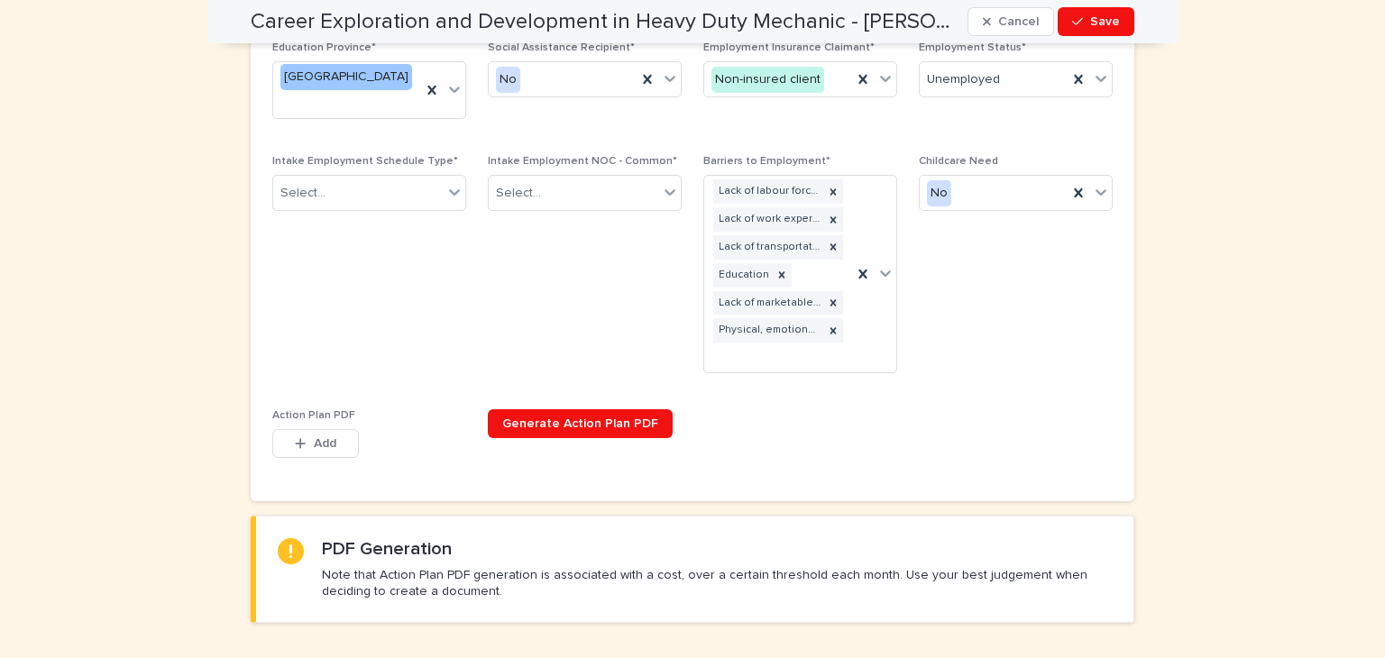
scroll to position [754, 0]
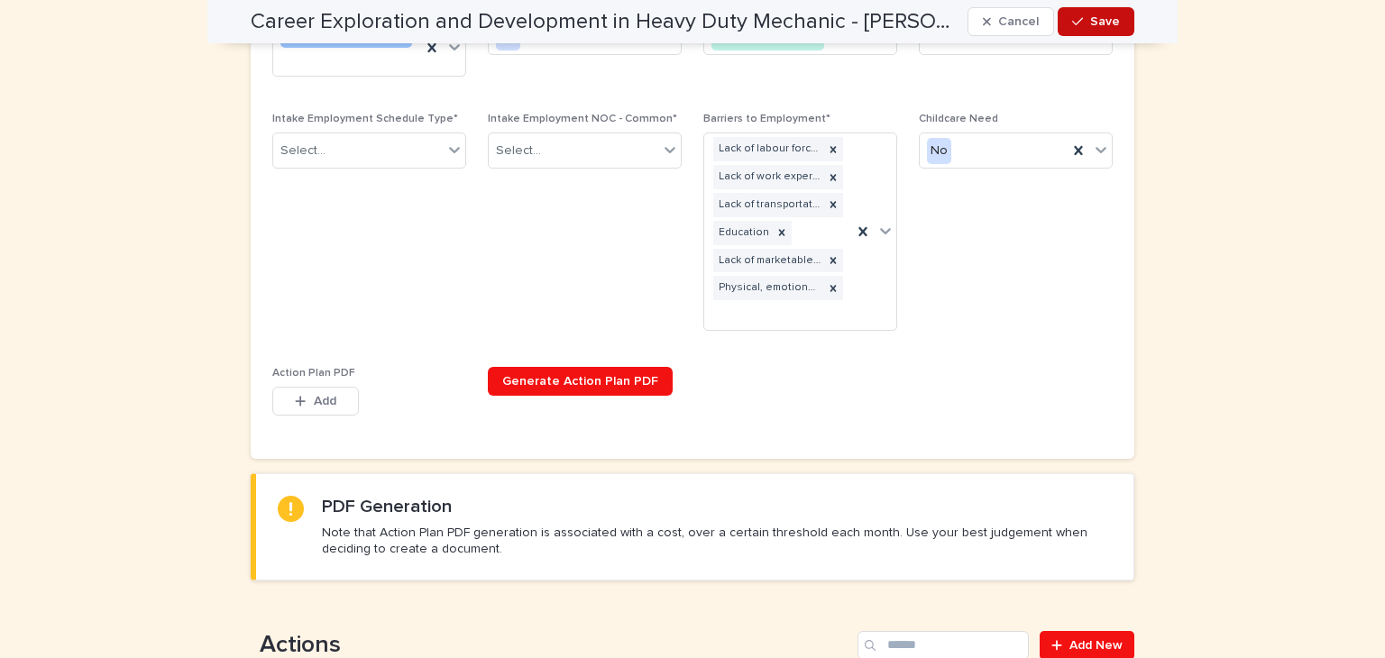
click at [1107, 23] on span "Save" at bounding box center [1105, 21] width 30 height 13
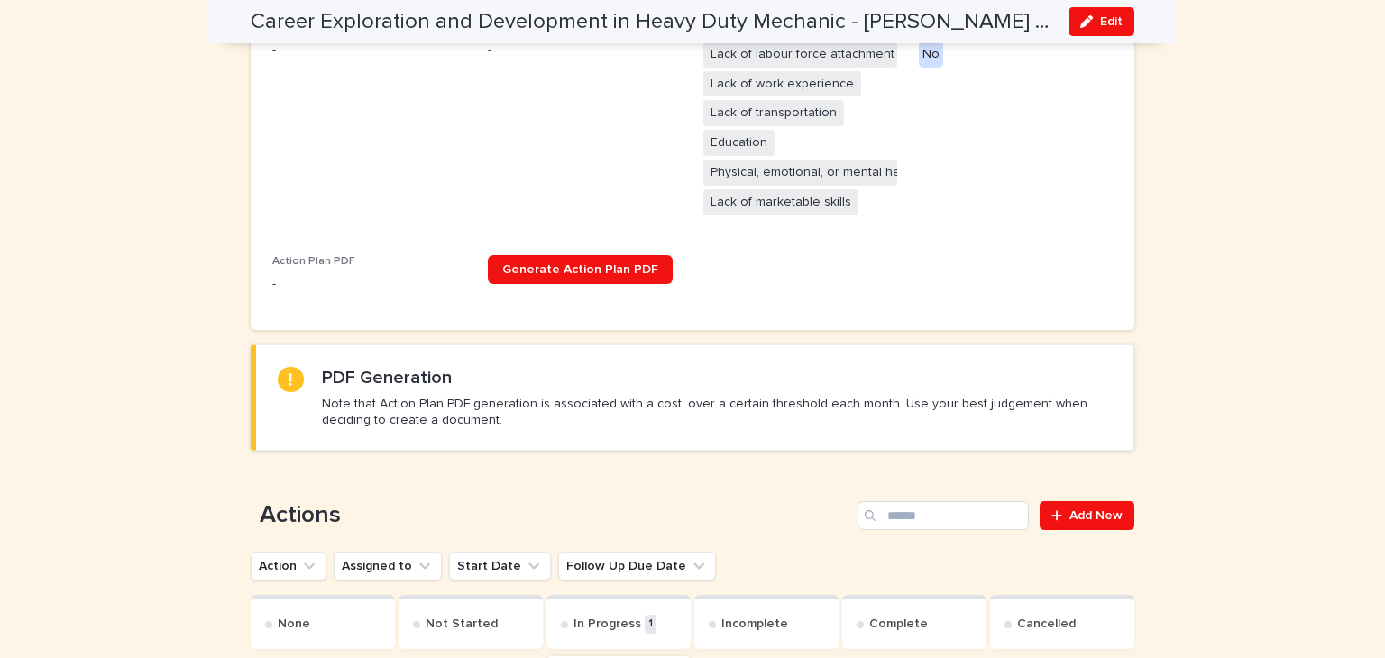
click at [1107, 23] on span "Edit" at bounding box center [1111, 21] width 23 height 13
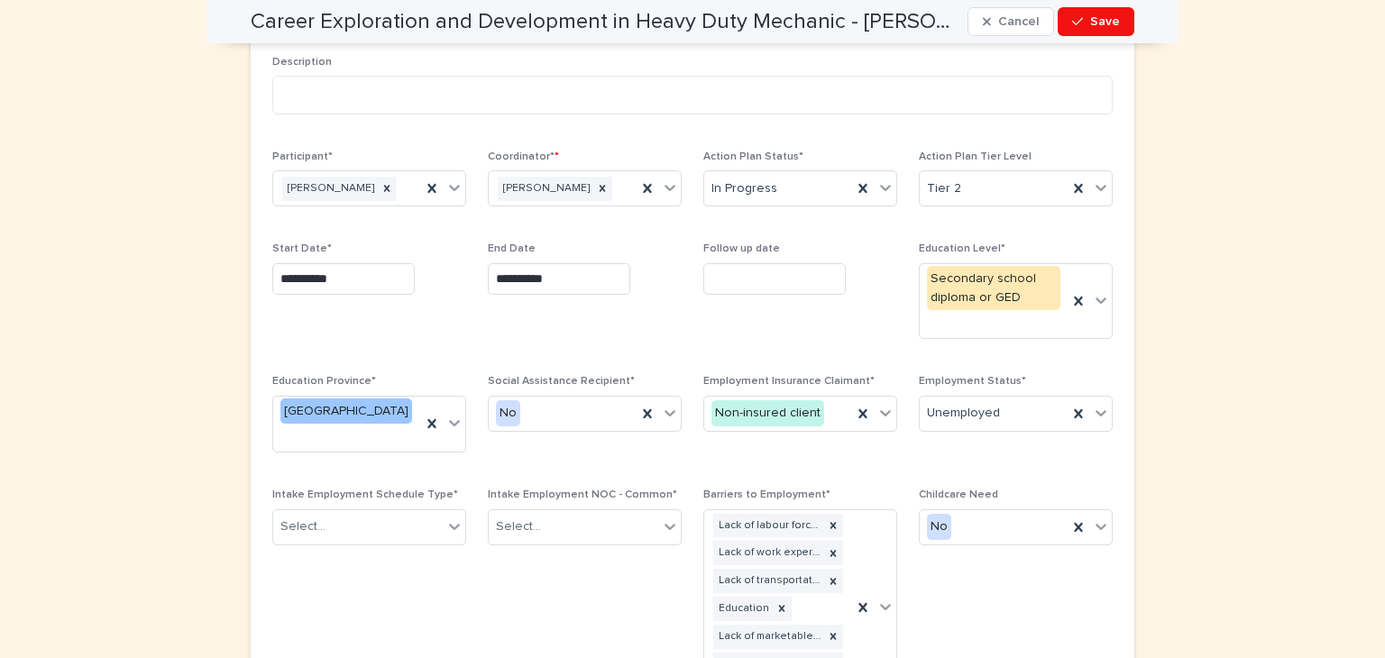
scroll to position [244, 0]
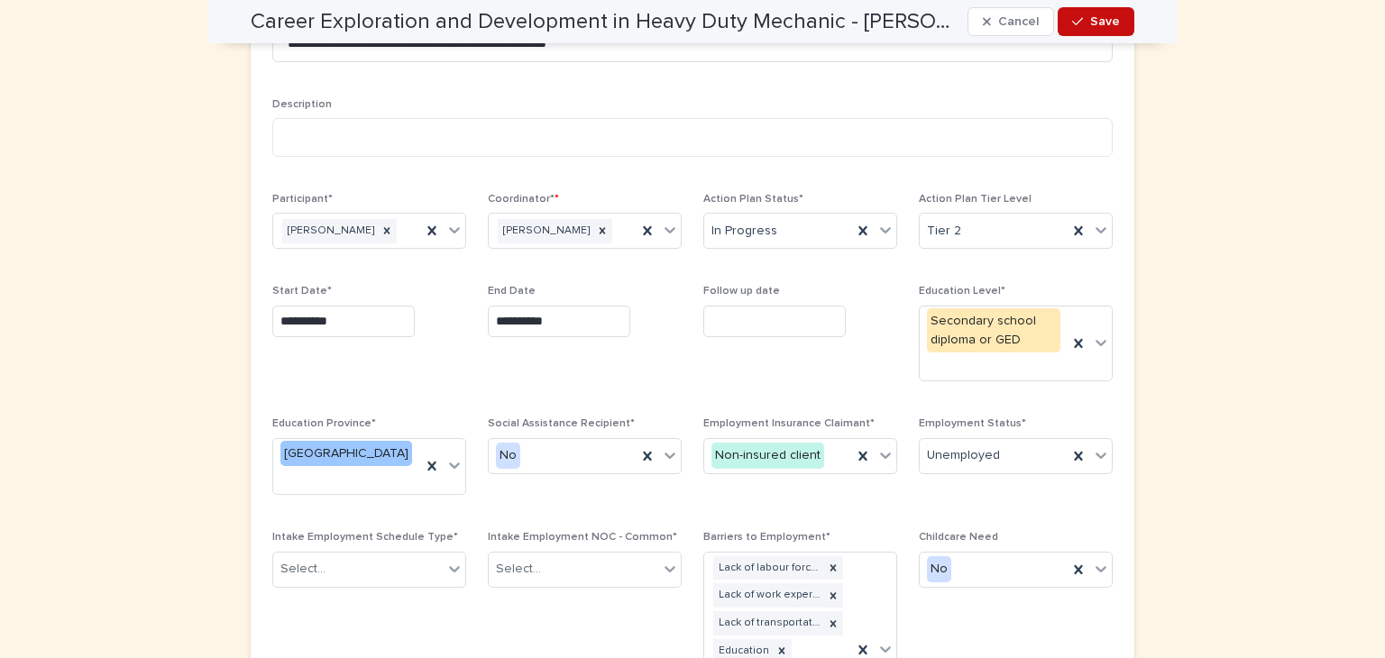
click at [1115, 24] on button "Save" at bounding box center [1095, 21] width 77 height 29
